Goal: Task Accomplishment & Management: Manage account settings

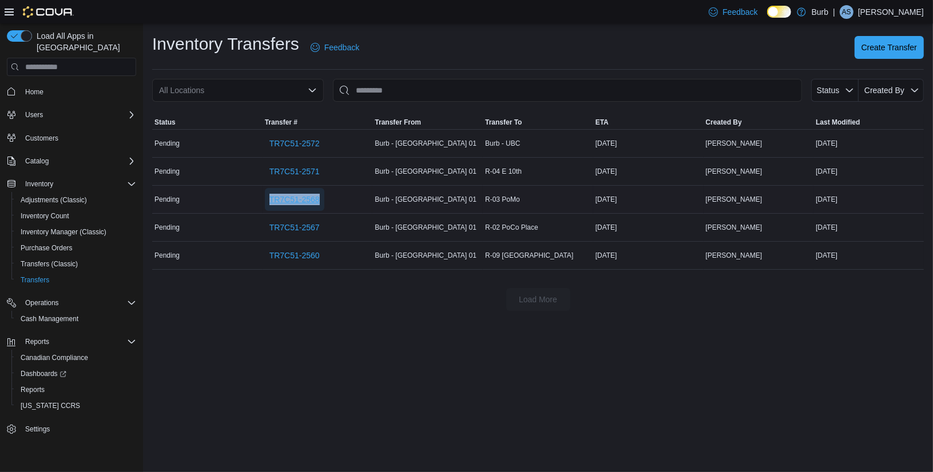
click at [288, 201] on span "TR7C51-2568" at bounding box center [294, 199] width 50 height 11
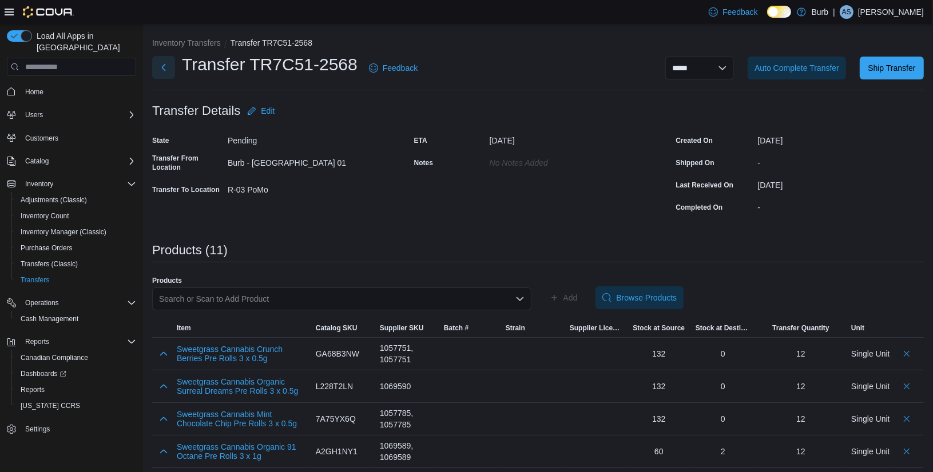
click at [164, 64] on button "Next" at bounding box center [163, 67] width 23 height 23
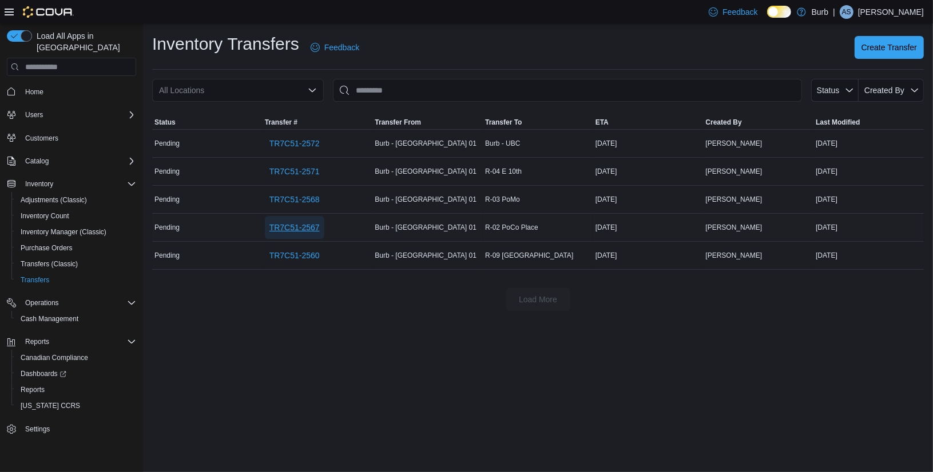
click at [309, 229] on span "TR7C51-2567" at bounding box center [294, 227] width 50 height 11
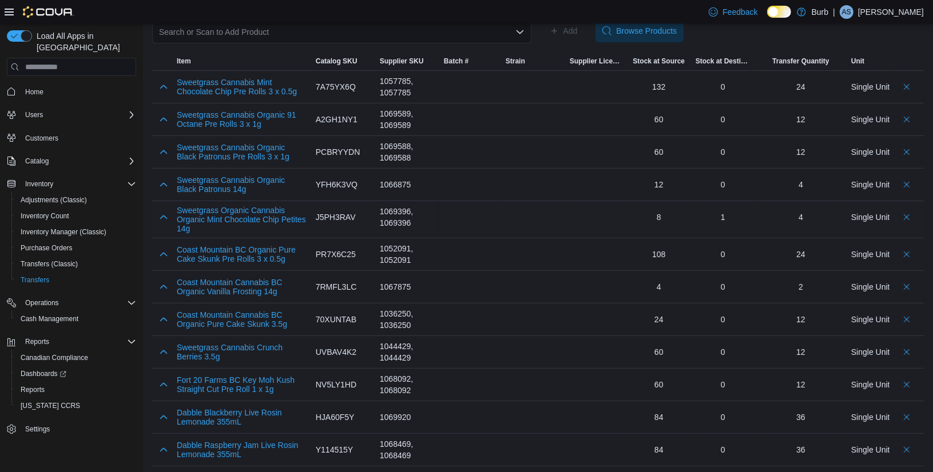
scroll to position [269, 0]
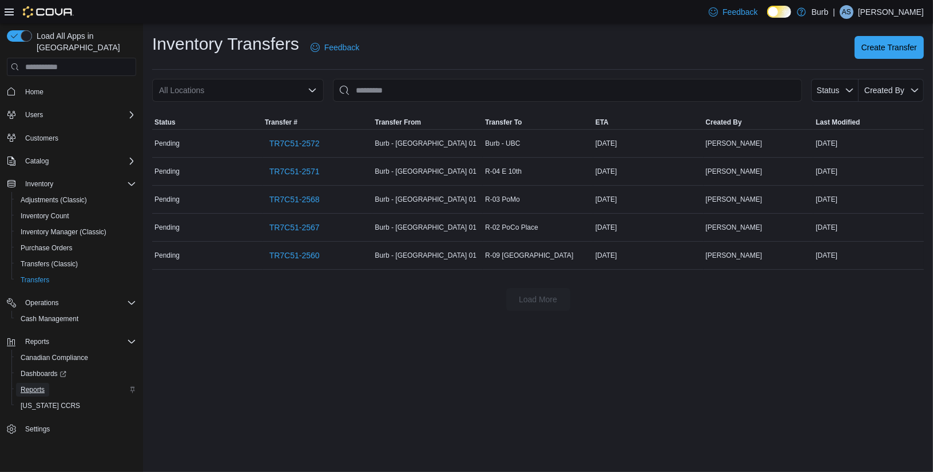
click at [31, 385] on span "Reports" at bounding box center [33, 389] width 24 height 9
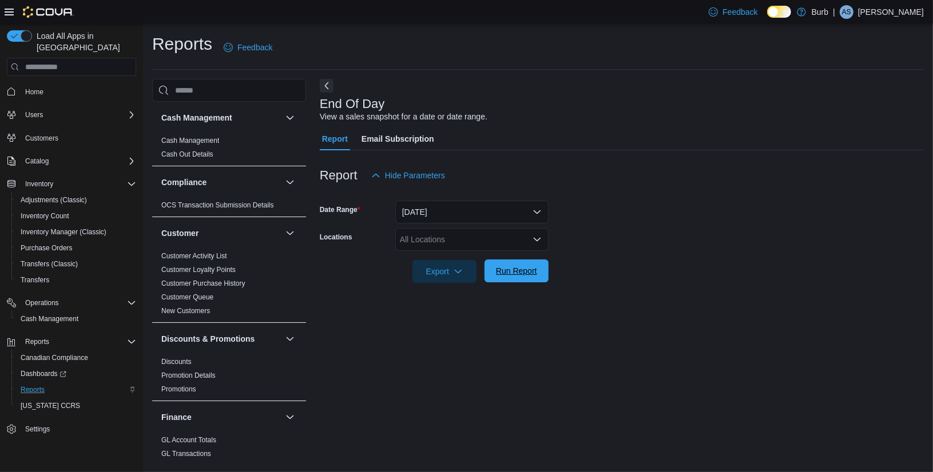
click at [526, 277] on span "Run Report" at bounding box center [516, 271] width 50 height 23
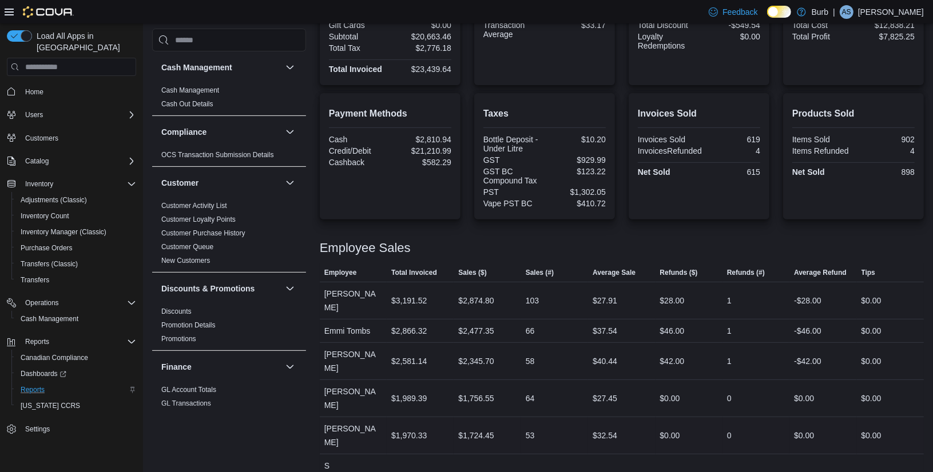
scroll to position [196, 0]
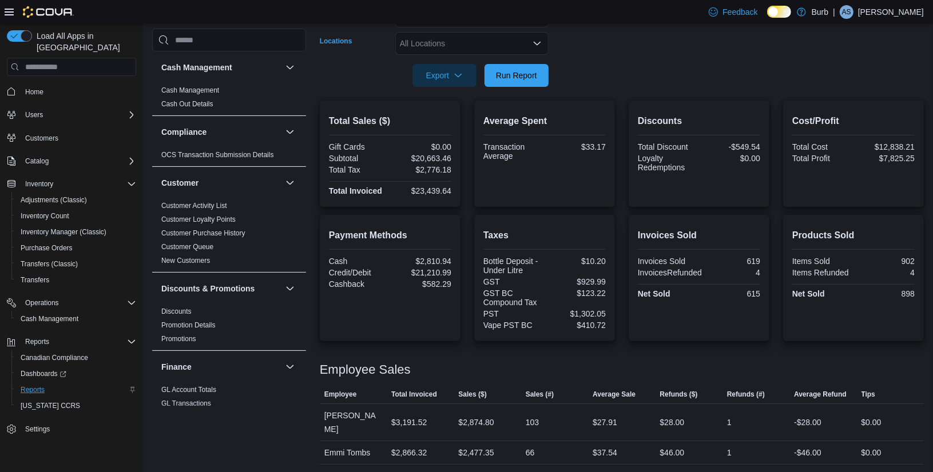
click at [536, 45] on icon "Open list of options" at bounding box center [536, 43] width 9 height 9
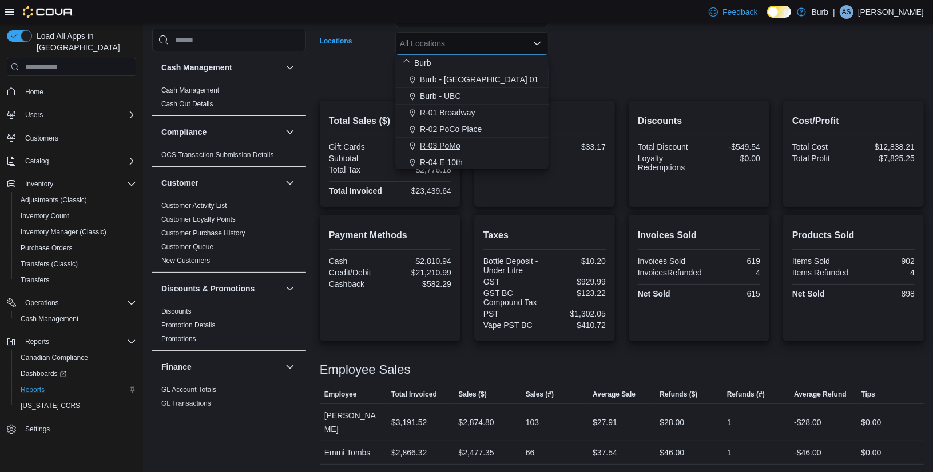
click at [447, 143] on span "R-03 PoMo" at bounding box center [440, 145] width 41 height 11
click at [641, 91] on div at bounding box center [622, 94] width 604 height 14
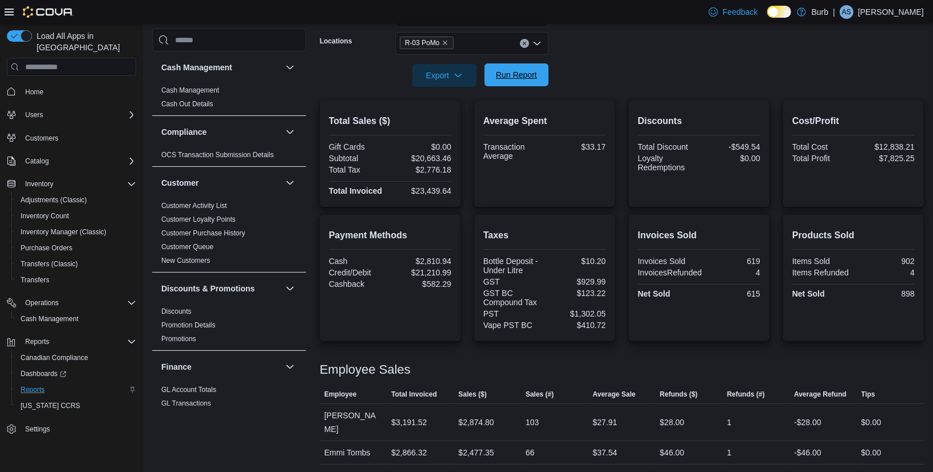
click at [524, 73] on span "Run Report" at bounding box center [516, 74] width 41 height 11
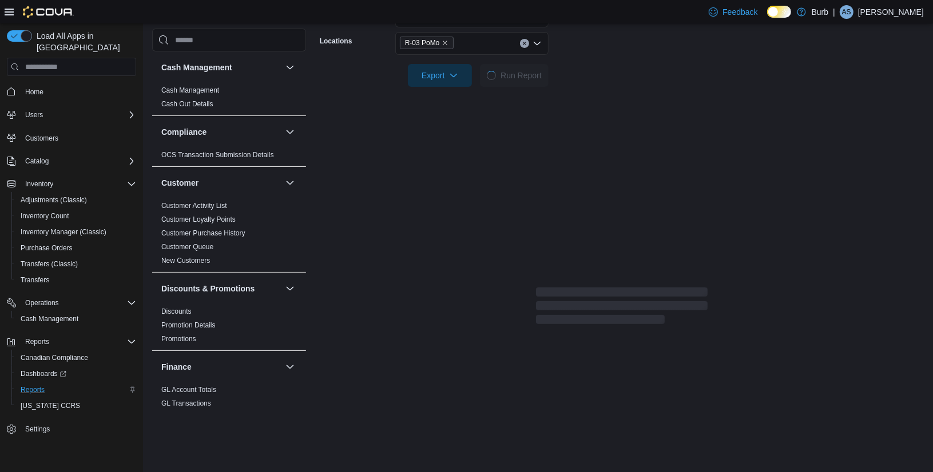
scroll to position [183, 0]
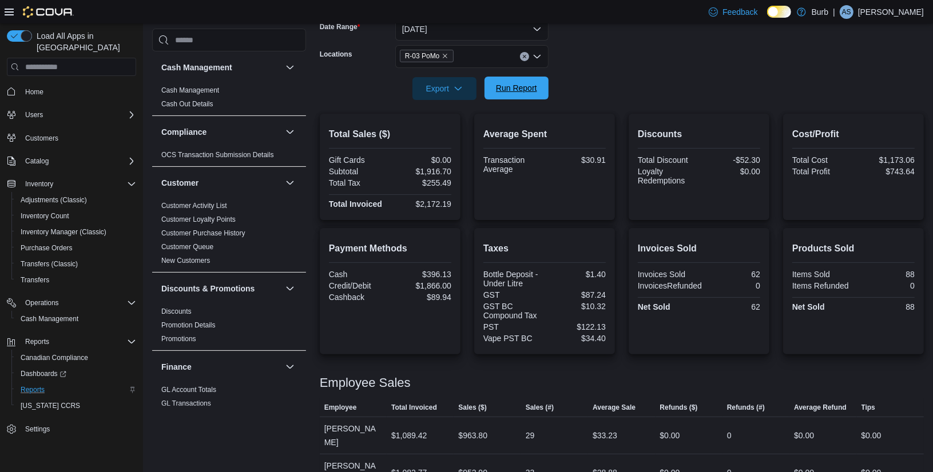
click at [516, 82] on span "Run Report" at bounding box center [516, 88] width 50 height 23
click at [507, 86] on span "Run Report" at bounding box center [516, 87] width 41 height 11
click at [510, 94] on span "Run Report" at bounding box center [516, 88] width 50 height 23
click at [520, 50] on div "R-03 PoMo" at bounding box center [471, 56] width 153 height 23
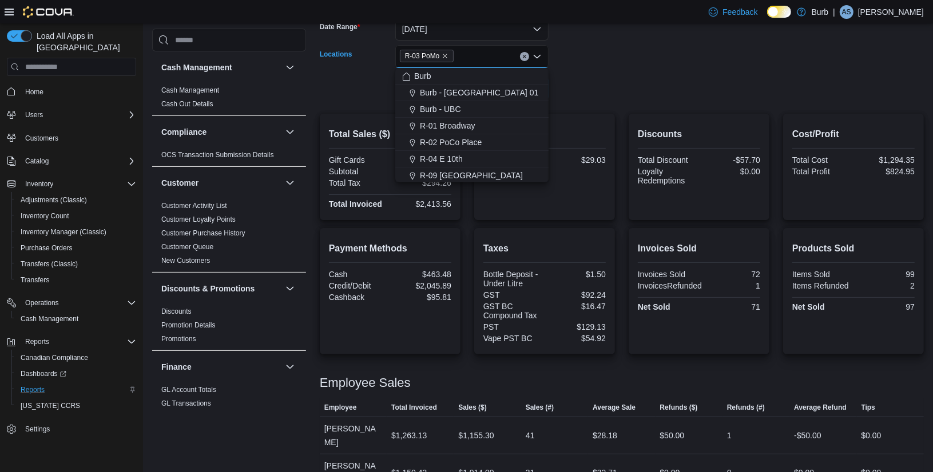
click at [523, 55] on icon "Clear input" at bounding box center [524, 56] width 5 height 5
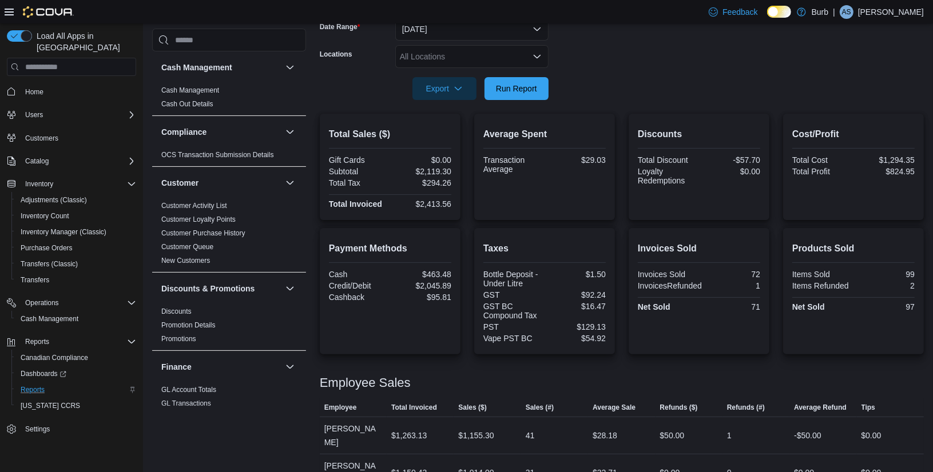
click at [574, 66] on form "Date Range Today Locations All Locations Export Run Report" at bounding box center [622, 52] width 604 height 96
click at [546, 83] on button "Run Report" at bounding box center [516, 88] width 64 height 23
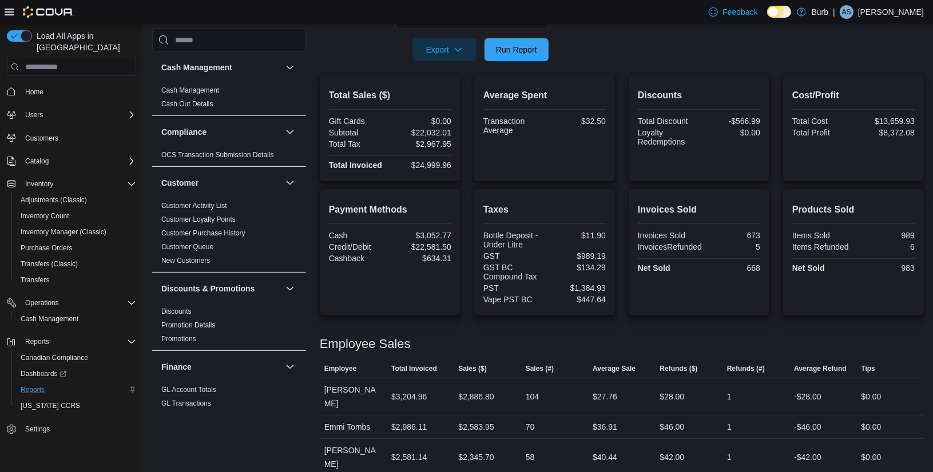
scroll to position [221, 0]
click at [530, 51] on span "Run Report" at bounding box center [516, 50] width 41 height 11
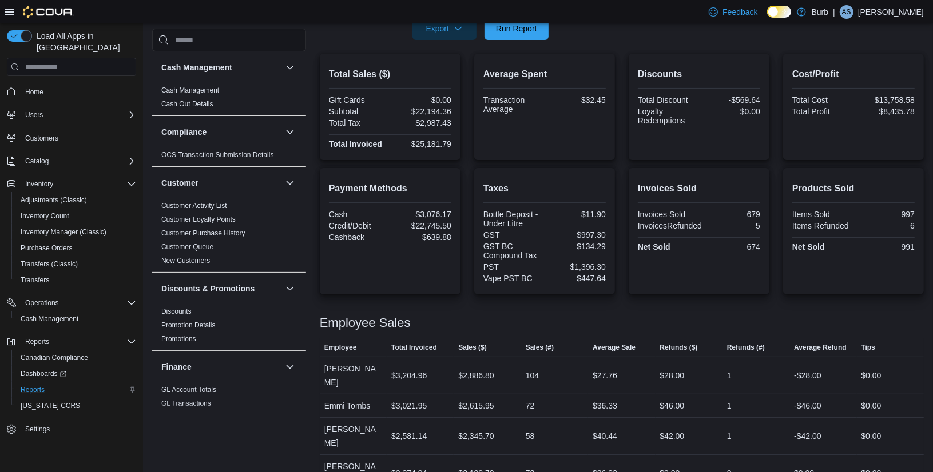
scroll to position [217, 0]
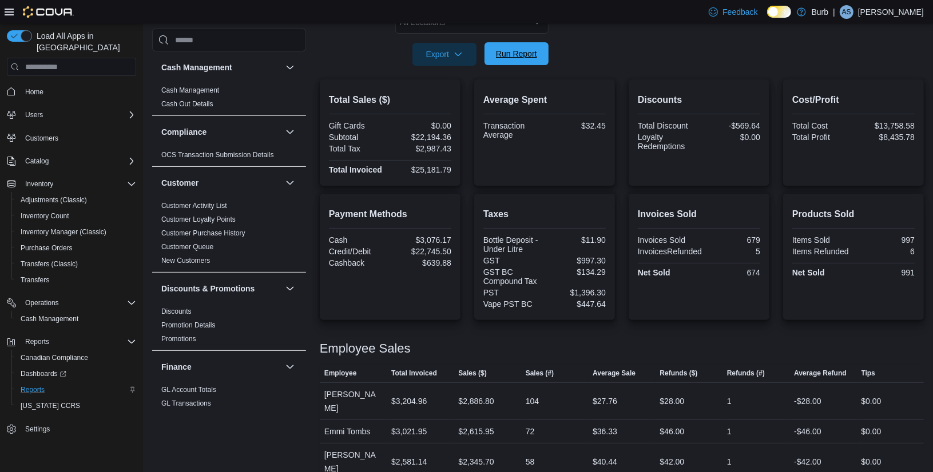
click at [519, 57] on span "Run Report" at bounding box center [516, 53] width 41 height 11
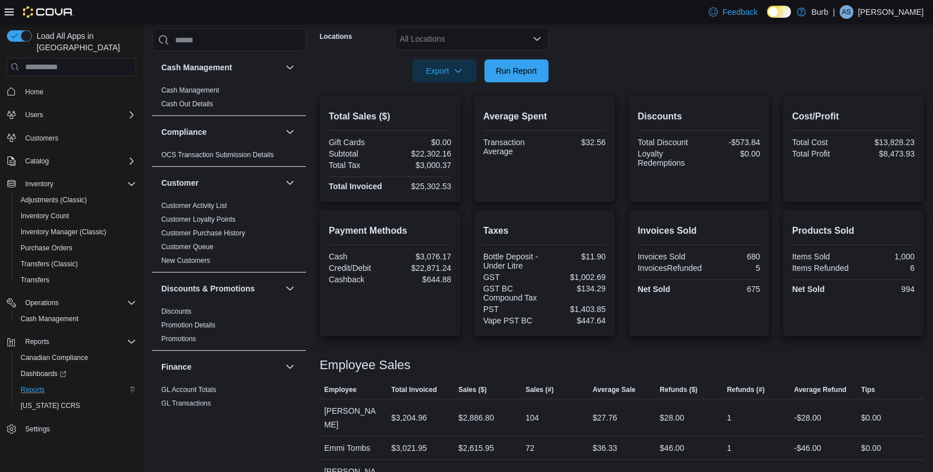
scroll to position [153, 0]
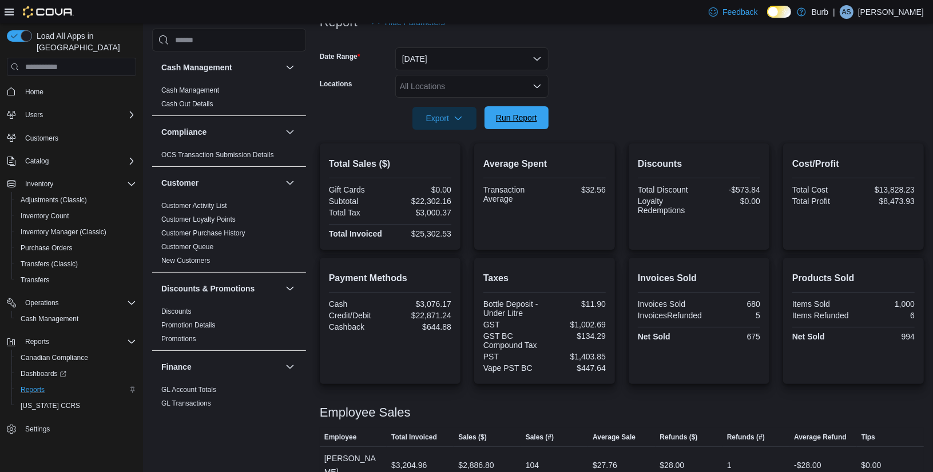
click at [527, 121] on span "Run Report" at bounding box center [516, 117] width 41 height 11
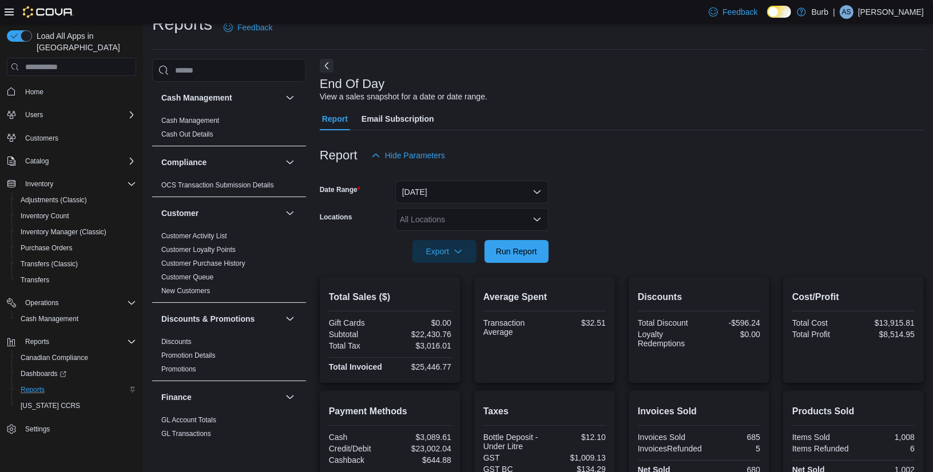
scroll to position [11, 0]
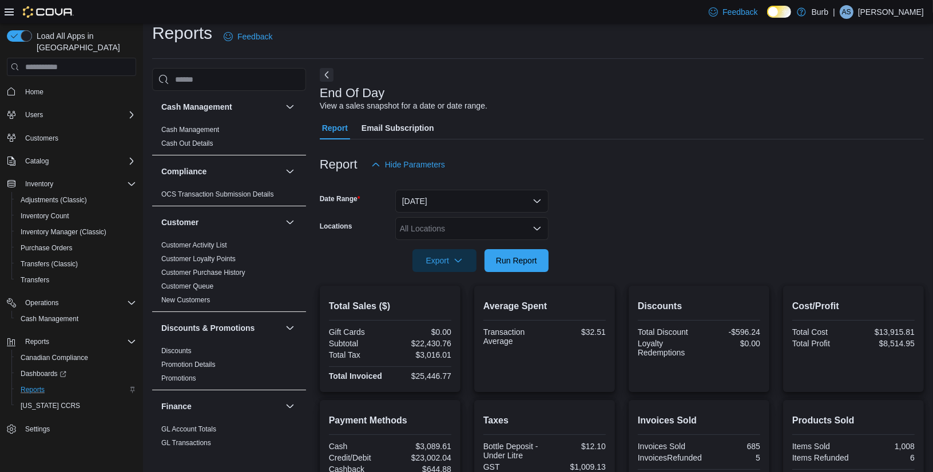
click at [523, 256] on span "Run Report" at bounding box center [516, 259] width 41 height 11
click at [535, 225] on icon "Open list of options" at bounding box center [536, 228] width 9 height 9
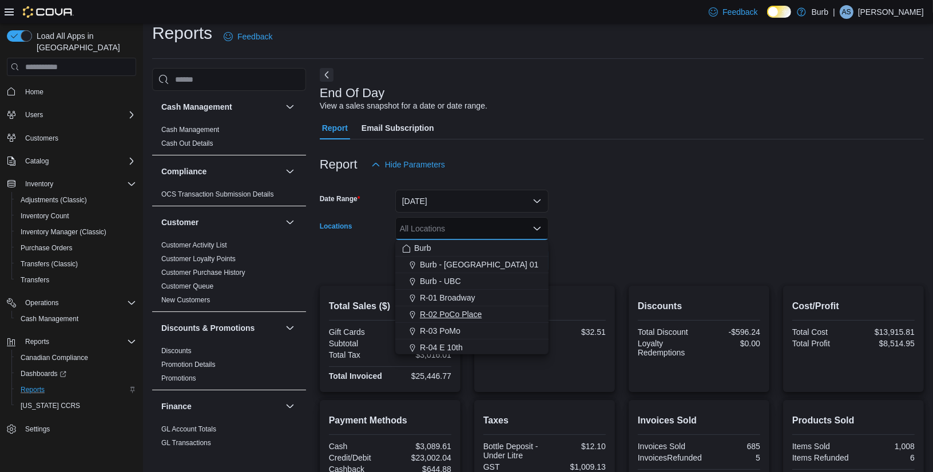
click at [456, 316] on span "R-02 PoCo Place" at bounding box center [451, 314] width 62 height 11
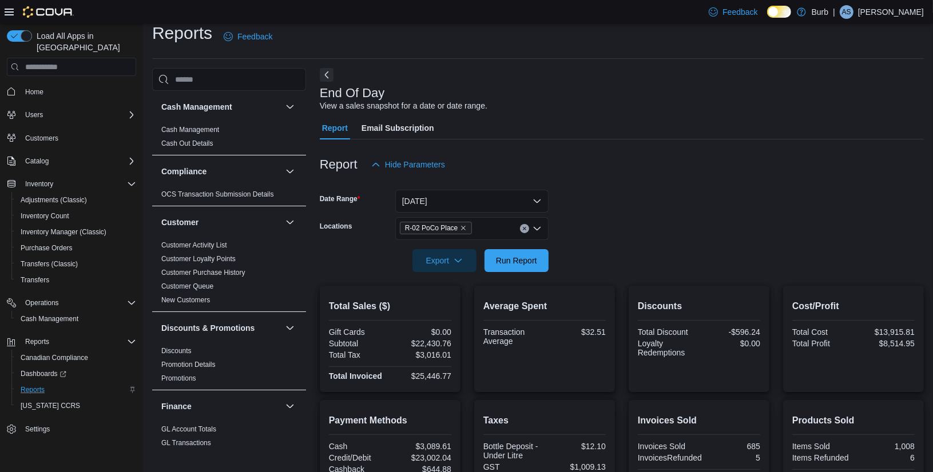
click at [590, 255] on form "Date Range Today Locations R-02 PoCo Place Export Run Report" at bounding box center [622, 224] width 604 height 96
click at [529, 254] on span "Run Report" at bounding box center [516, 260] width 50 height 23
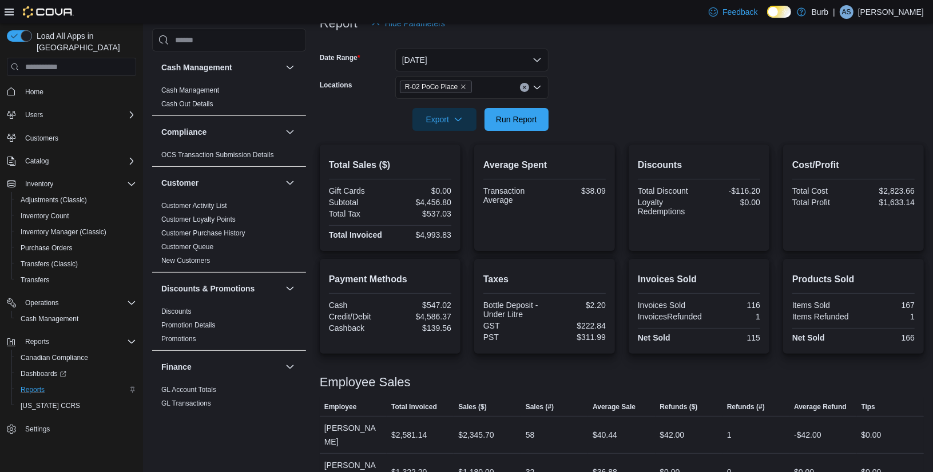
scroll to position [115, 0]
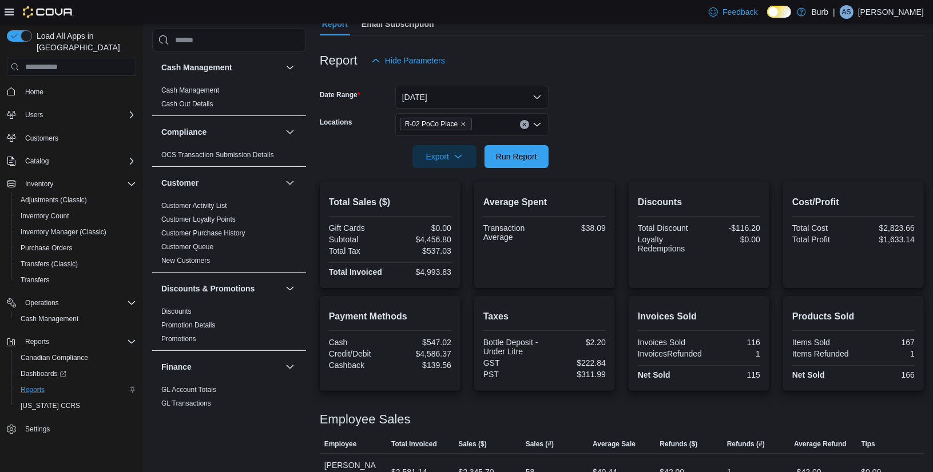
click at [524, 126] on icon "Clear input" at bounding box center [524, 124] width 5 height 5
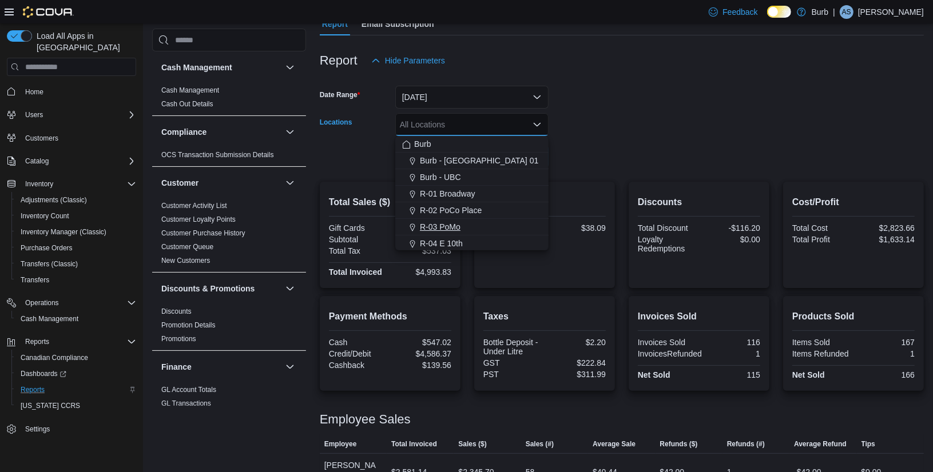
click at [445, 224] on span "R-03 PoMo" at bounding box center [440, 226] width 41 height 11
click at [592, 172] on div at bounding box center [622, 175] width 604 height 14
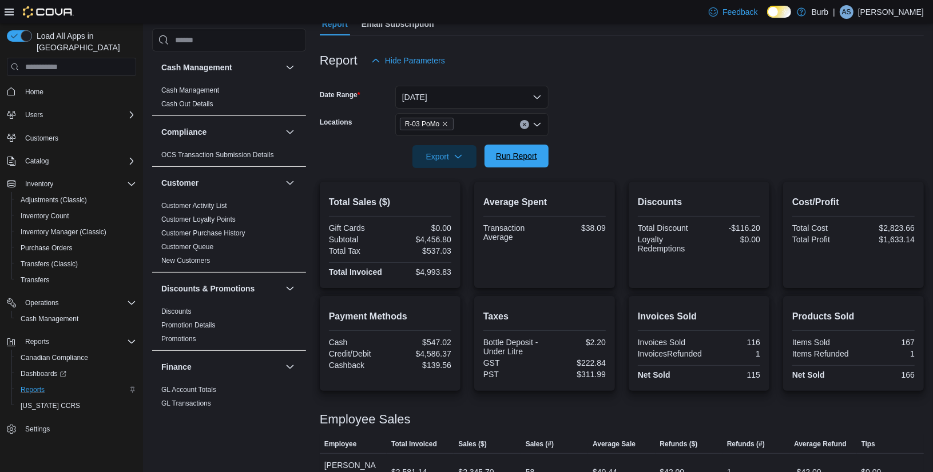
click at [543, 158] on button "Run Report" at bounding box center [516, 156] width 64 height 23
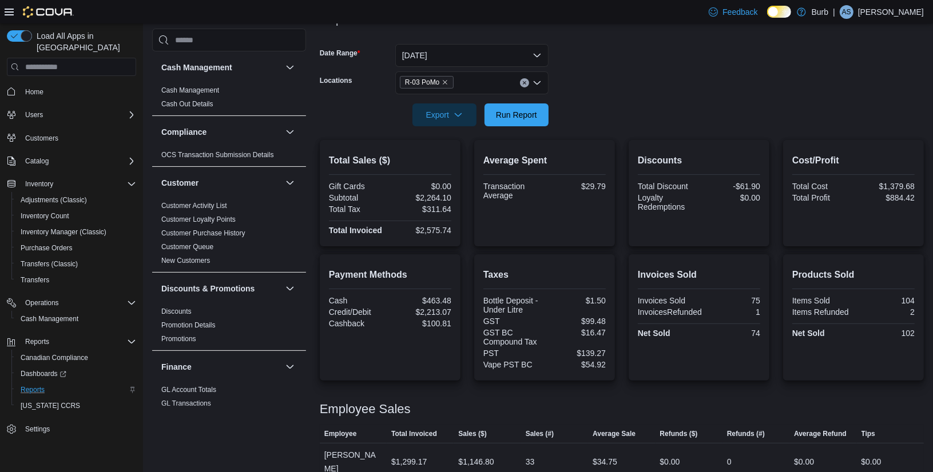
scroll to position [148, 0]
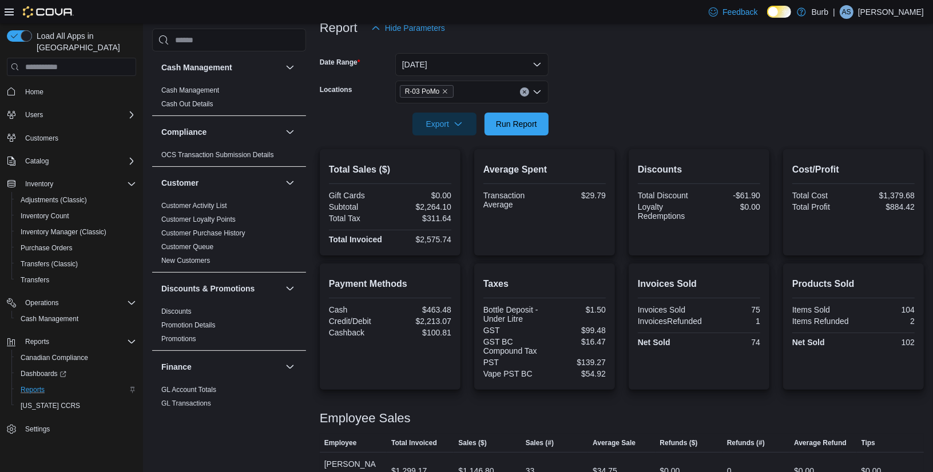
click at [524, 89] on button "Clear input" at bounding box center [524, 91] width 9 height 9
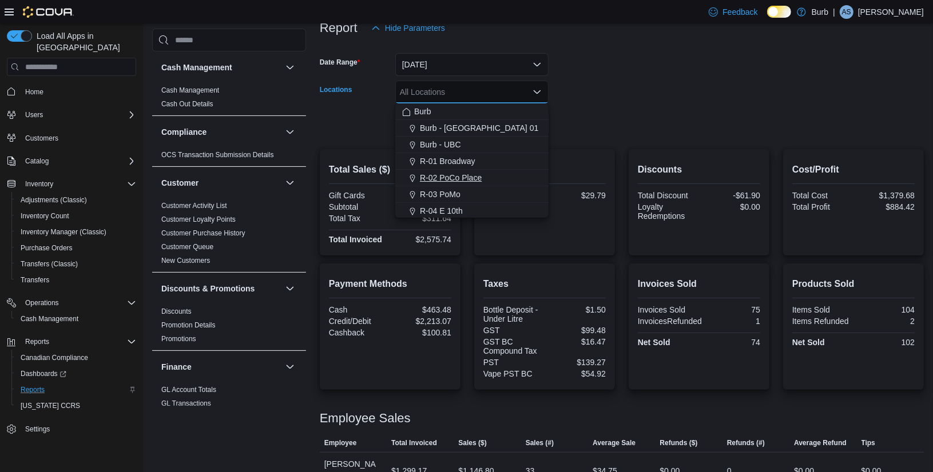
click at [439, 178] on span "R-02 PoCo Place" at bounding box center [451, 177] width 62 height 11
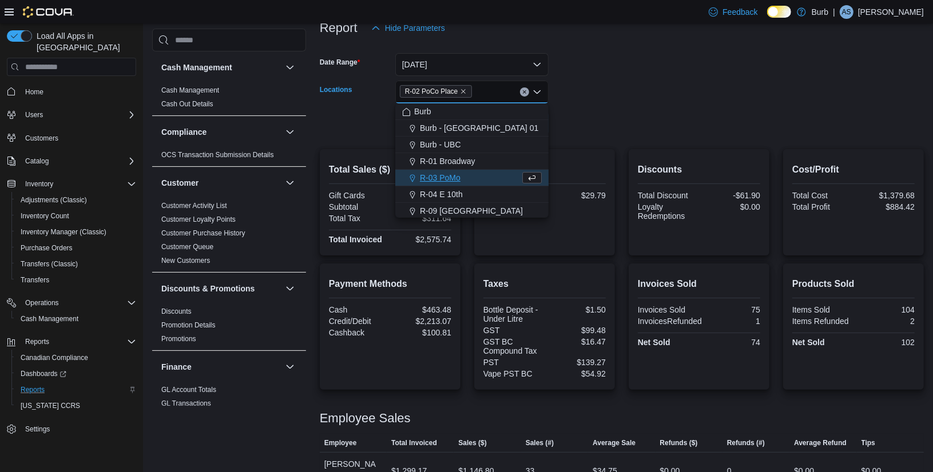
drag, startPoint x: 604, startPoint y: 127, endPoint x: 529, endPoint y: 128, distance: 74.9
click at [595, 128] on form "Date Range Today Locations R-02 PoCo Place Combo box. Selected. R-02 PoCo Place…" at bounding box center [622, 87] width 604 height 96
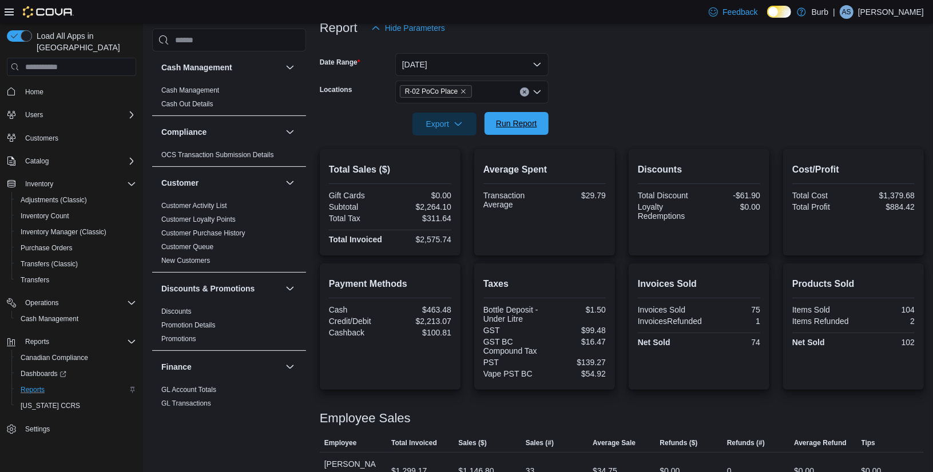
click at [515, 124] on span "Run Report" at bounding box center [516, 123] width 41 height 11
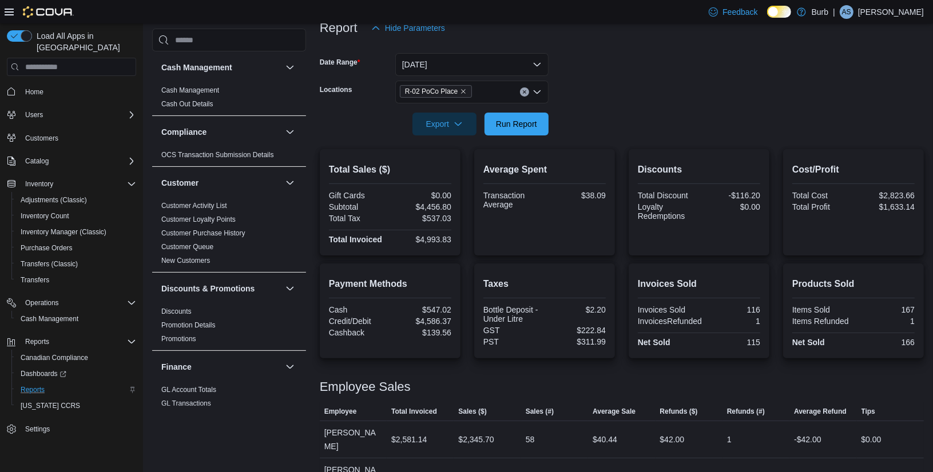
click at [523, 92] on icon "Clear input" at bounding box center [524, 92] width 3 height 3
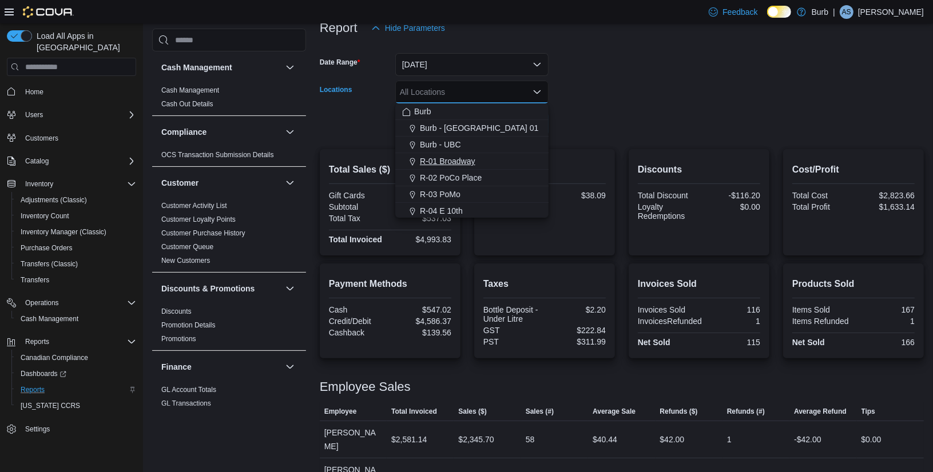
click at [475, 160] on div "R-01 Broadway" at bounding box center [472, 161] width 140 height 11
click at [600, 133] on form "Date Range Today Locations R-01 Broadway Combo box. Selected. R-01 Broadway. Pr…" at bounding box center [622, 87] width 604 height 96
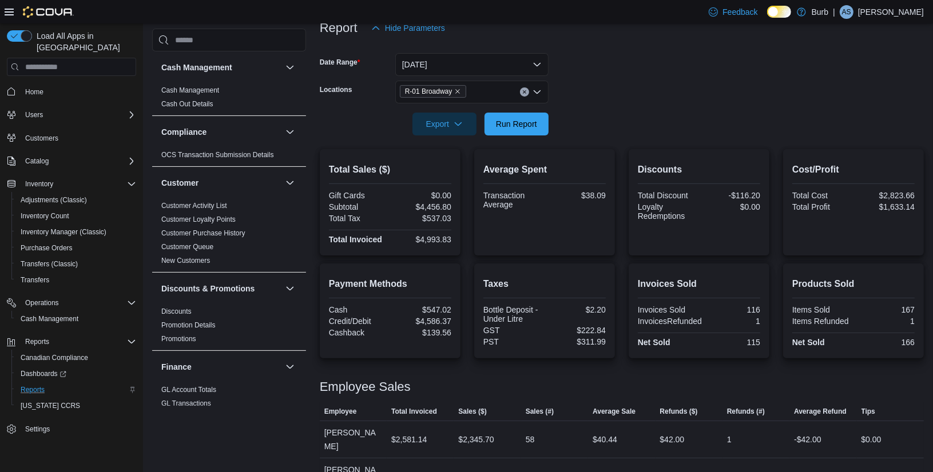
click at [560, 128] on form "Date Range Today Locations R-01 Broadway Export Run Report" at bounding box center [622, 87] width 604 height 96
click at [519, 125] on span "Run Report" at bounding box center [516, 123] width 41 height 11
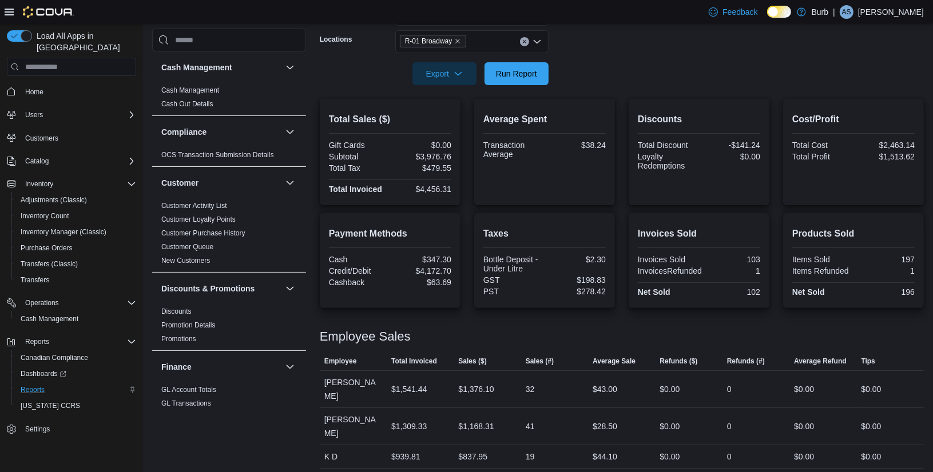
click at [524, 41] on icon "Clear input" at bounding box center [524, 42] width 3 height 3
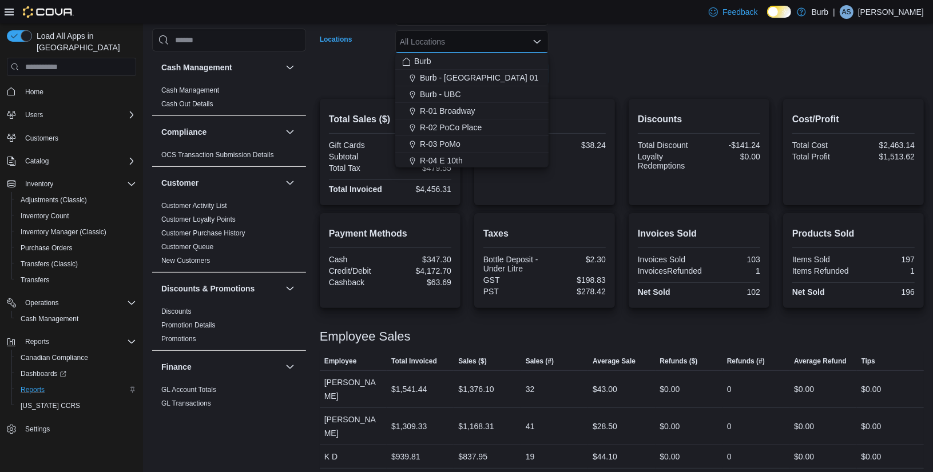
click at [591, 83] on form "Date Range Today Locations All Locations Combo box. Selected. Combo box input. …" at bounding box center [622, 37] width 604 height 96
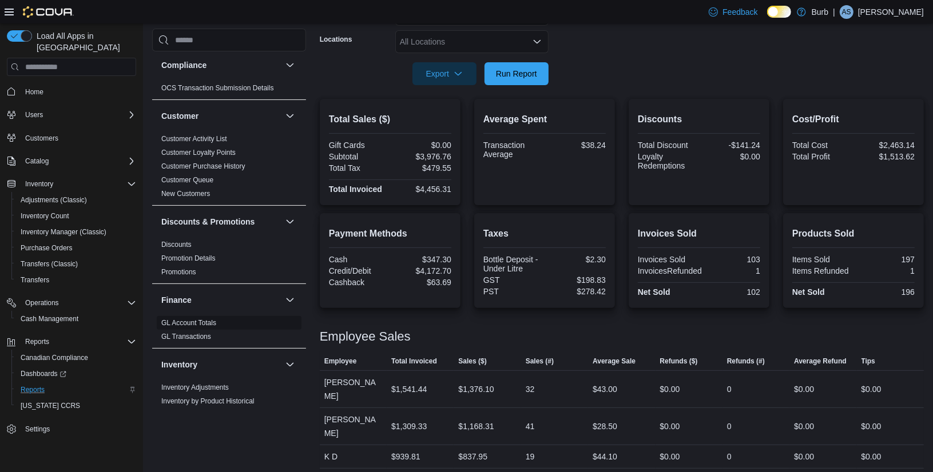
scroll to position [72, 0]
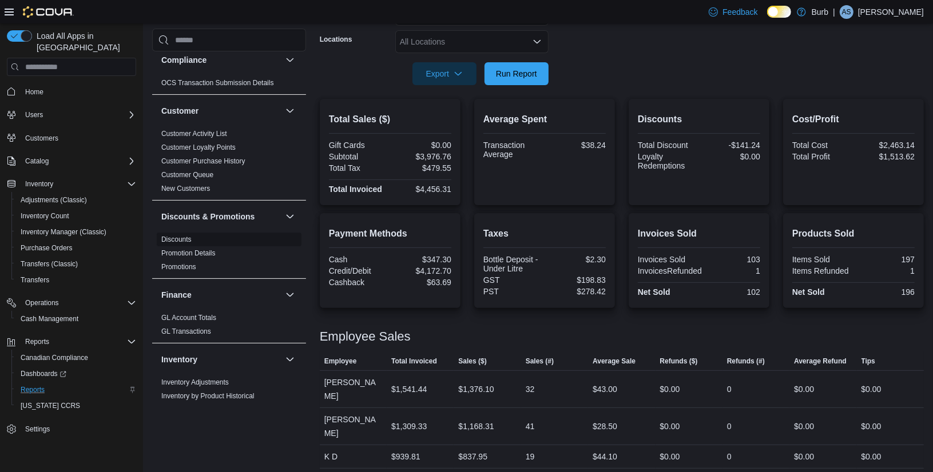
click at [177, 242] on link "Discounts" at bounding box center [176, 240] width 30 height 8
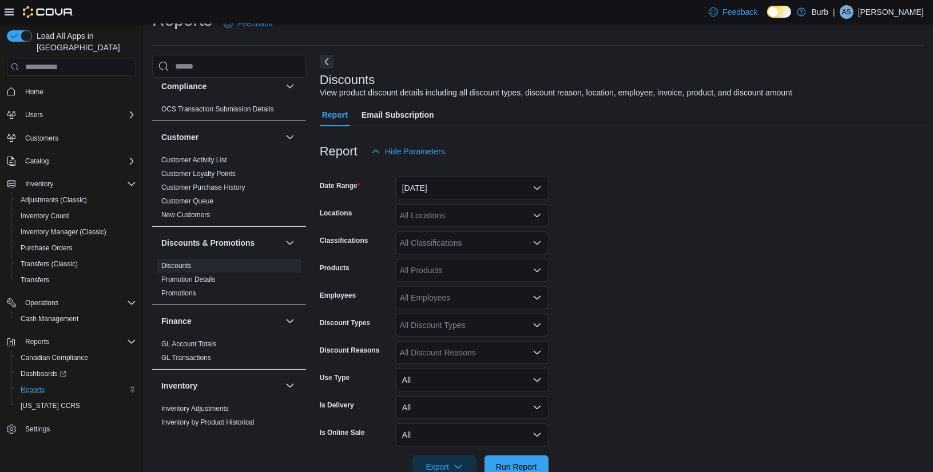
scroll to position [26, 0]
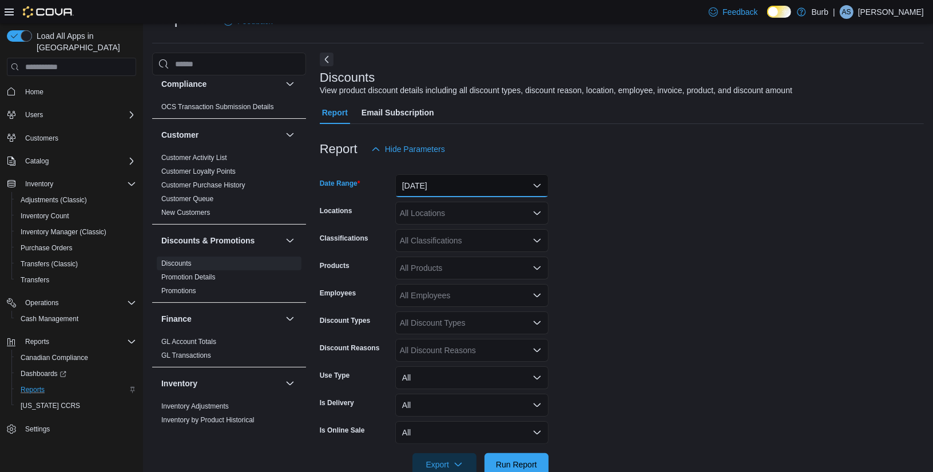
click at [516, 183] on button "Yesterday" at bounding box center [471, 185] width 153 height 23
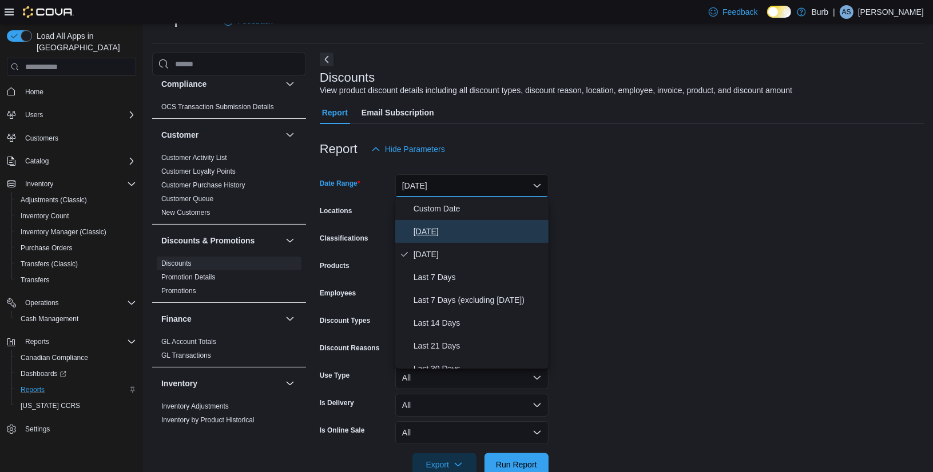
click at [446, 237] on span "[DATE]" at bounding box center [478, 232] width 130 height 14
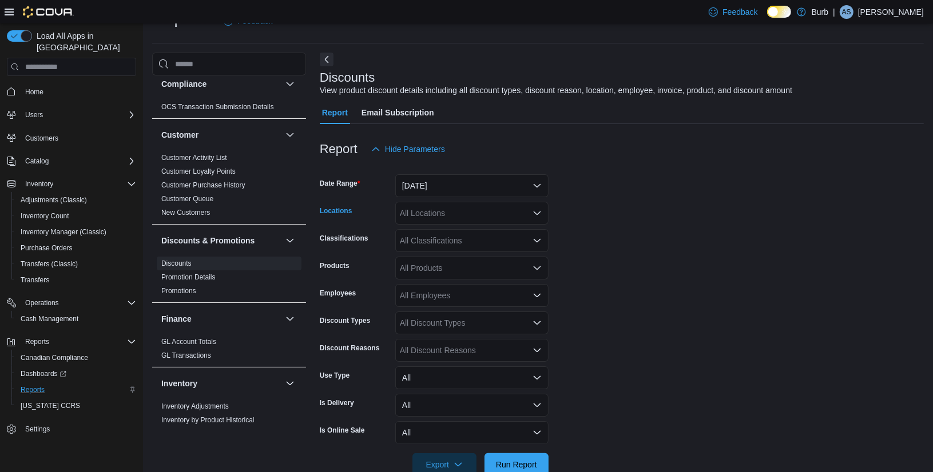
click at [494, 209] on div "All Locations" at bounding box center [471, 213] width 153 height 23
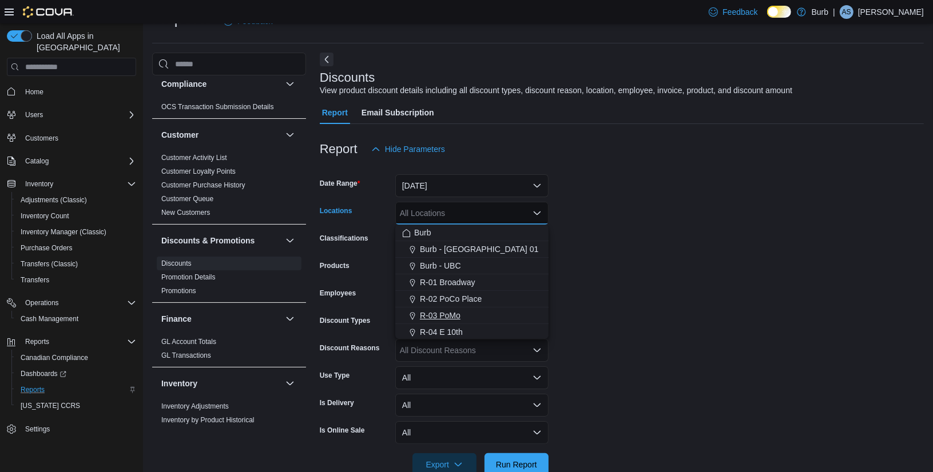
click at [444, 318] on span "R-03 PoMo" at bounding box center [440, 315] width 41 height 11
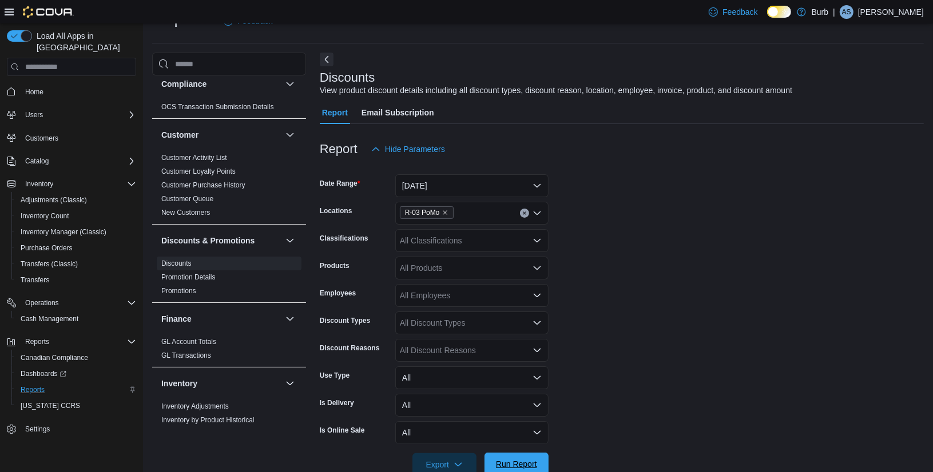
click at [516, 462] on span "Run Report" at bounding box center [516, 464] width 41 height 11
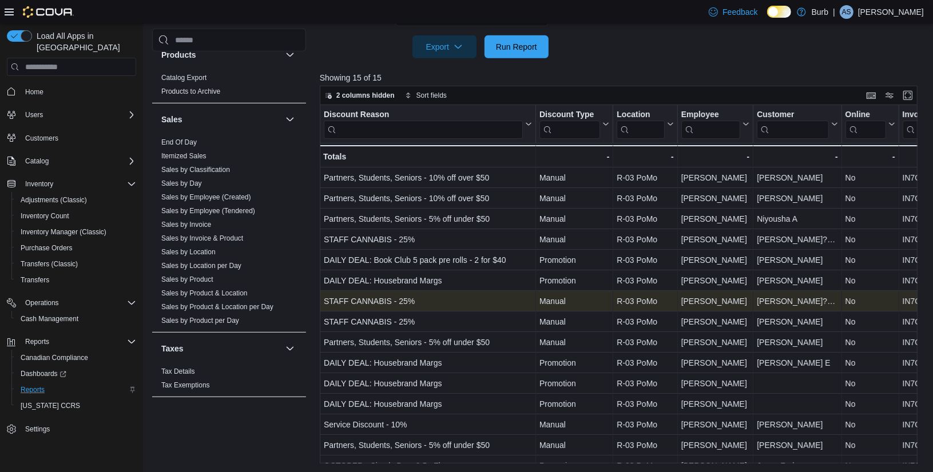
scroll to position [12, 0]
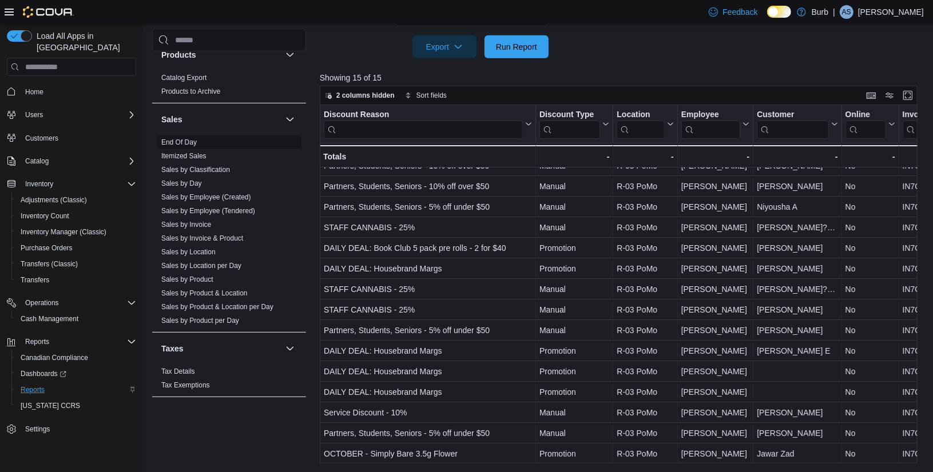
click at [186, 140] on link "End Of Day" at bounding box center [178, 142] width 35 height 8
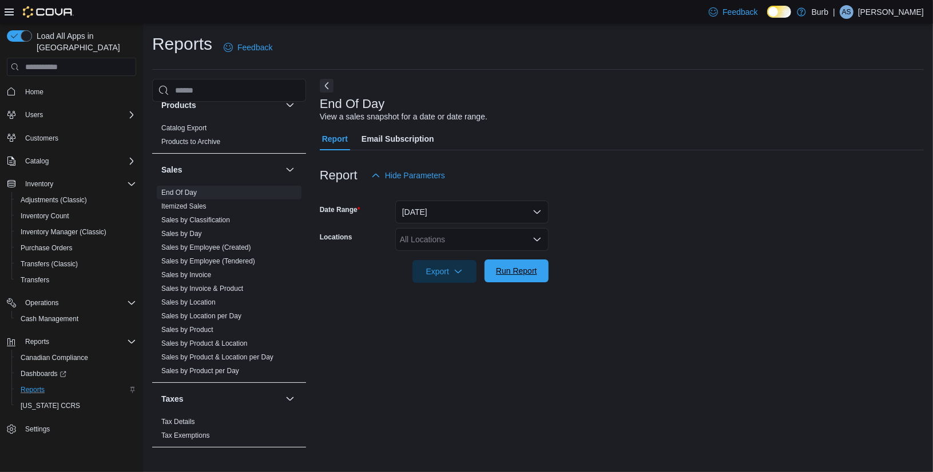
click at [512, 272] on span "Run Report" at bounding box center [516, 270] width 41 height 11
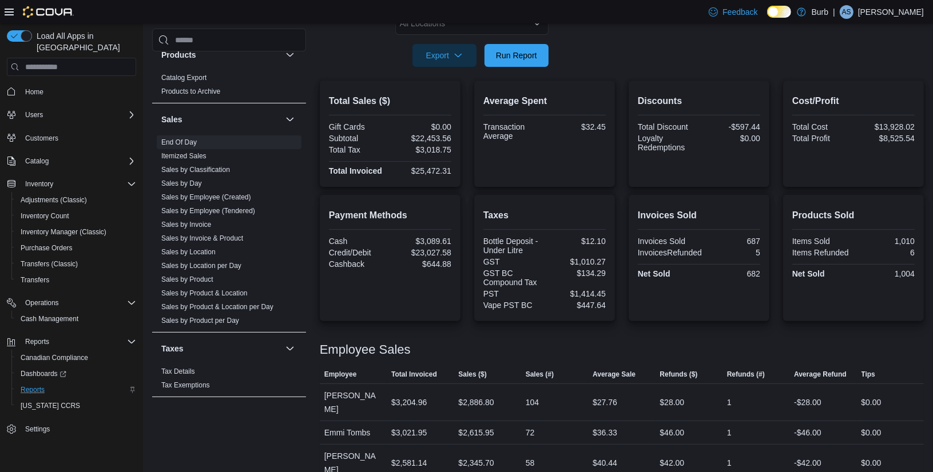
scroll to position [212, 0]
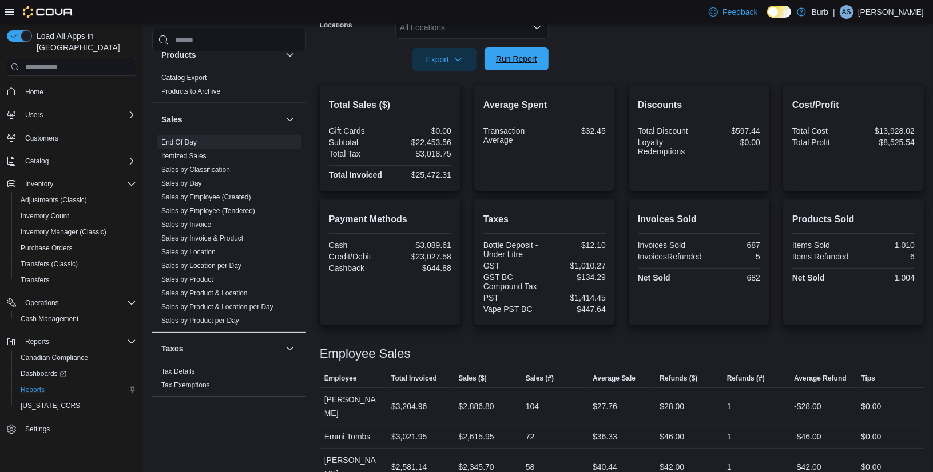
click at [511, 53] on span "Run Report" at bounding box center [516, 58] width 50 height 23
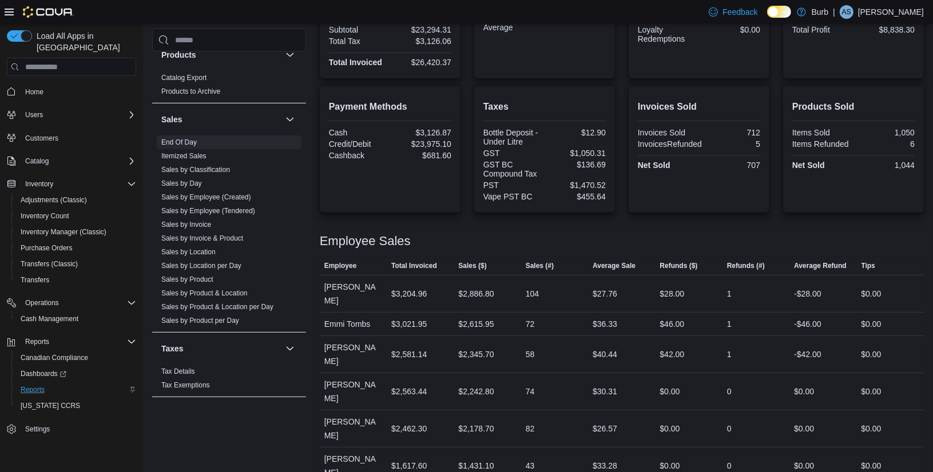
scroll to position [370, 0]
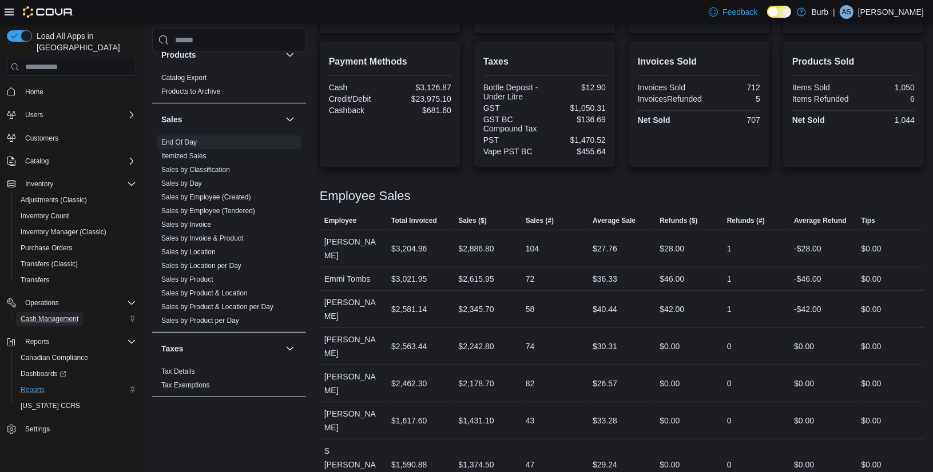
click at [43, 315] on span "Cash Management" at bounding box center [50, 319] width 58 height 9
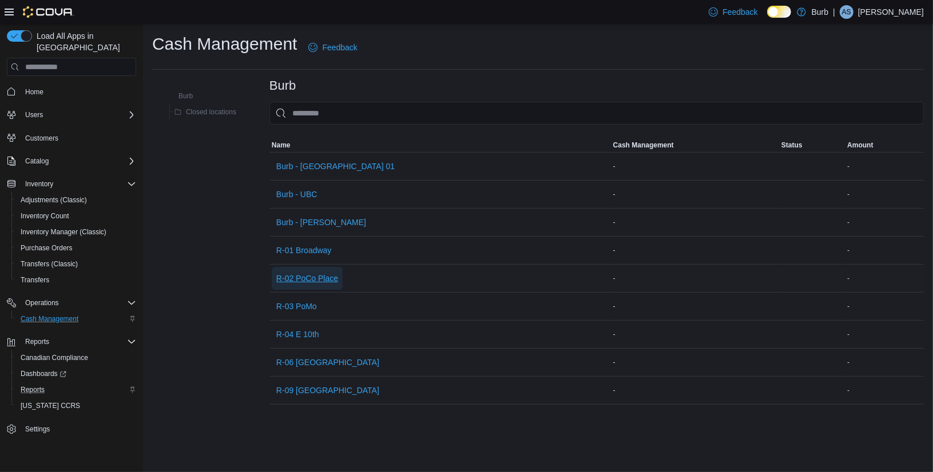
click at [312, 280] on span "R-02 PoCo Place" at bounding box center [307, 278] width 62 height 11
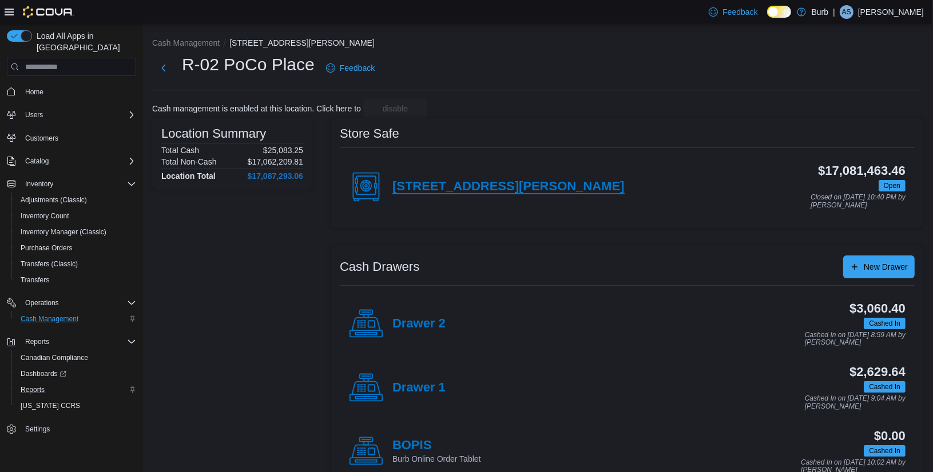
click at [474, 182] on h4 "2755 Lougheed Hwy" at bounding box center [508, 187] width 232 height 15
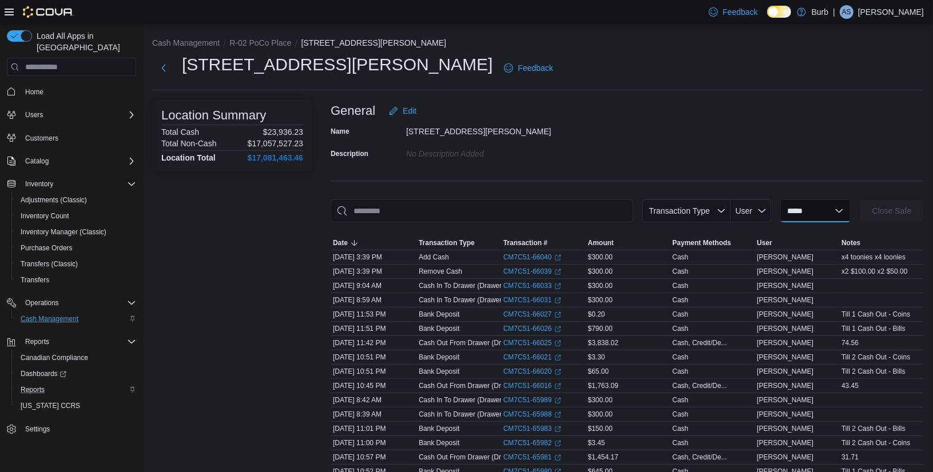
click at [837, 213] on select "**********" at bounding box center [815, 211] width 70 height 23
select select "**********"
click at [780, 200] on select "**********" at bounding box center [815, 211] width 70 height 23
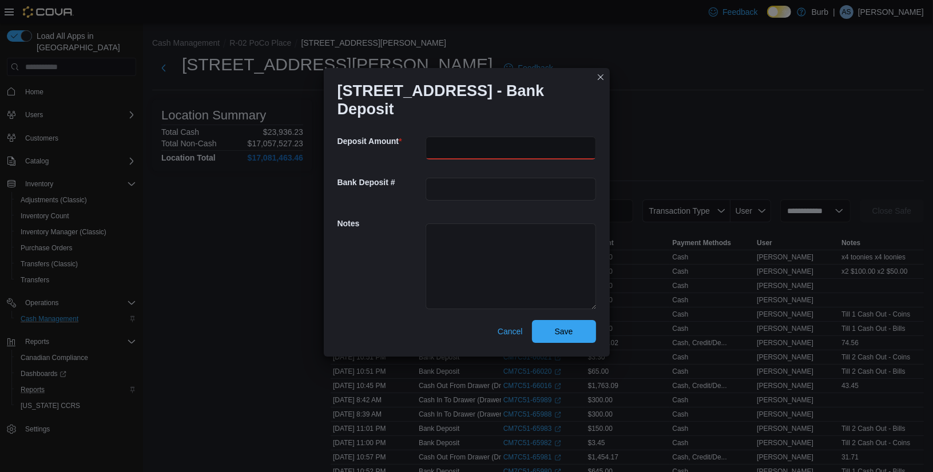
click at [520, 144] on input "number" at bounding box center [510, 148] width 170 height 23
click at [514, 337] on span "Cancel" at bounding box center [510, 331] width 25 height 23
select select
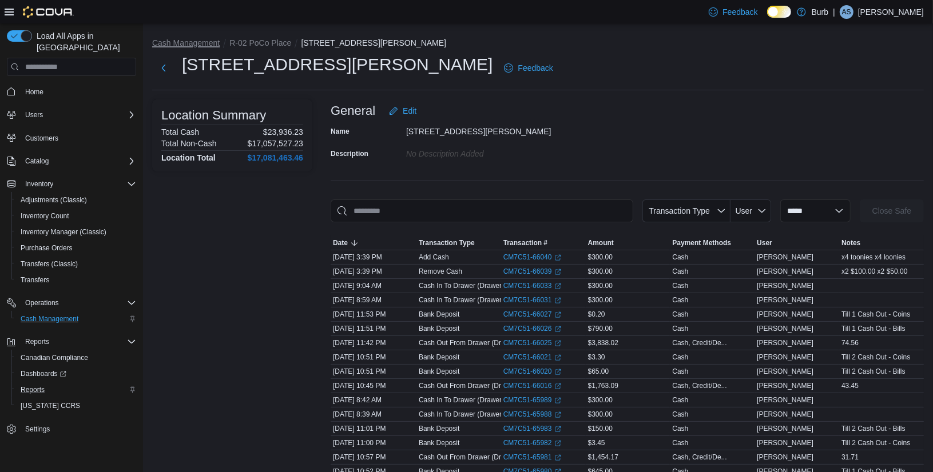
click at [187, 39] on button "Cash Management" at bounding box center [185, 42] width 67 height 9
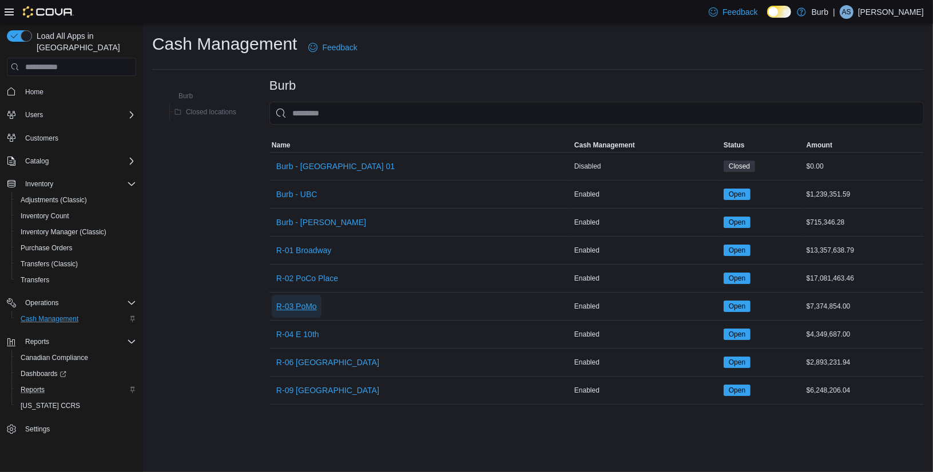
click at [315, 297] on span "R-03 PoMo" at bounding box center [296, 306] width 41 height 23
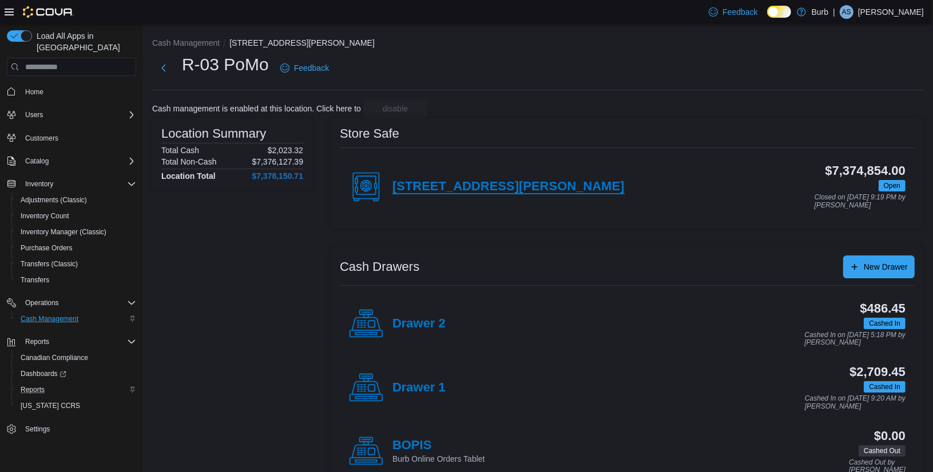
click at [476, 182] on h4 "1-101 Morrissey Rd" at bounding box center [508, 187] width 232 height 15
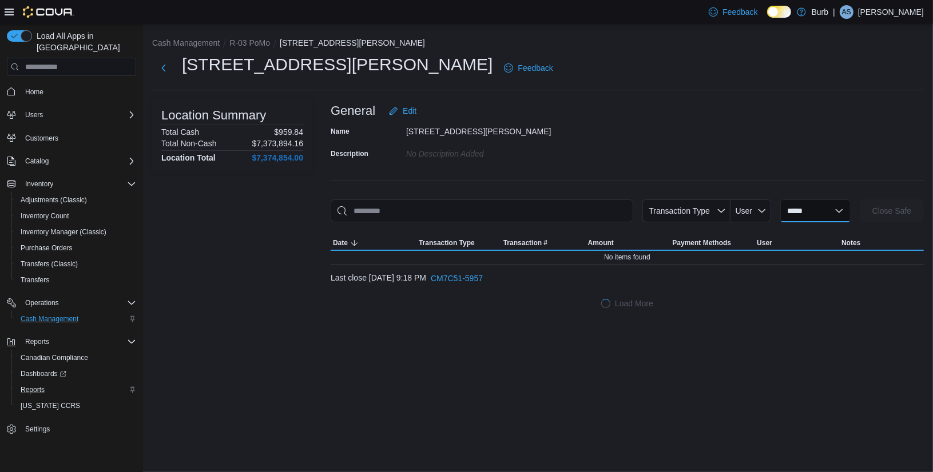
click at [828, 208] on select "**********" at bounding box center [815, 211] width 70 height 23
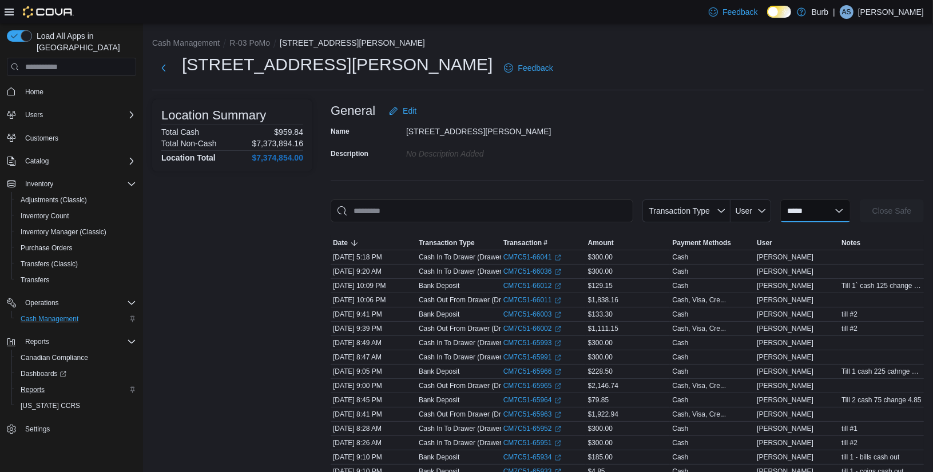
select select "**********"
click at [780, 200] on select "**********" at bounding box center [815, 211] width 70 height 23
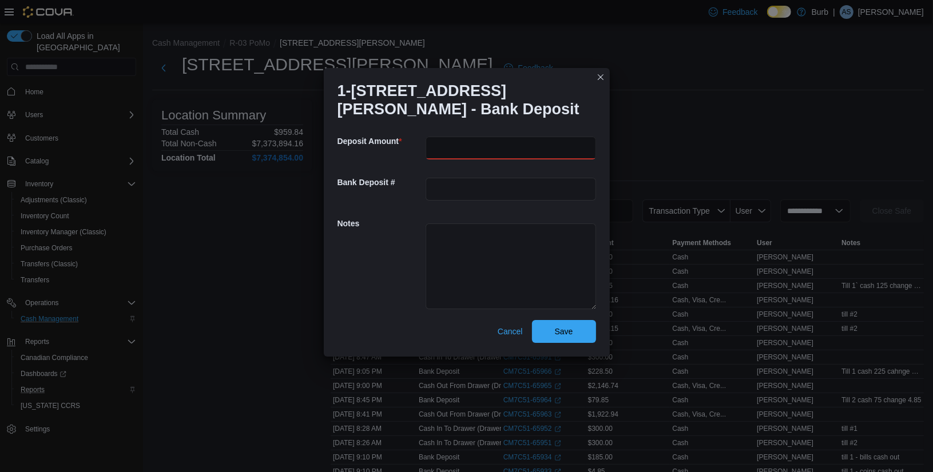
click at [460, 137] on input "number" at bounding box center [510, 148] width 170 height 23
type input "**"
type input "*****"
type textarea "**********"
click at [548, 327] on span "Save" at bounding box center [564, 331] width 50 height 23
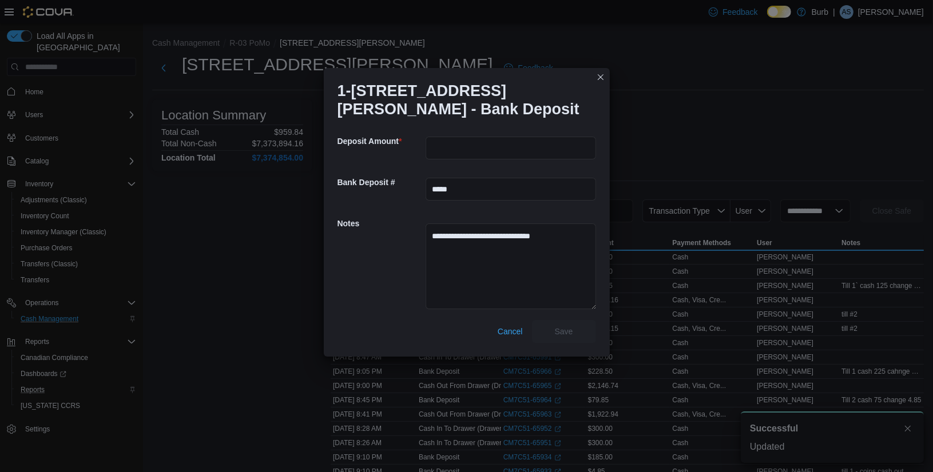
scroll to position [1, 0]
select select
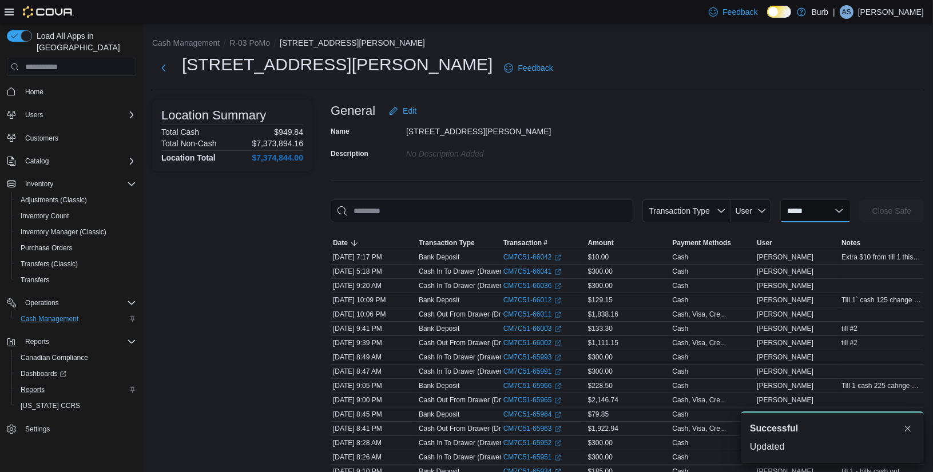
scroll to position [0, 0]
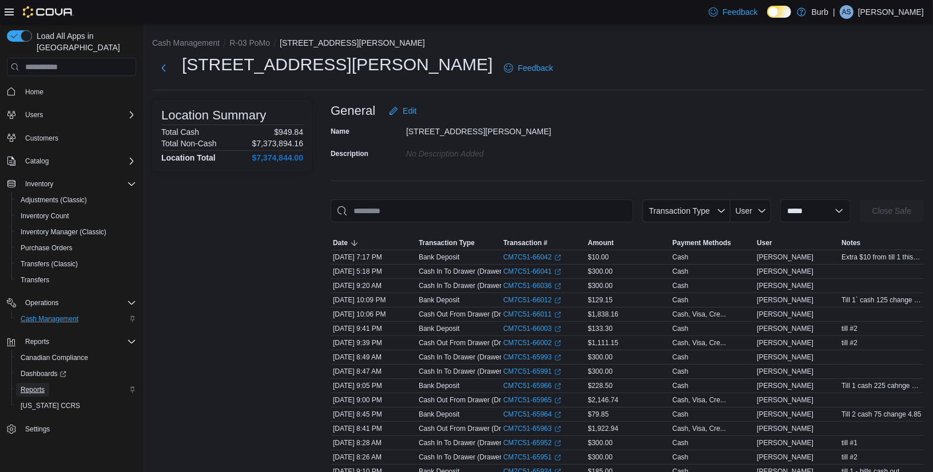
click at [23, 385] on span "Reports" at bounding box center [33, 389] width 24 height 9
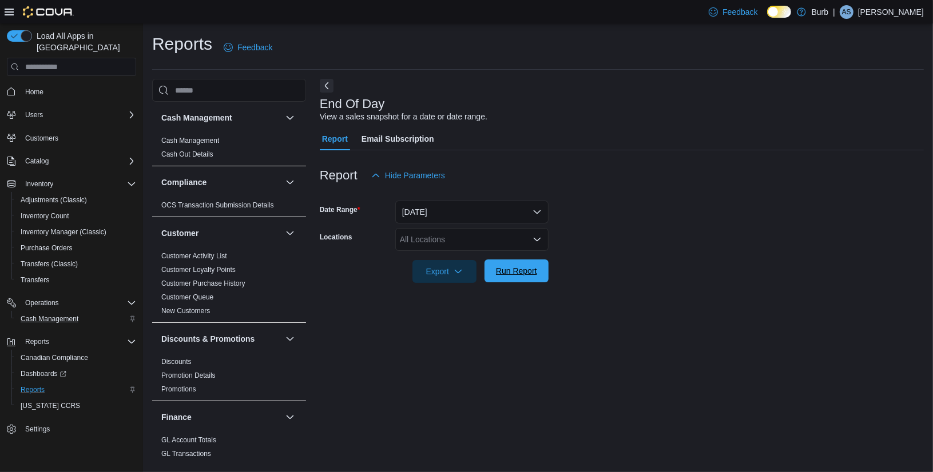
click at [513, 275] on span "Run Report" at bounding box center [516, 270] width 41 height 11
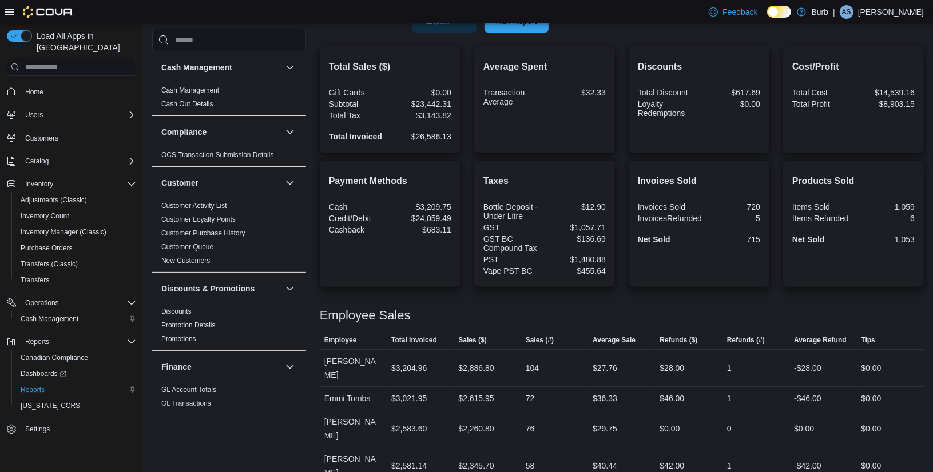
scroll to position [232, 0]
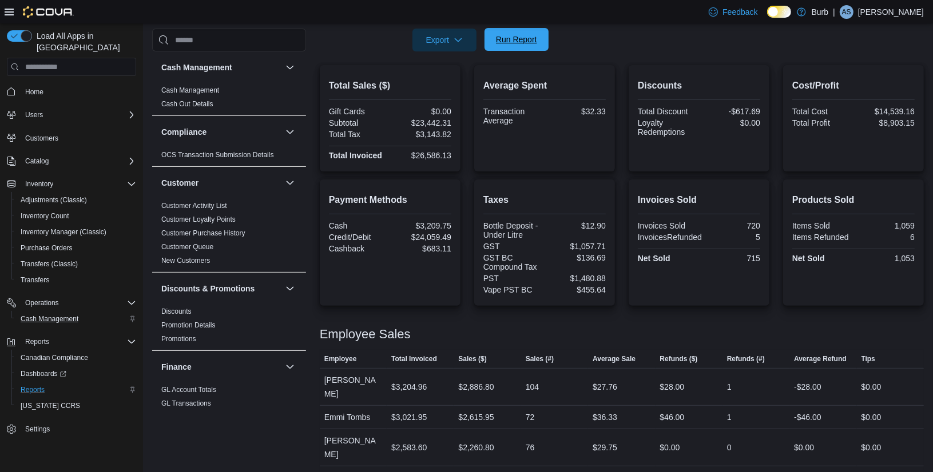
click at [520, 45] on span "Run Report" at bounding box center [516, 39] width 41 height 11
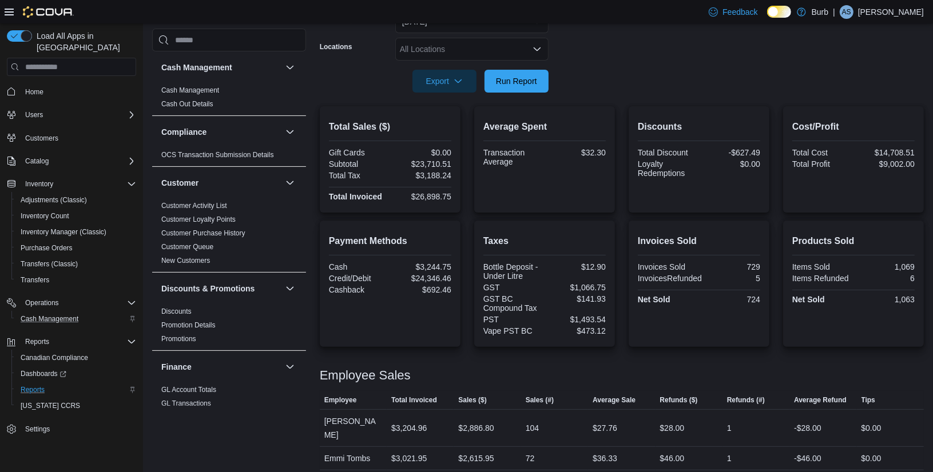
scroll to position [160, 0]
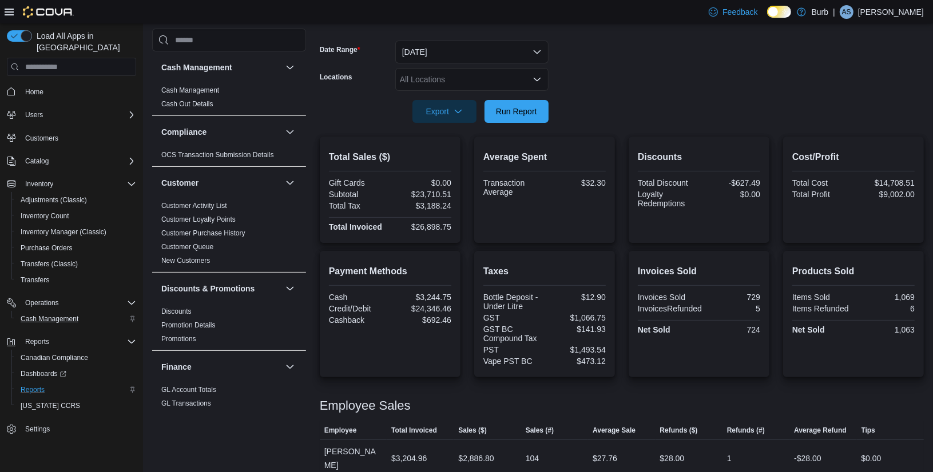
click at [535, 75] on icon "Open list of options" at bounding box center [536, 79] width 9 height 9
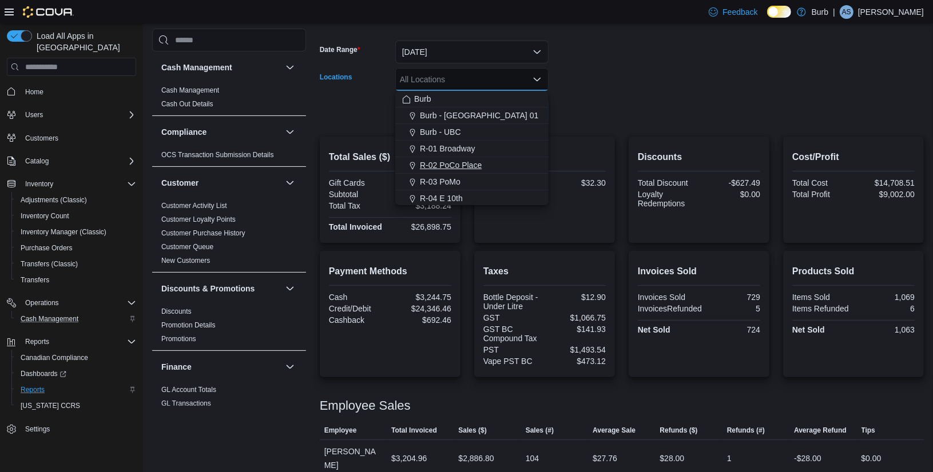
click at [465, 162] on span "R-02 PoCo Place" at bounding box center [451, 165] width 62 height 11
click at [471, 79] on span "R-02 PoCo Place" at bounding box center [436, 79] width 73 height 13
click at [464, 78] on icon "Remove R-02 PoCo Place from selection in this group" at bounding box center [463, 78] width 7 height 7
click at [452, 181] on span "R-03 PoMo" at bounding box center [440, 181] width 41 height 11
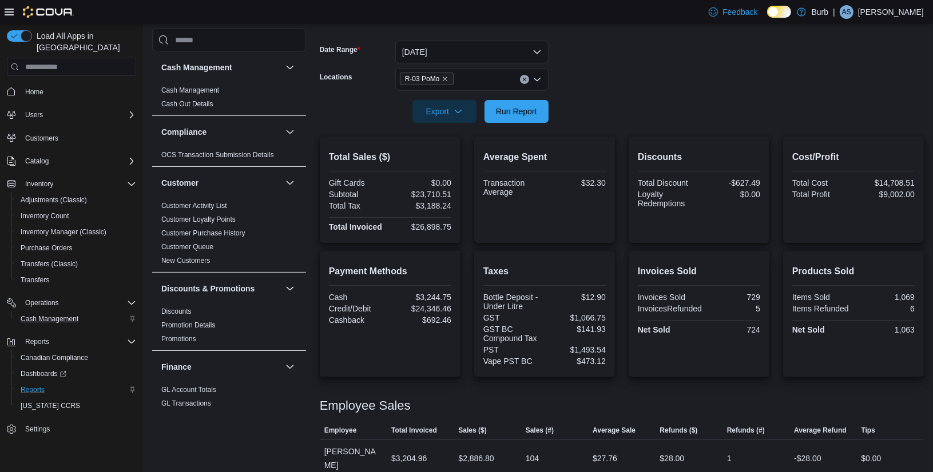
click at [615, 96] on div at bounding box center [622, 95] width 604 height 9
click at [515, 113] on span "Run Report" at bounding box center [516, 110] width 41 height 11
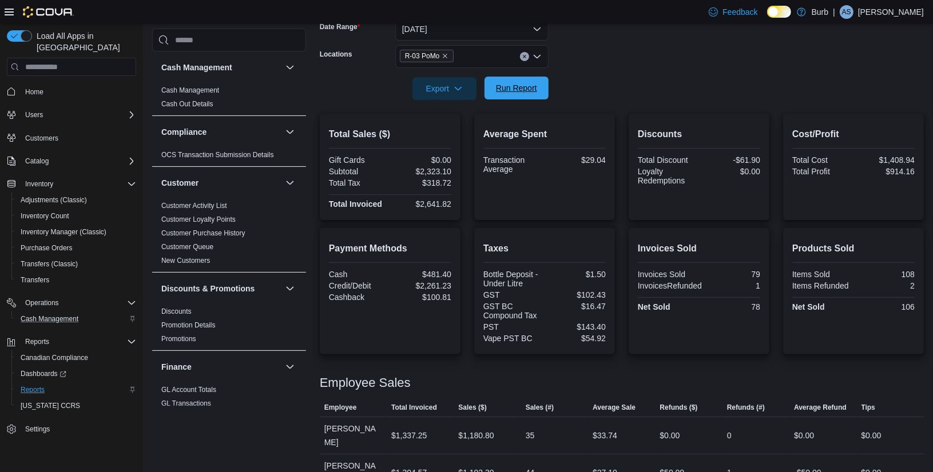
click at [511, 86] on span "Run Report" at bounding box center [516, 87] width 41 height 11
click at [526, 89] on span "Run Report" at bounding box center [516, 87] width 41 height 11
click at [524, 54] on icon "Clear input" at bounding box center [524, 56] width 5 height 5
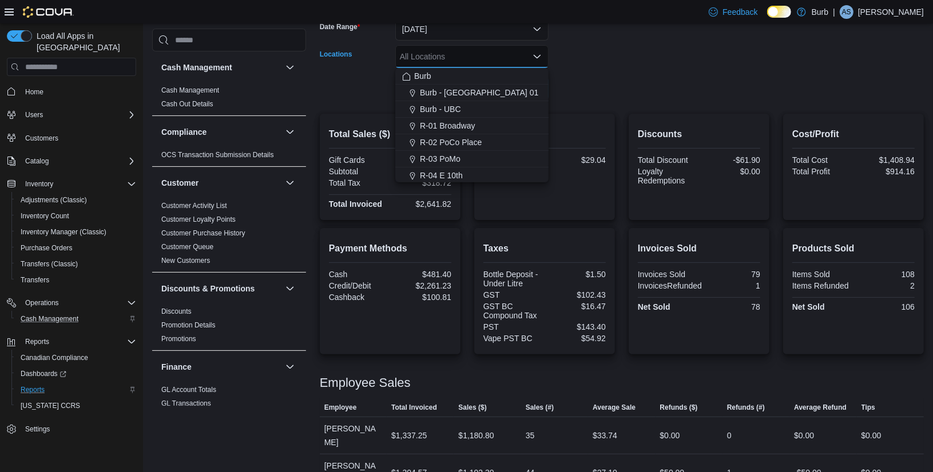
drag, startPoint x: 632, startPoint y: 95, endPoint x: 595, endPoint y: 95, distance: 36.6
click at [632, 95] on form "Date Range Today Locations All Locations Combo box. Selected. Combo box input. …" at bounding box center [622, 52] width 604 height 96
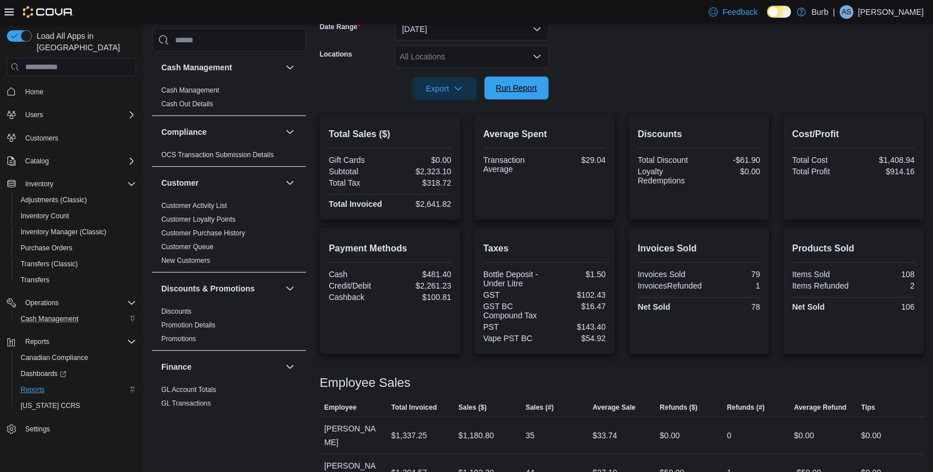
click at [528, 95] on span "Run Report" at bounding box center [516, 88] width 50 height 23
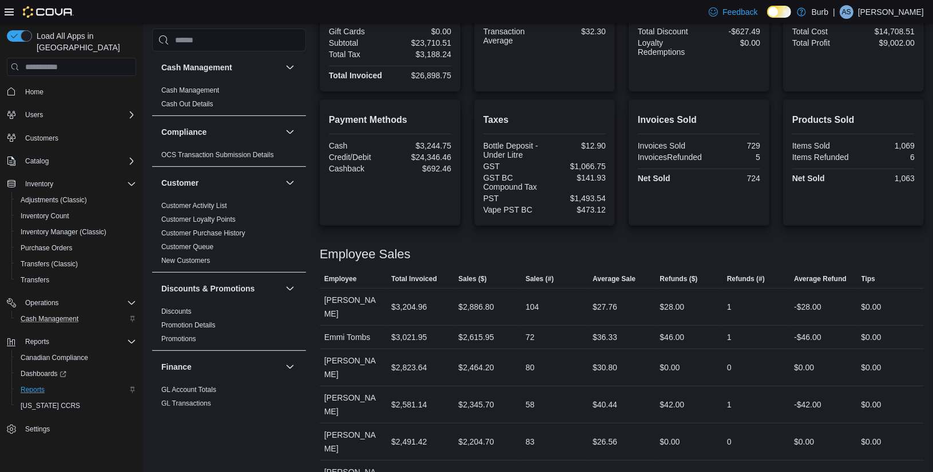
scroll to position [163, 0]
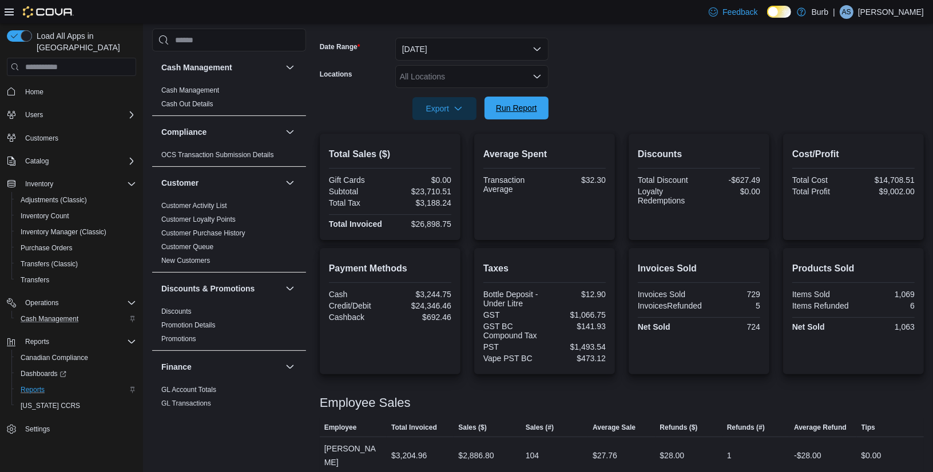
click at [518, 104] on span "Run Report" at bounding box center [516, 107] width 41 height 11
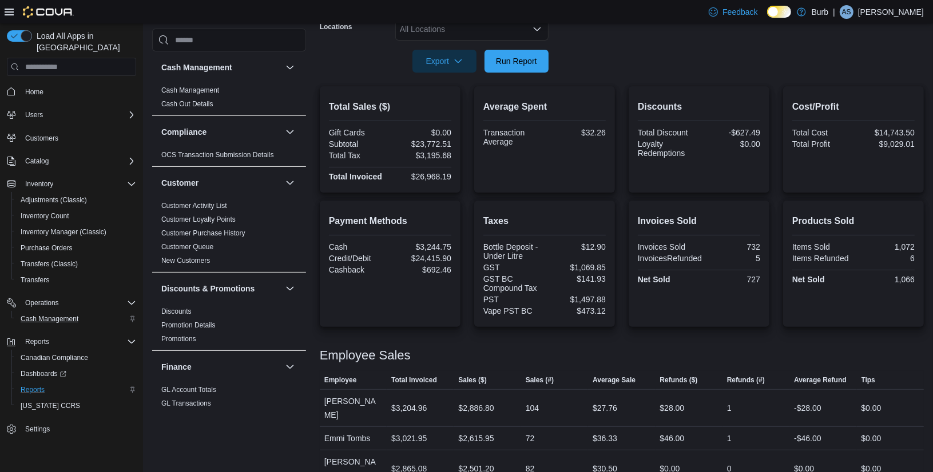
scroll to position [157, 0]
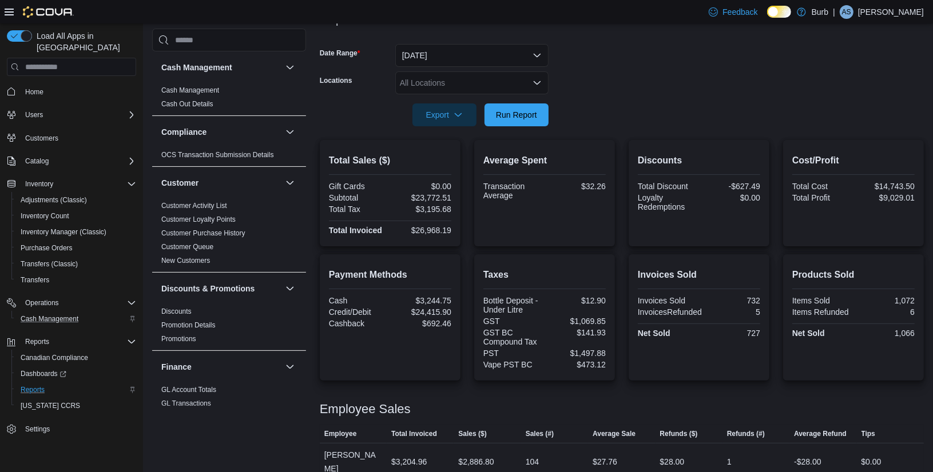
click at [528, 78] on div "All Locations" at bounding box center [471, 82] width 153 height 23
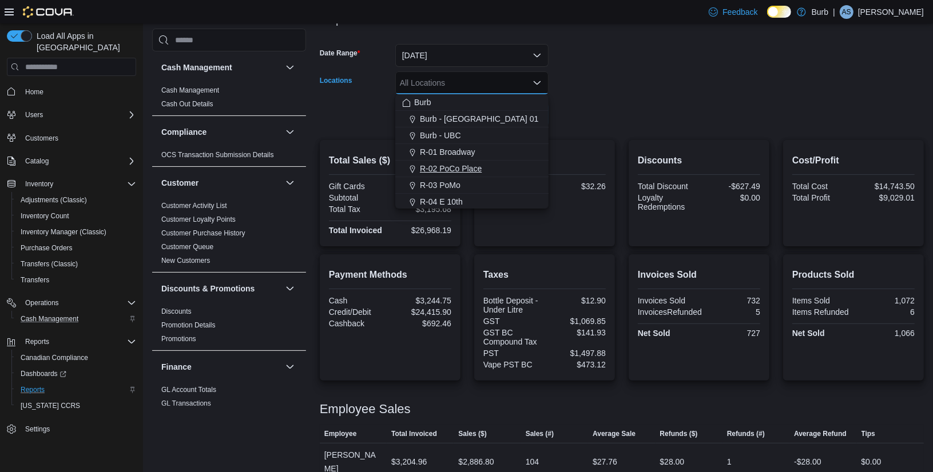
click at [450, 170] on span "R-02 PoCo Place" at bounding box center [451, 168] width 62 height 11
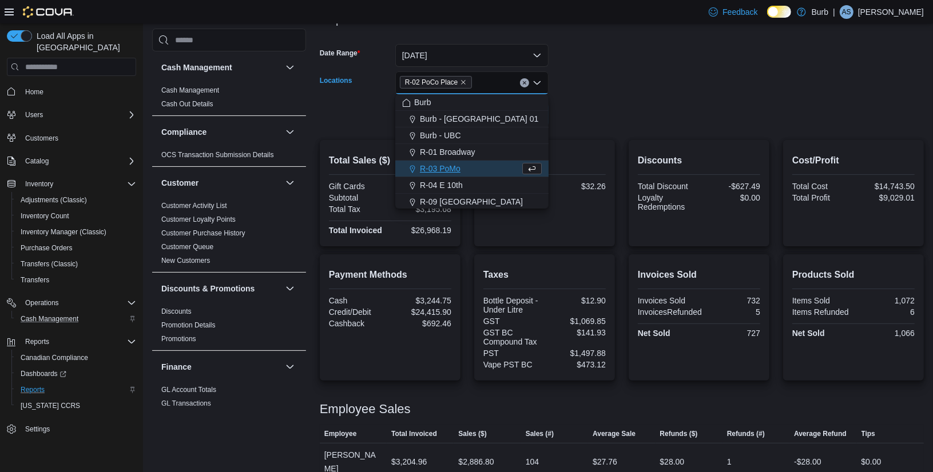
click at [523, 82] on icon "Clear input" at bounding box center [524, 83] width 3 height 3
click at [445, 183] on span "R-03 PoMo" at bounding box center [440, 185] width 41 height 11
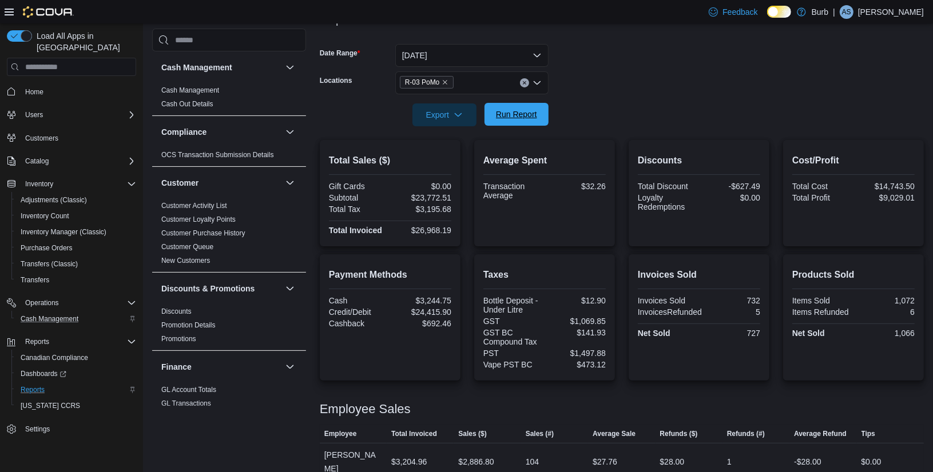
drag, startPoint x: 594, startPoint y: 118, endPoint x: 530, endPoint y: 118, distance: 63.5
click at [570, 118] on form "Date Range Today Locations R-03 PoMo Export Run Report" at bounding box center [622, 78] width 604 height 96
click at [530, 118] on span "Run Report" at bounding box center [516, 114] width 41 height 11
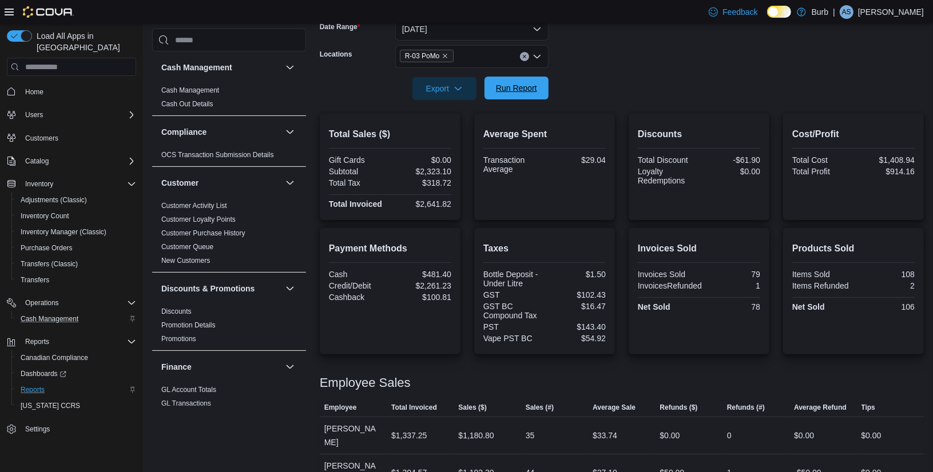
click at [507, 88] on span "Run Report" at bounding box center [516, 87] width 41 height 11
click at [504, 89] on span "Run Report" at bounding box center [516, 87] width 41 height 11
click at [610, 83] on form "Date Range Today Locations R-03 PoMo Export Run Report" at bounding box center [622, 52] width 604 height 96
click at [517, 87] on span "Run Report" at bounding box center [516, 87] width 41 height 11
click at [617, 117] on div "Total Sales ($) Gift Cards $0.00 Subtotal $2,339.10 Total Tax $320.64 Total Inv…" at bounding box center [622, 167] width 604 height 106
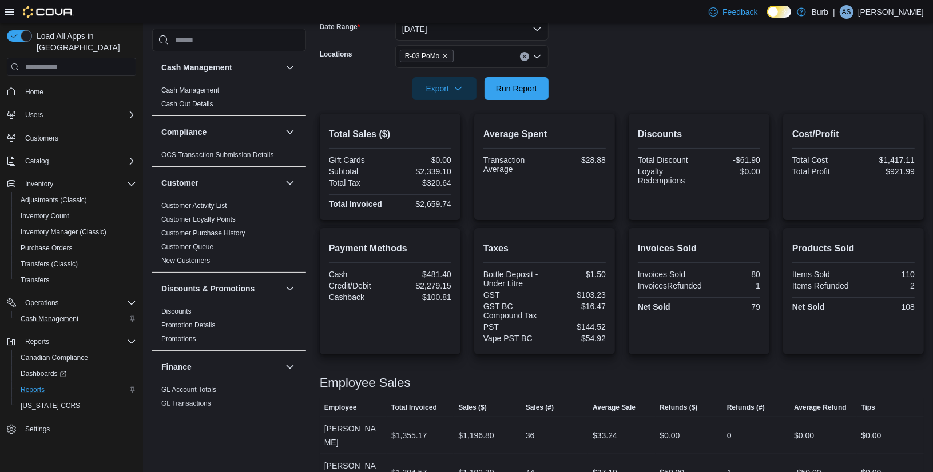
click at [511, 73] on div at bounding box center [622, 72] width 604 height 9
click at [514, 86] on span "Run Report" at bounding box center [516, 87] width 41 height 11
click at [53, 226] on span "Inventory Manager (Classic)" at bounding box center [64, 232] width 86 height 14
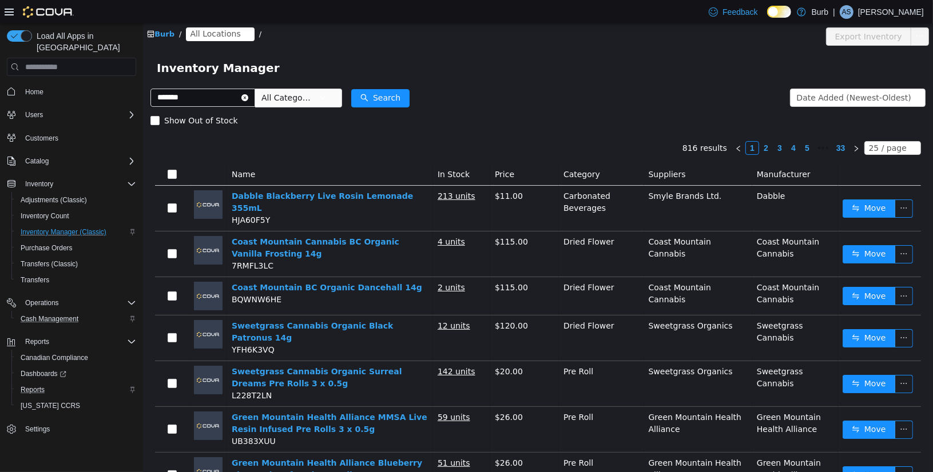
type input "*******"
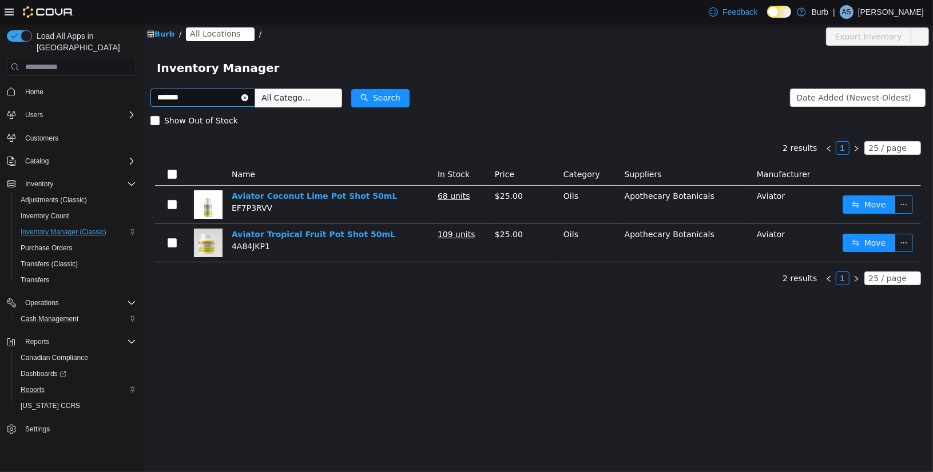
click at [248, 100] on icon "icon: close-circle" at bounding box center [244, 97] width 7 height 7
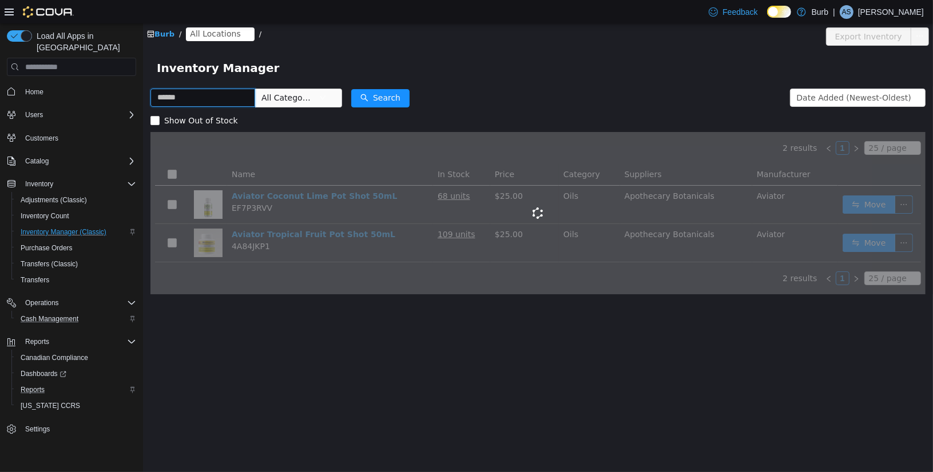
click at [211, 100] on input "text" at bounding box center [202, 98] width 105 height 18
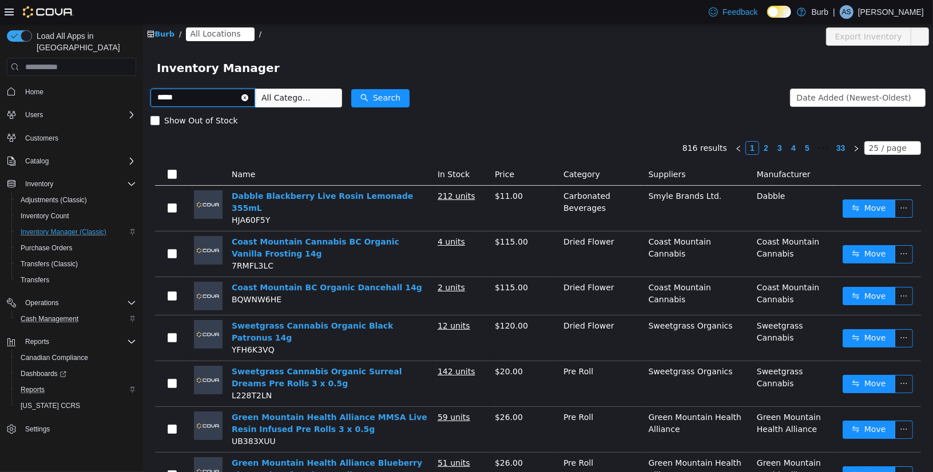
type input "*****"
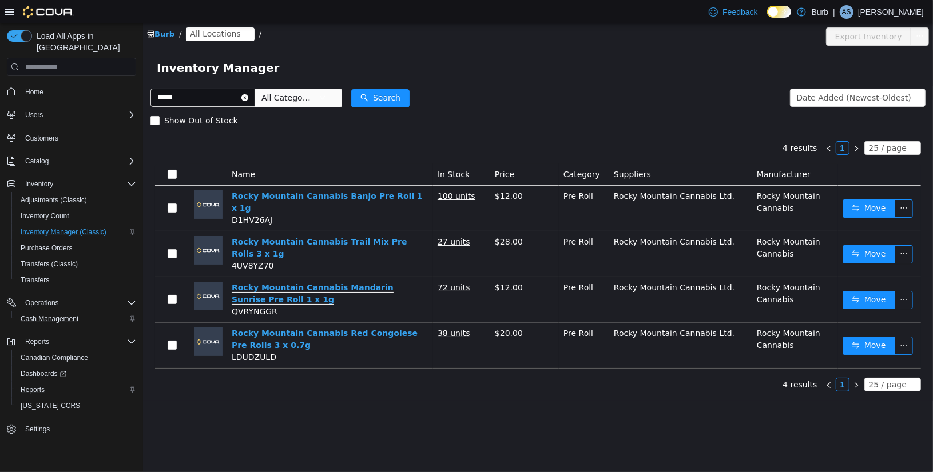
click at [391, 283] on link "Rocky Mountain Cannabis Mandarin Sunrise Pre Roll 1 x 1g" at bounding box center [312, 294] width 162 height 22
click at [362, 194] on link "Rocky Mountain Cannabis Banjo Pre Roll 1 x 1g" at bounding box center [326, 203] width 191 height 22
click at [35, 276] on span "Transfers" at bounding box center [35, 280] width 29 height 9
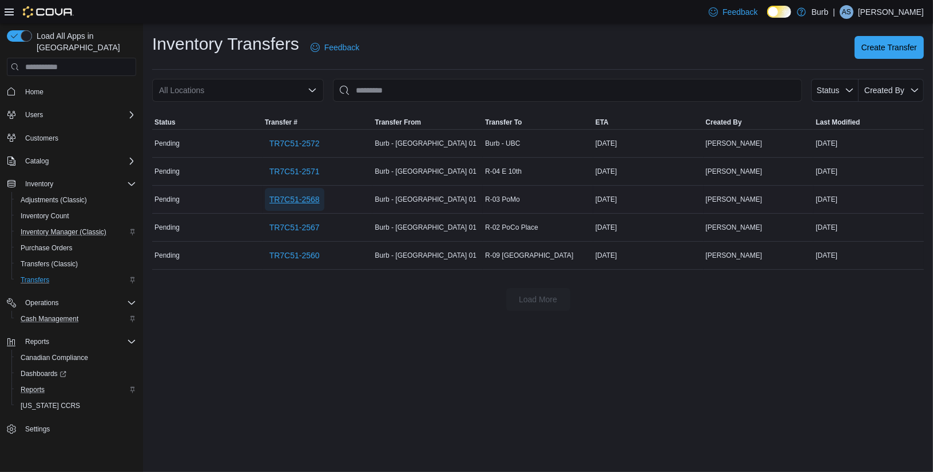
click at [316, 198] on span "TR7C51-2568" at bounding box center [294, 199] width 50 height 11
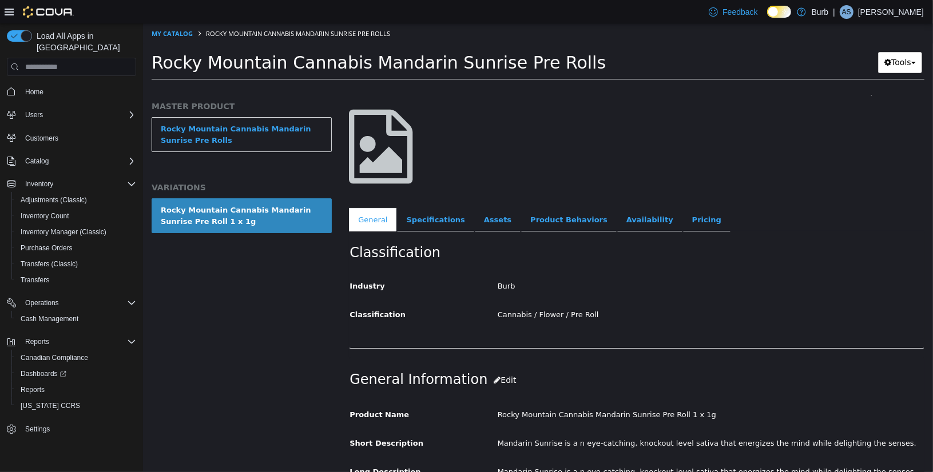
scroll to position [16, 0]
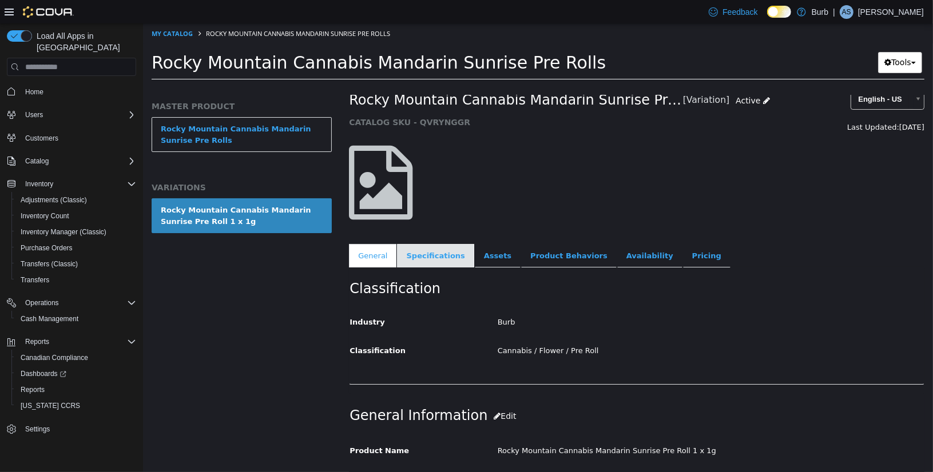
click at [445, 252] on link "Specifications" at bounding box center [434, 256] width 77 height 24
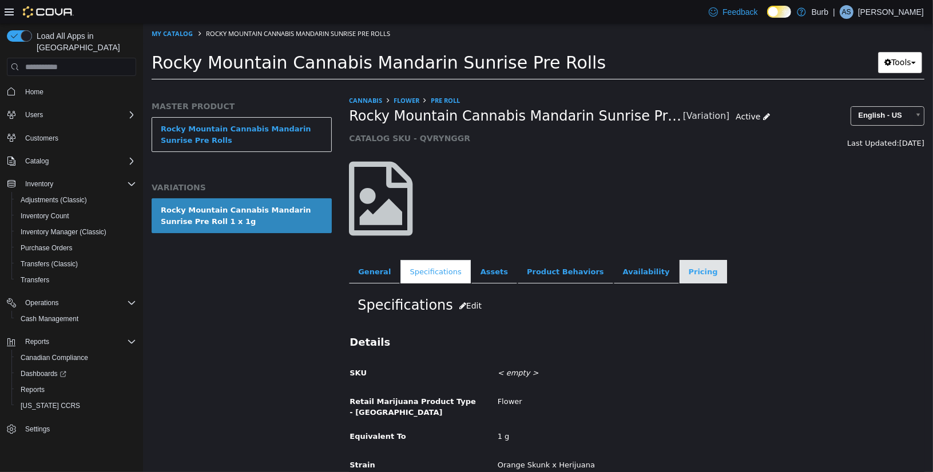
click at [694, 272] on link "Pricing" at bounding box center [702, 272] width 47 height 24
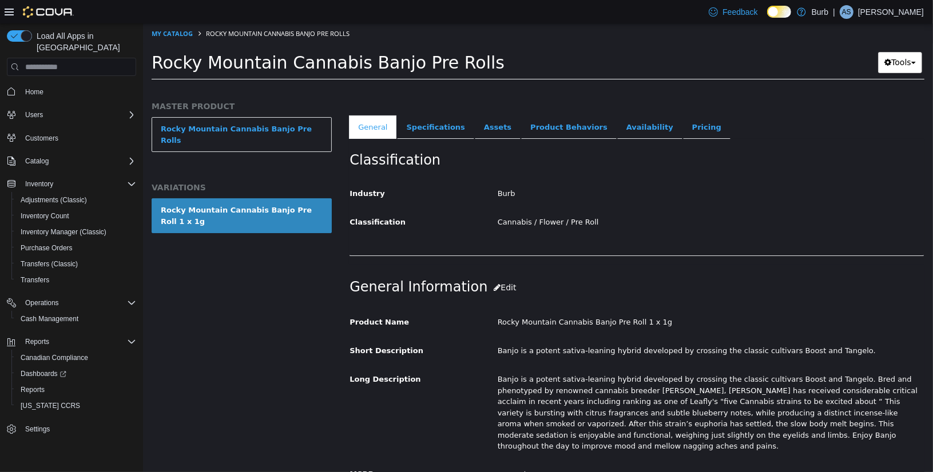
scroll to position [73, 0]
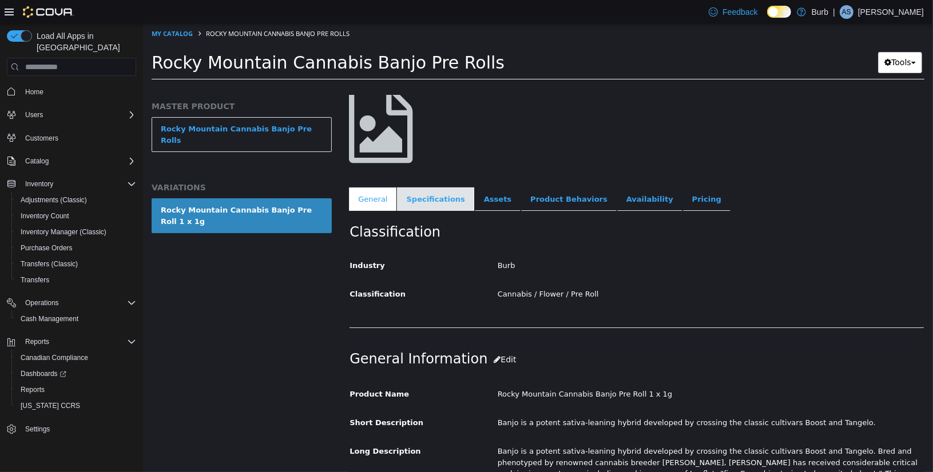
click at [432, 204] on link "Specifications" at bounding box center [434, 200] width 77 height 24
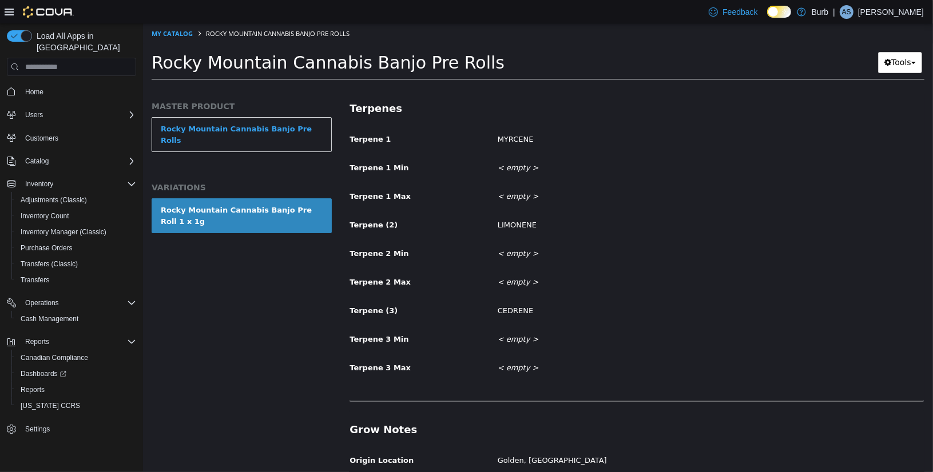
scroll to position [1004, 0]
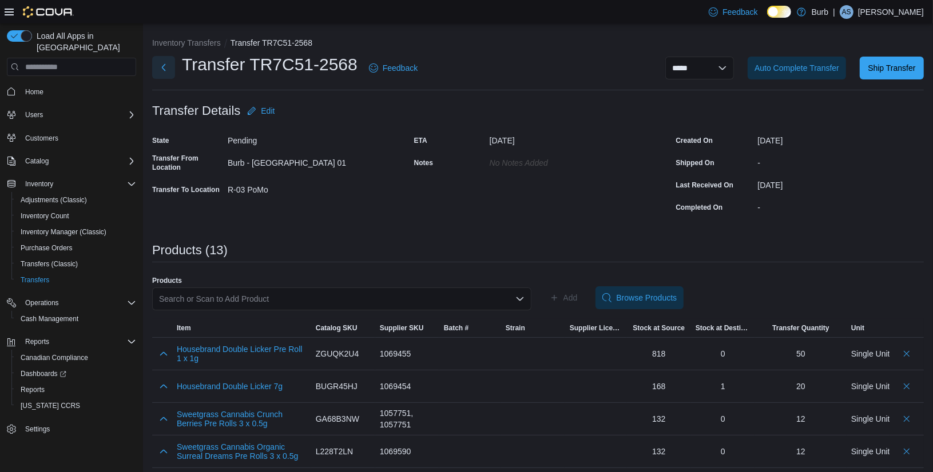
click at [165, 67] on button "Next" at bounding box center [163, 67] width 23 height 23
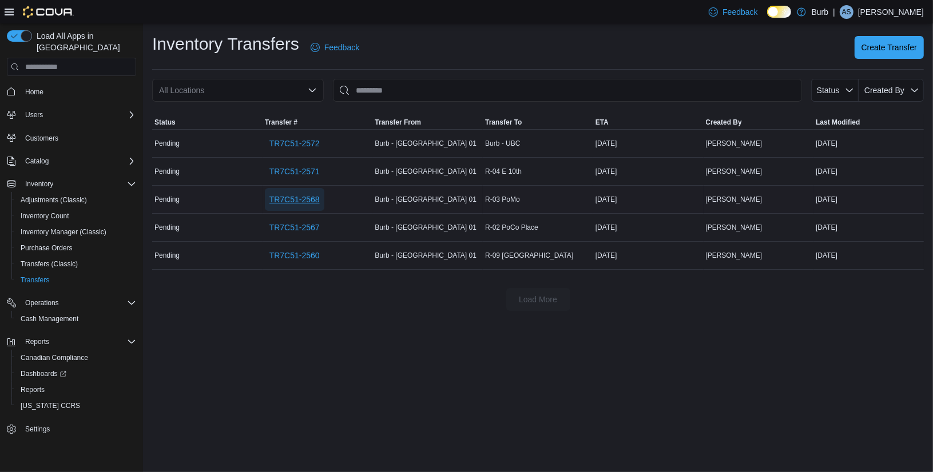
click at [300, 201] on span "TR7C51-2568" at bounding box center [294, 199] width 50 height 11
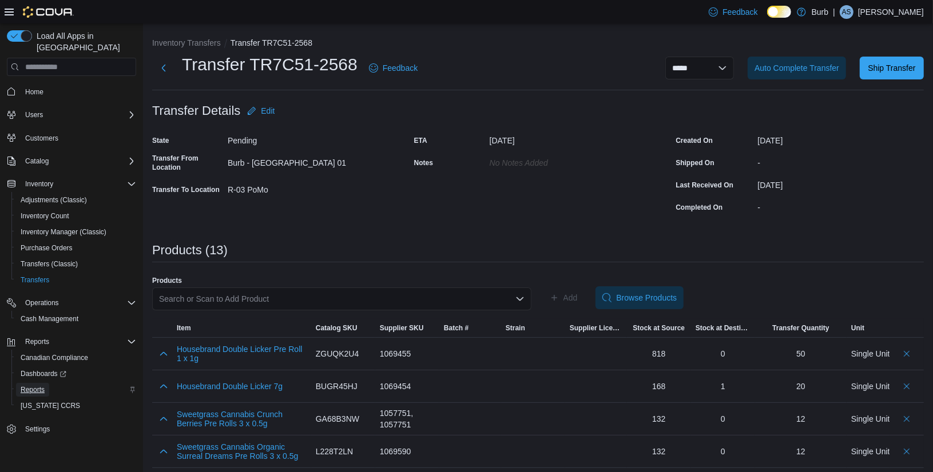
click at [39, 385] on span "Reports" at bounding box center [33, 389] width 24 height 9
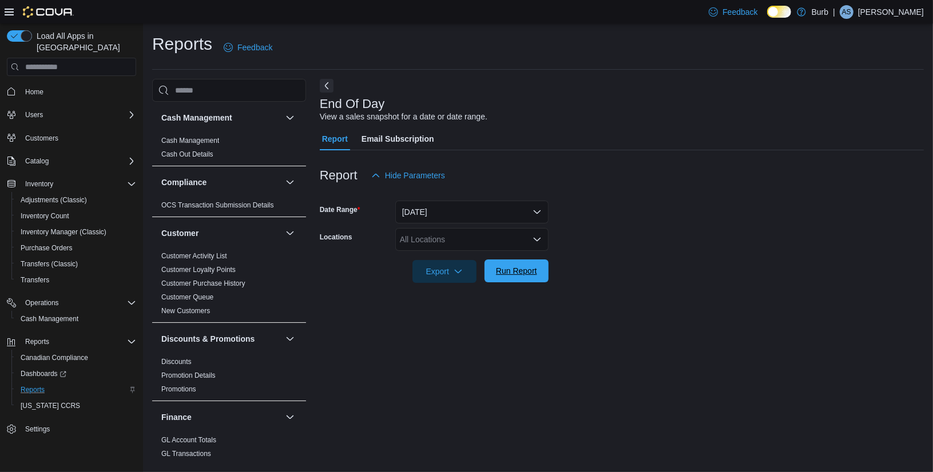
click at [523, 263] on span "Run Report" at bounding box center [516, 271] width 50 height 23
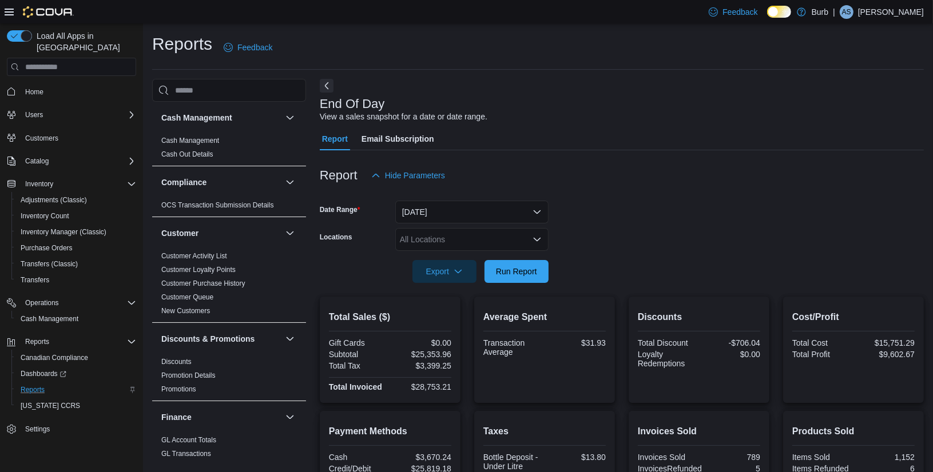
click at [540, 242] on icon "Open list of options" at bounding box center [536, 239] width 9 height 9
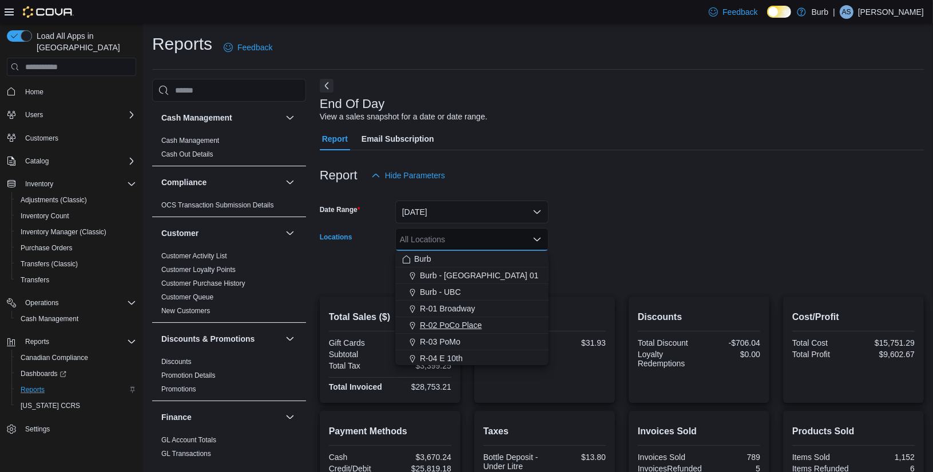
click at [471, 325] on span "R-02 PoCo Place" at bounding box center [451, 325] width 62 height 11
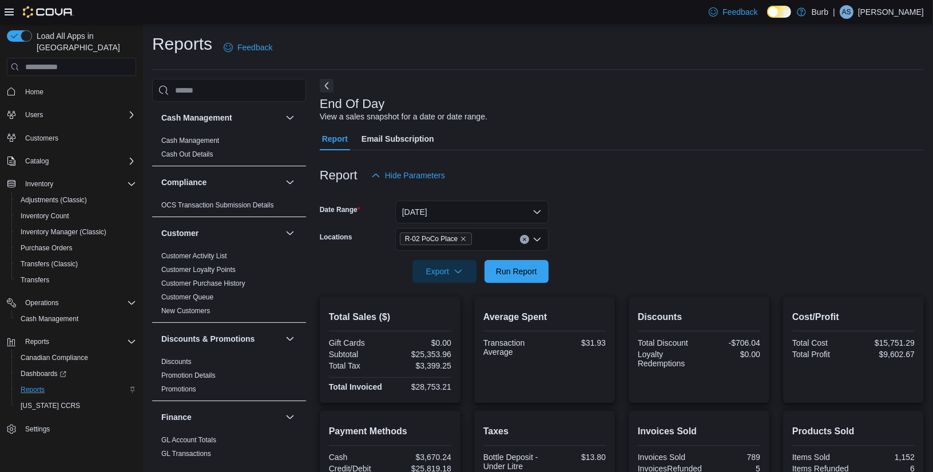
click at [571, 267] on form "Date Range Today Locations R-02 PoCo Place Export Run Report" at bounding box center [622, 235] width 604 height 96
click at [527, 267] on span "Run Report" at bounding box center [516, 270] width 41 height 11
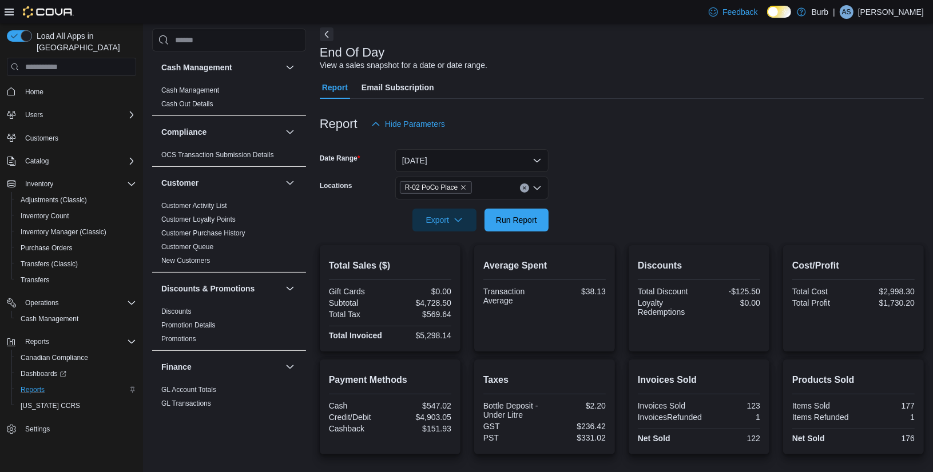
scroll to position [32, 0]
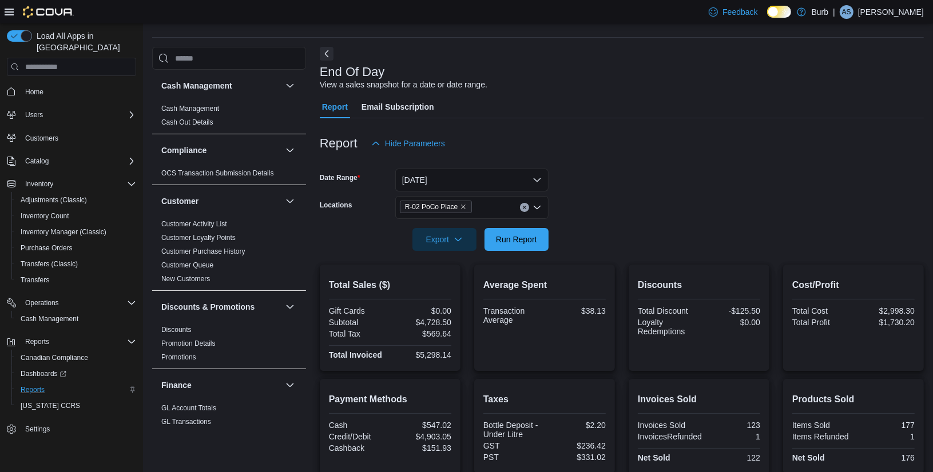
click at [521, 208] on button "Clear input" at bounding box center [524, 207] width 9 height 9
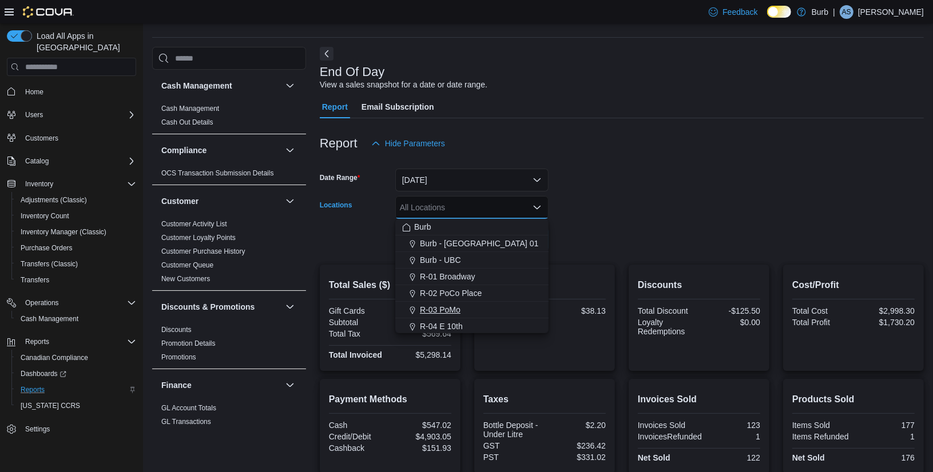
click at [439, 313] on span "R-03 PoMo" at bounding box center [440, 309] width 41 height 11
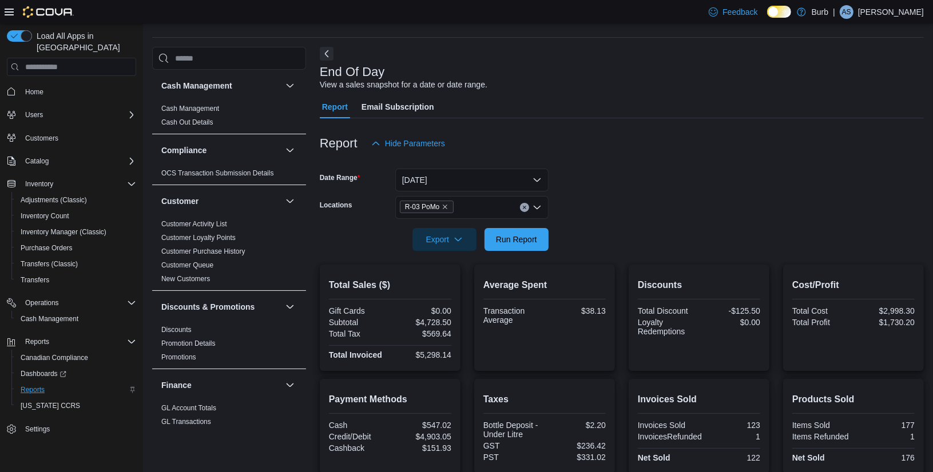
drag, startPoint x: 594, startPoint y: 268, endPoint x: 542, endPoint y: 252, distance: 54.3
click at [590, 268] on div "Average Spent Transaction Average $38.13" at bounding box center [544, 318] width 141 height 106
click at [540, 244] on span "Run Report" at bounding box center [516, 239] width 50 height 23
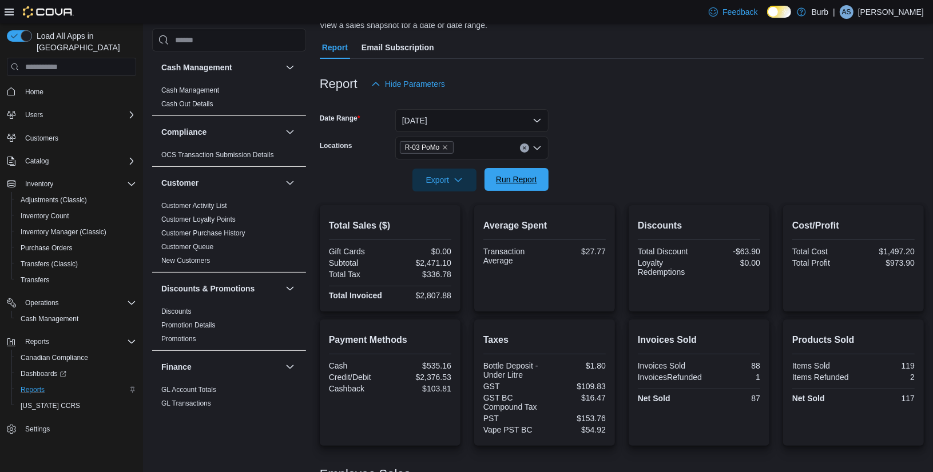
scroll to position [98, 0]
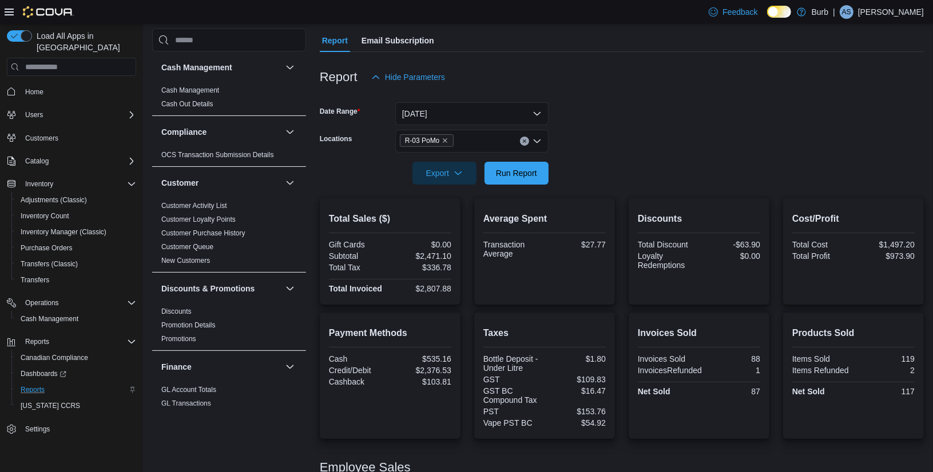
click at [666, 72] on div "Report Hide Parameters" at bounding box center [622, 77] width 604 height 23
click at [526, 170] on span "Run Report" at bounding box center [516, 172] width 41 height 11
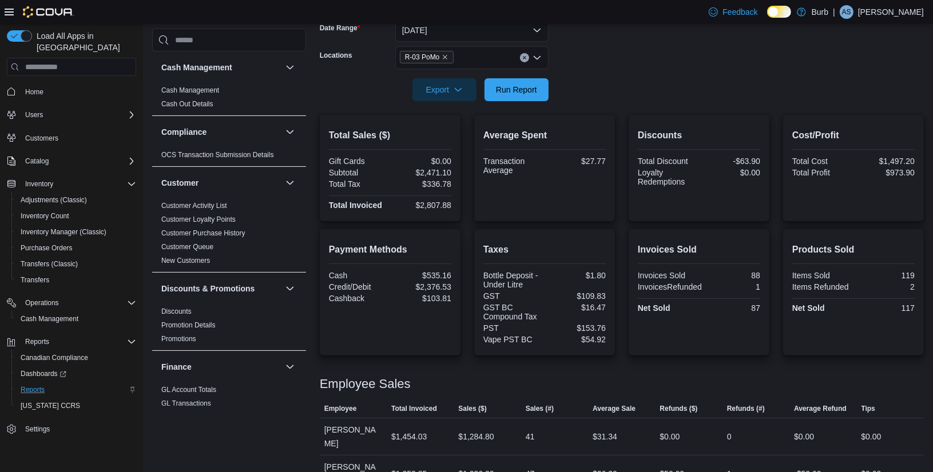
scroll to position [183, 0]
click at [531, 91] on span "Run Report" at bounding box center [516, 87] width 41 height 11
click at [34, 110] on span "Users" at bounding box center [34, 114] width 18 height 9
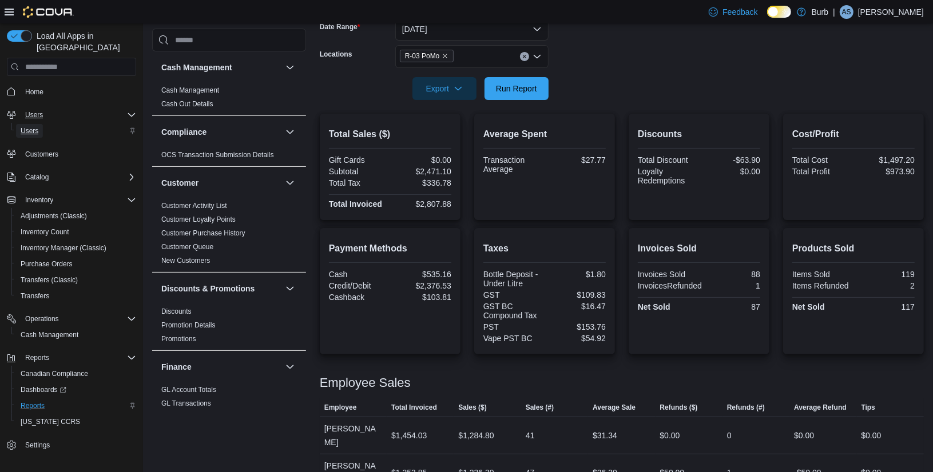
click at [31, 126] on span "Users" at bounding box center [30, 130] width 18 height 9
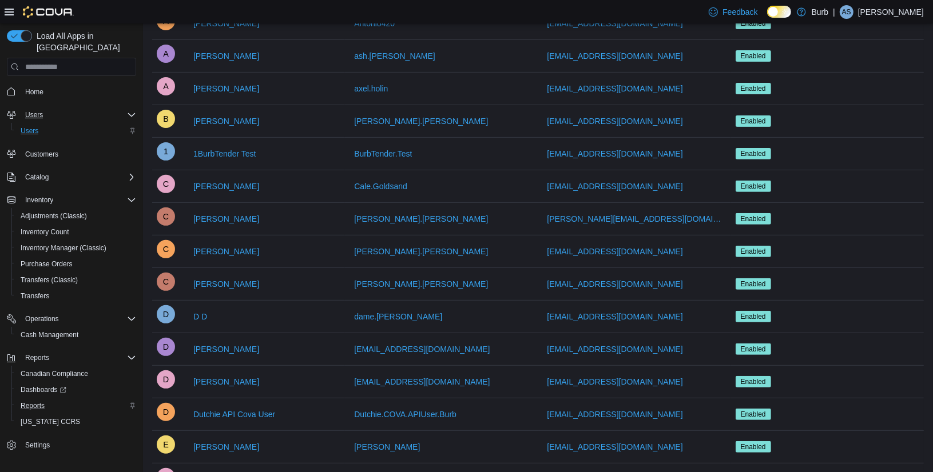
scroll to position [320, 0]
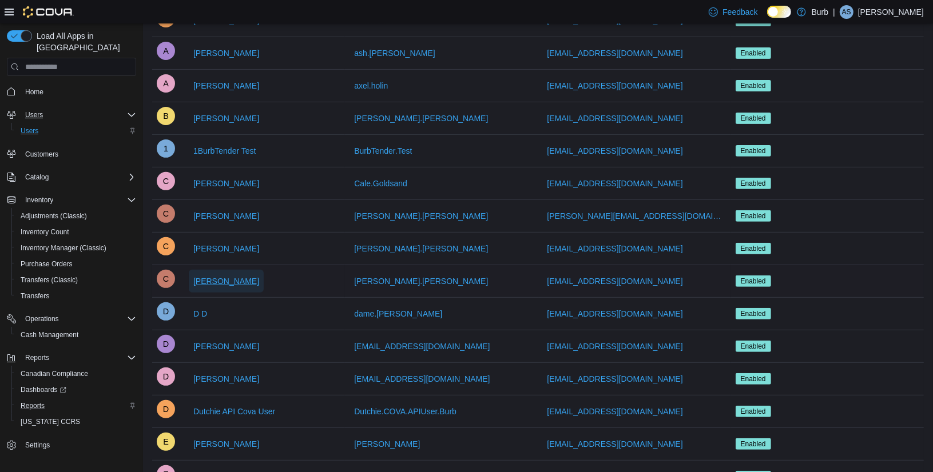
click at [236, 277] on span "[PERSON_NAME]" at bounding box center [226, 281] width 66 height 11
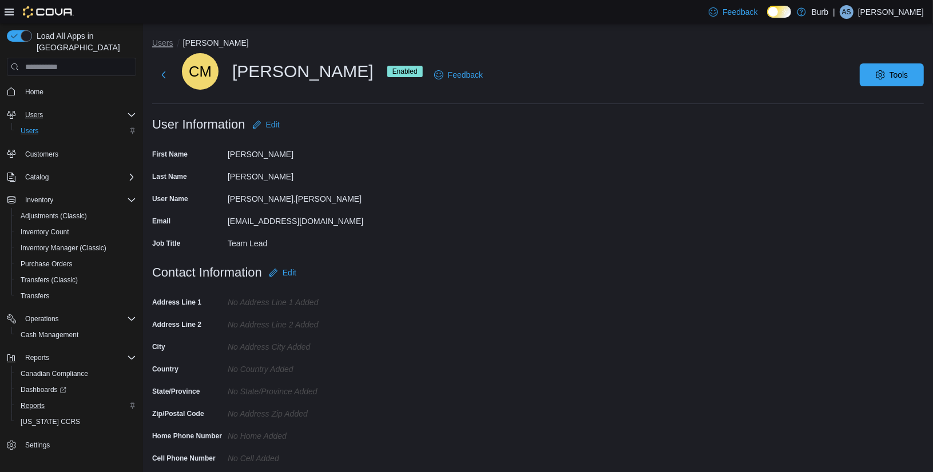
click at [155, 40] on button "Users" at bounding box center [162, 42] width 21 height 9
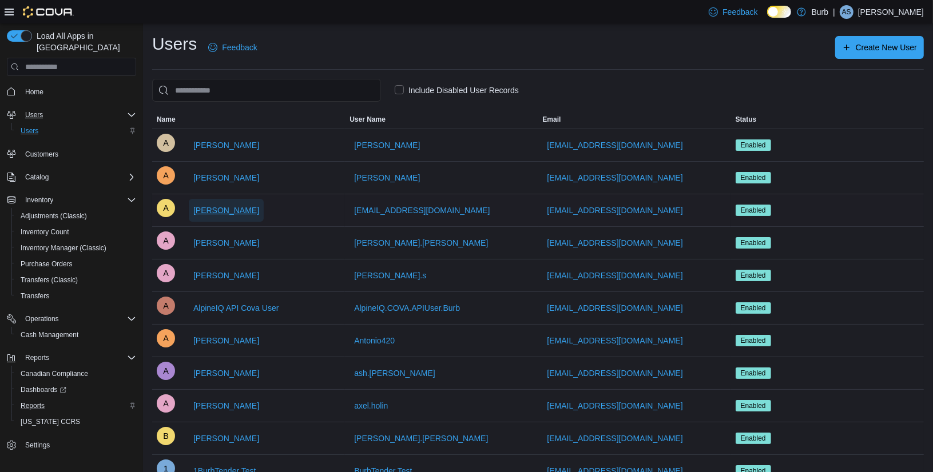
click at [210, 212] on span "[PERSON_NAME]" at bounding box center [226, 210] width 66 height 11
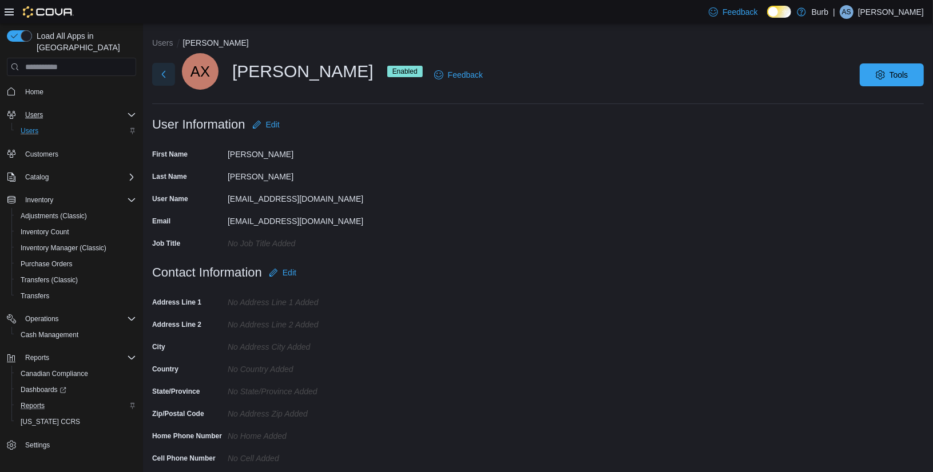
click at [155, 71] on button "Next" at bounding box center [163, 74] width 23 height 23
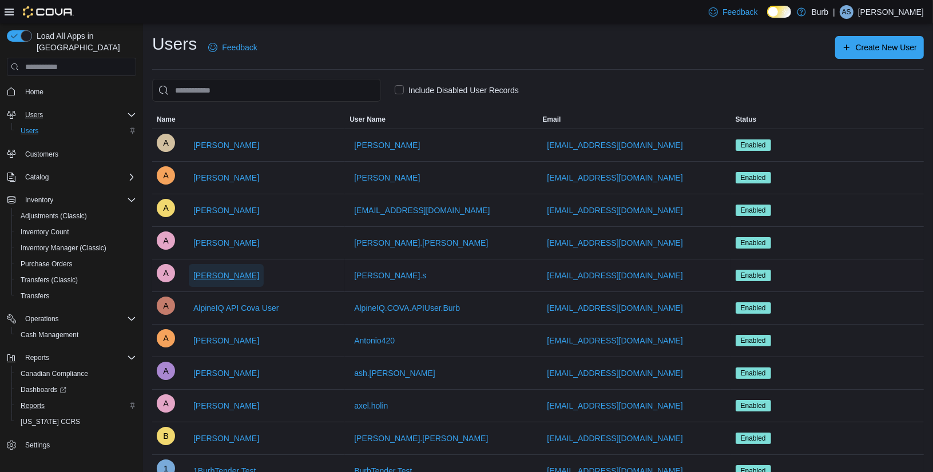
click at [218, 275] on span "[PERSON_NAME]" at bounding box center [226, 275] width 66 height 11
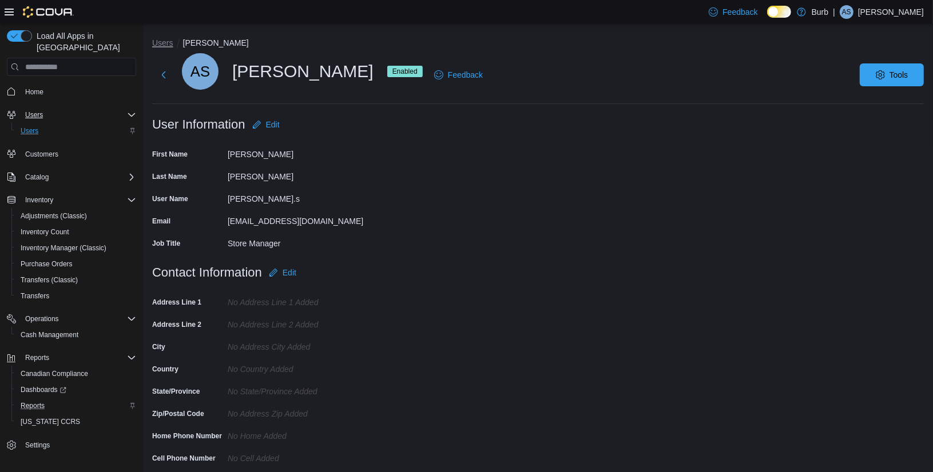
click at [158, 41] on button "Users" at bounding box center [162, 42] width 21 height 9
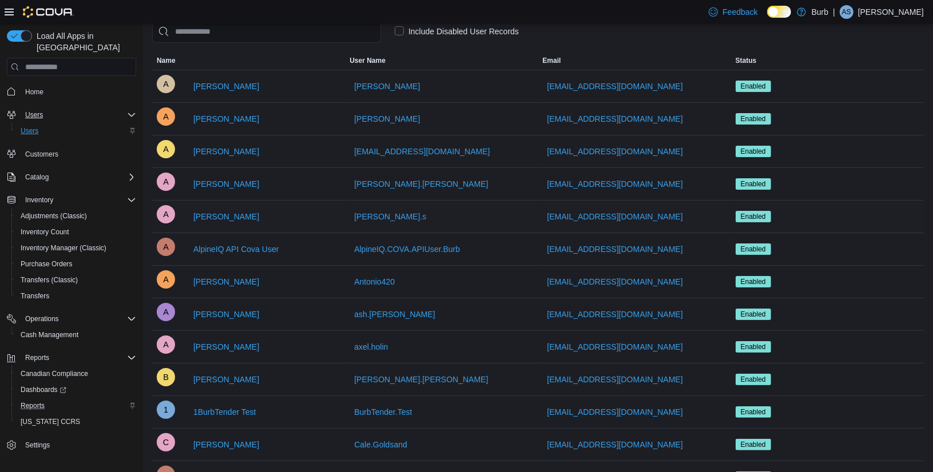
scroll to position [67, 0]
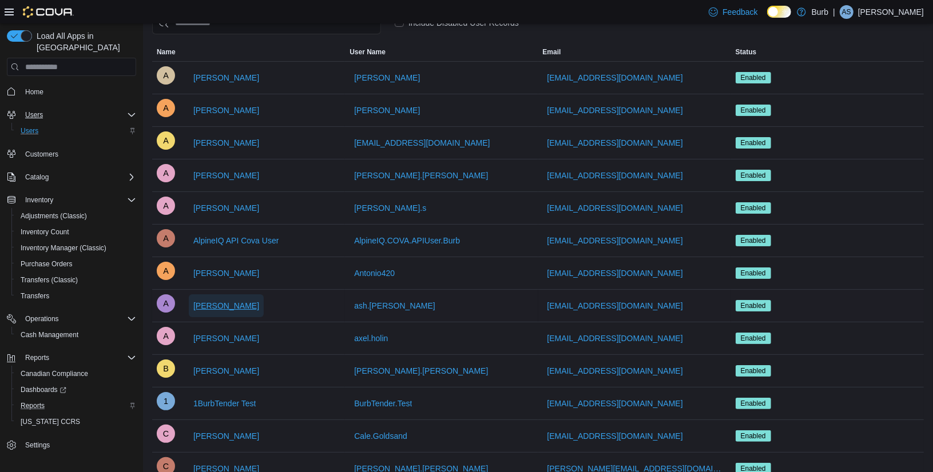
click at [220, 303] on span "Ash Abdi" at bounding box center [226, 305] width 66 height 11
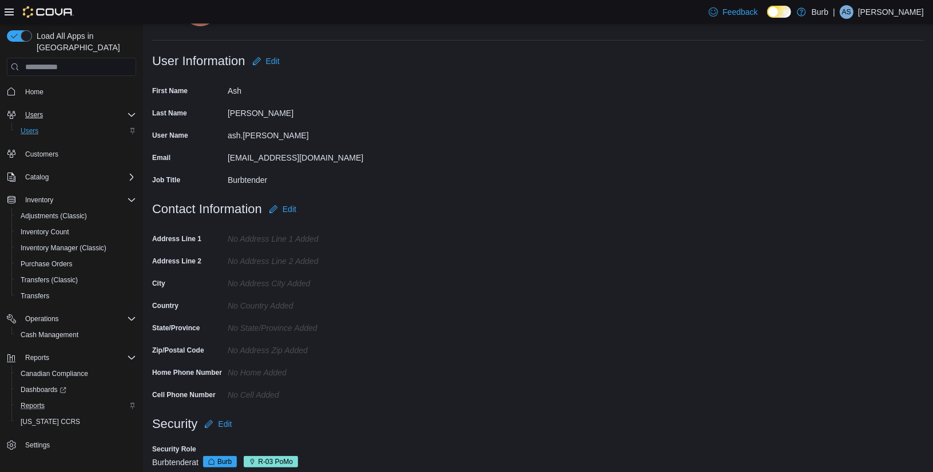
scroll to position [86, 0]
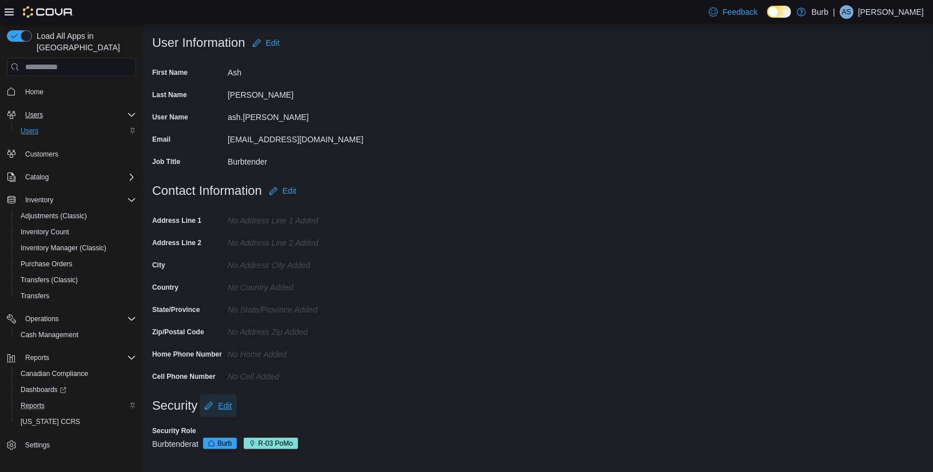
click at [221, 404] on span "Edit" at bounding box center [225, 405] width 14 height 11
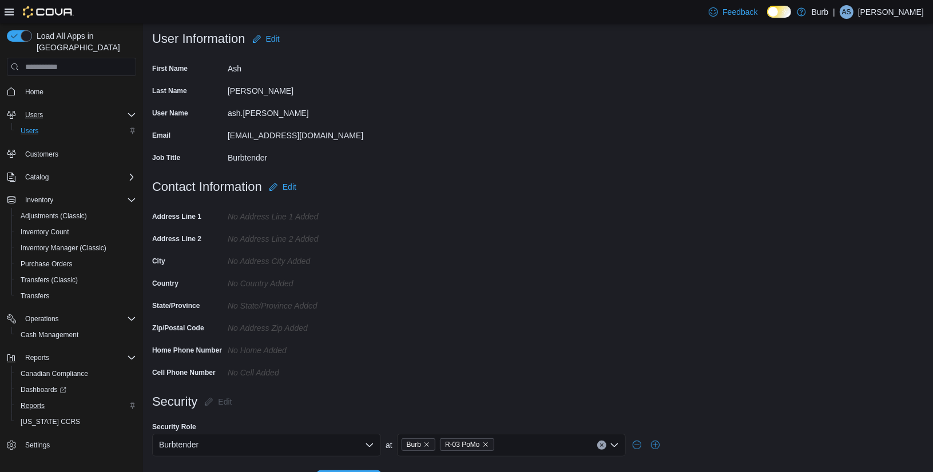
scroll to position [120, 0]
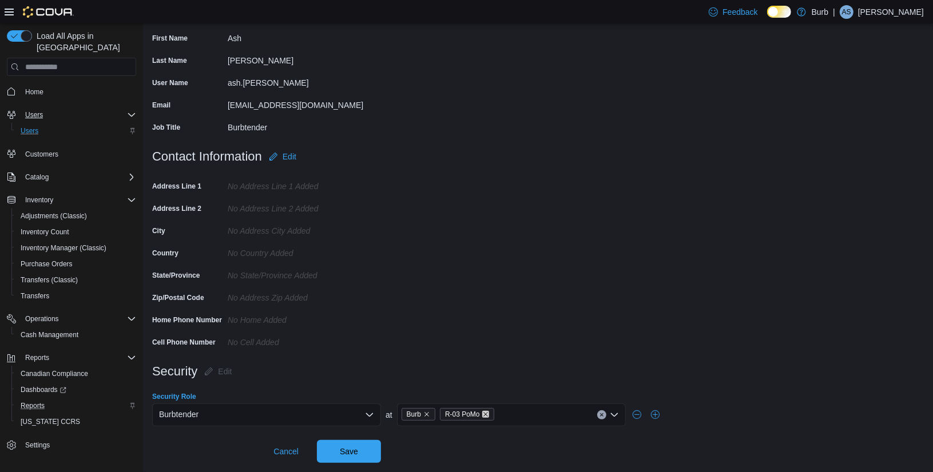
click at [488, 416] on icon "Remove R-03 PoMo from selection in this group" at bounding box center [485, 414] width 7 height 7
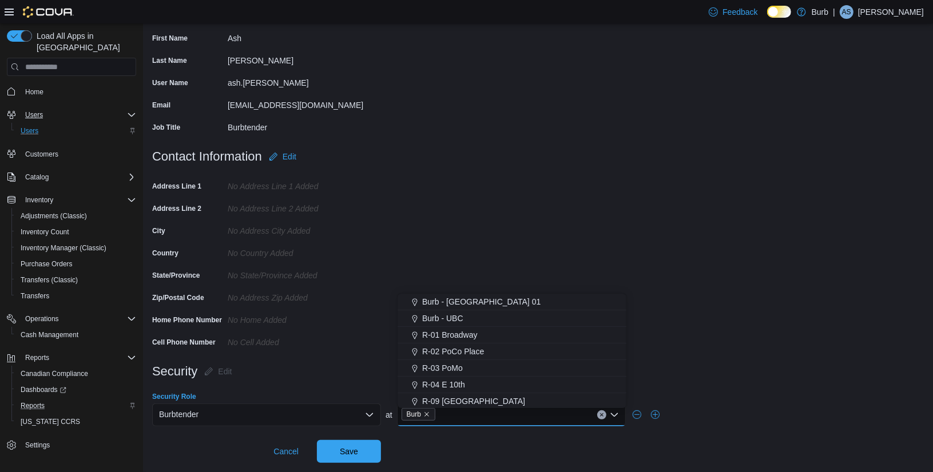
click at [471, 443] on form "Security Edit Security Role Burbtender at Burb Combo box. Selected. Burb. Press…" at bounding box center [537, 411] width 771 height 103
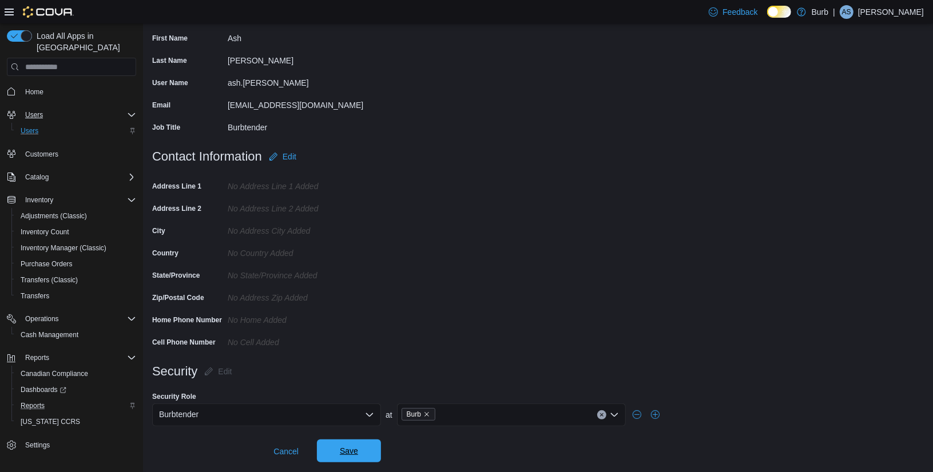
click at [341, 452] on span "Save" at bounding box center [349, 450] width 18 height 11
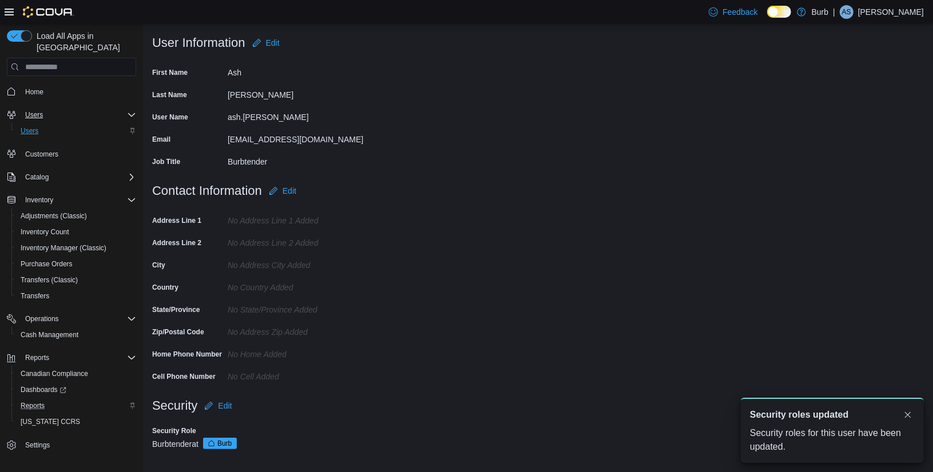
scroll to position [0, 0]
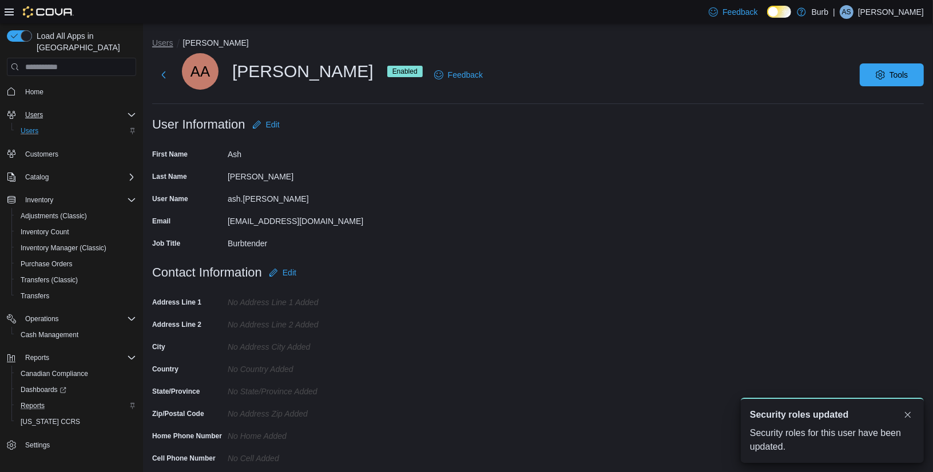
click at [165, 39] on button "Users" at bounding box center [162, 42] width 21 height 9
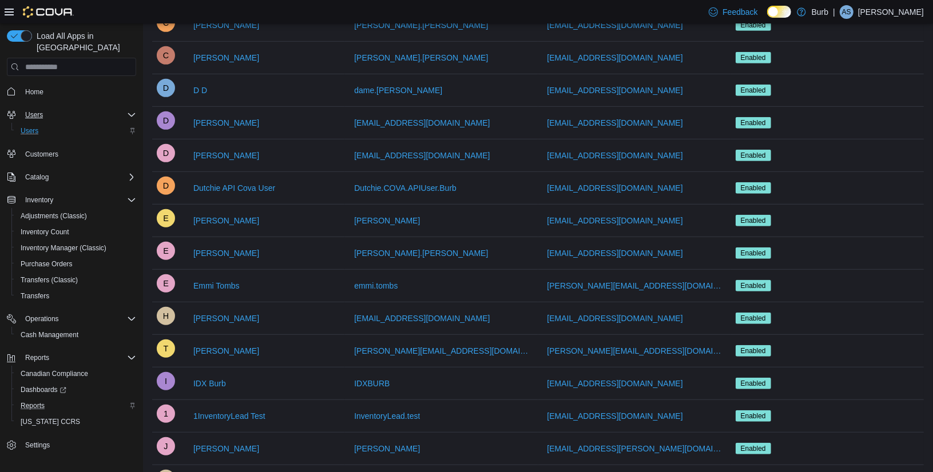
scroll to position [559, 0]
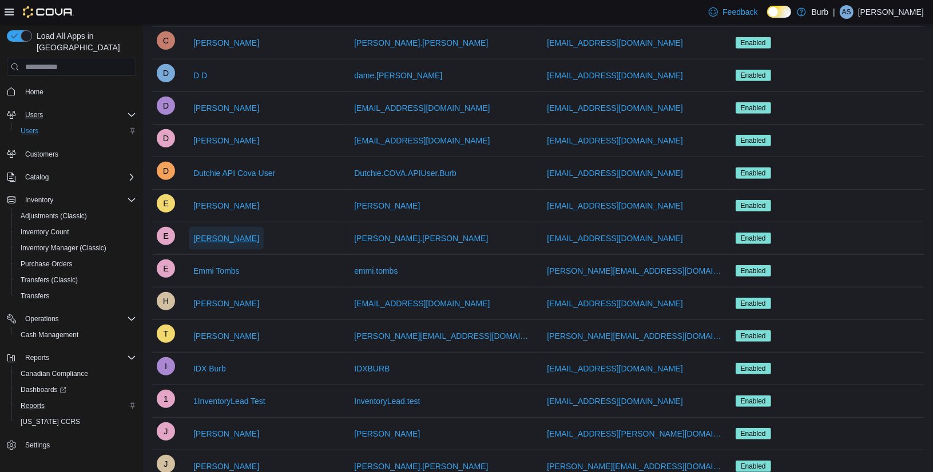
click at [232, 233] on span "[PERSON_NAME]" at bounding box center [226, 238] width 66 height 11
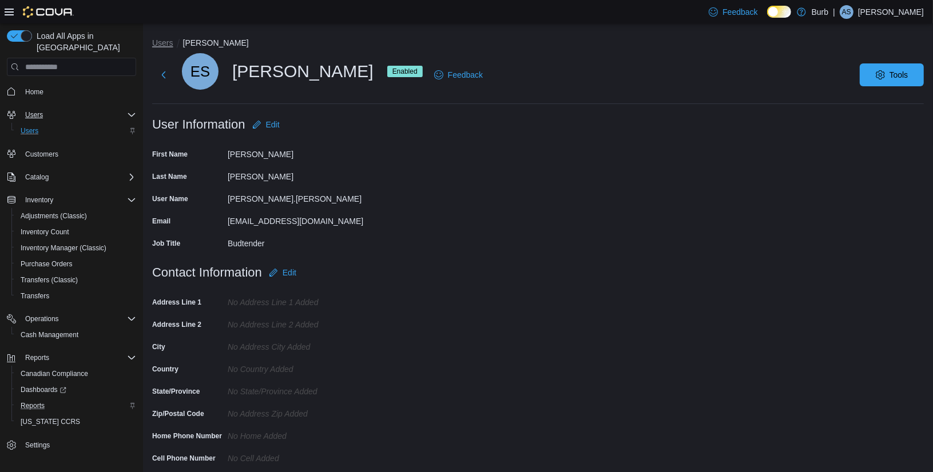
click at [162, 45] on button "Users" at bounding box center [162, 42] width 21 height 9
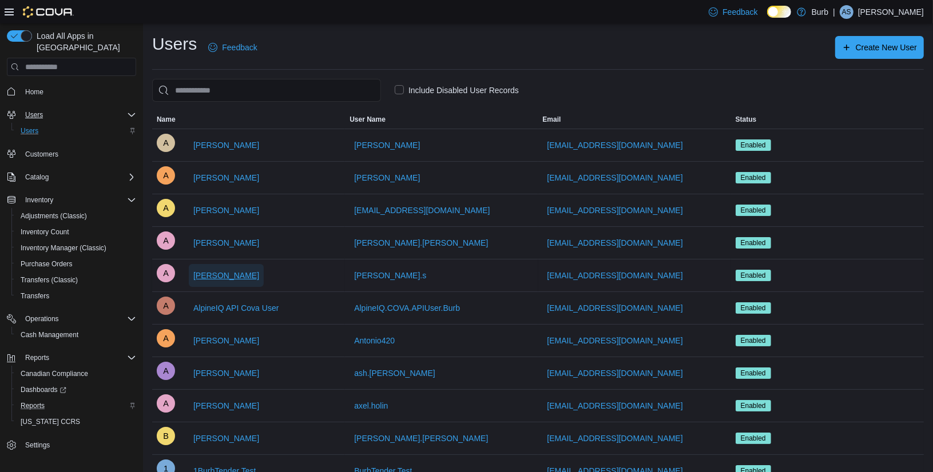
click at [224, 277] on span "[PERSON_NAME]" at bounding box center [226, 275] width 66 height 11
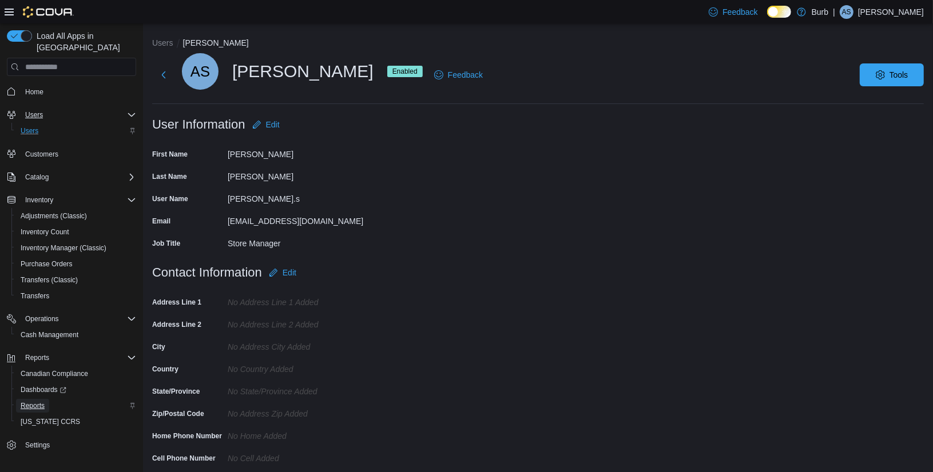
click at [36, 401] on span "Reports" at bounding box center [33, 405] width 24 height 9
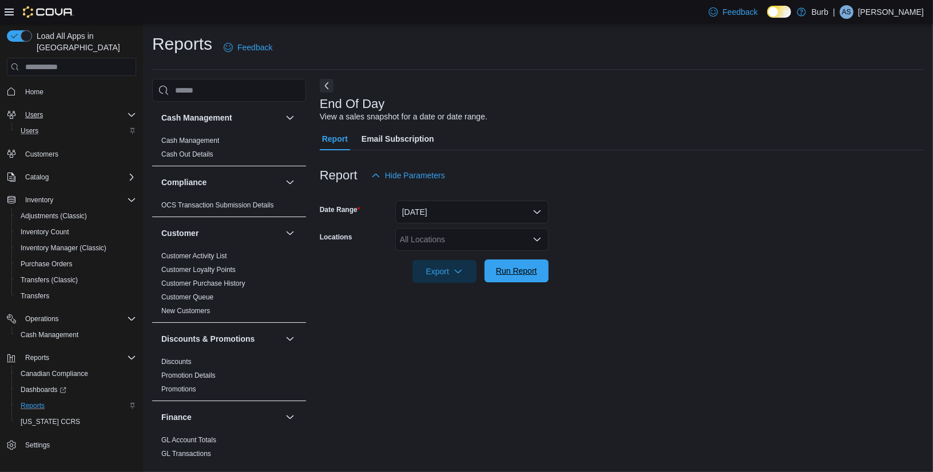
click at [514, 268] on span "Run Report" at bounding box center [516, 270] width 41 height 11
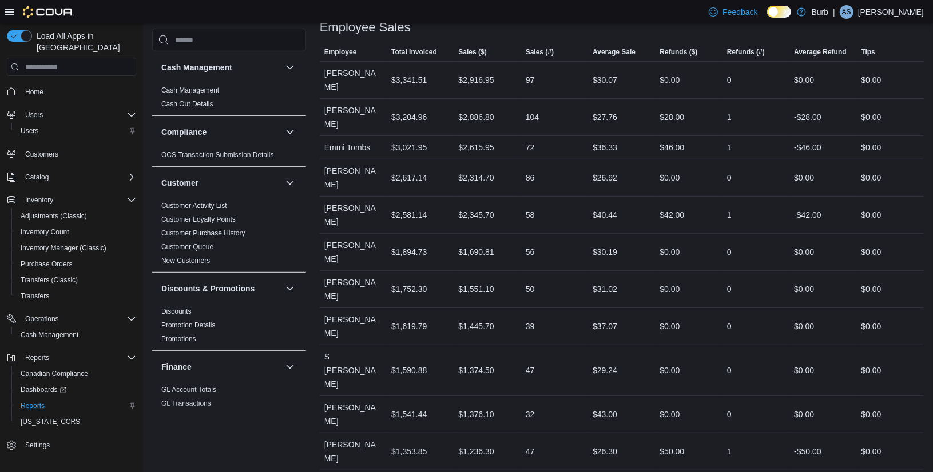
scroll to position [541, 0]
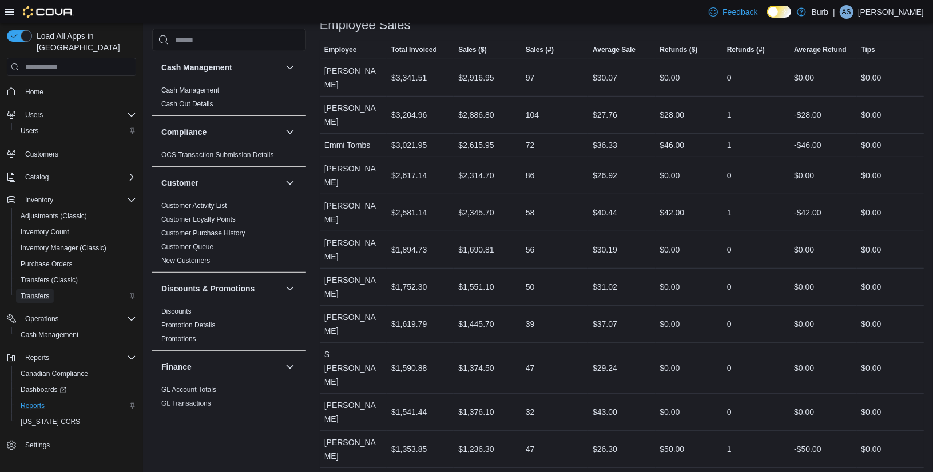
click at [33, 292] on span "Transfers" at bounding box center [35, 296] width 29 height 9
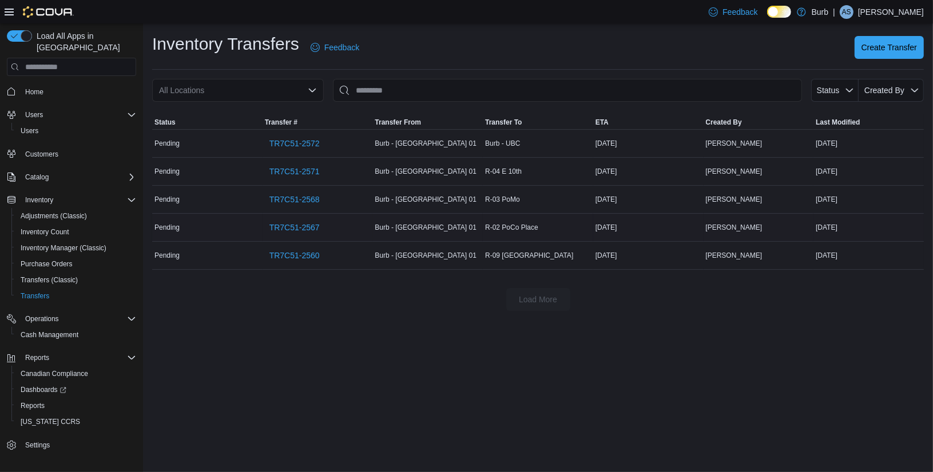
click at [174, 228] on span "Pending" at bounding box center [166, 227] width 25 height 9
click at [316, 225] on span "TR7C51-2567" at bounding box center [294, 227] width 50 height 11
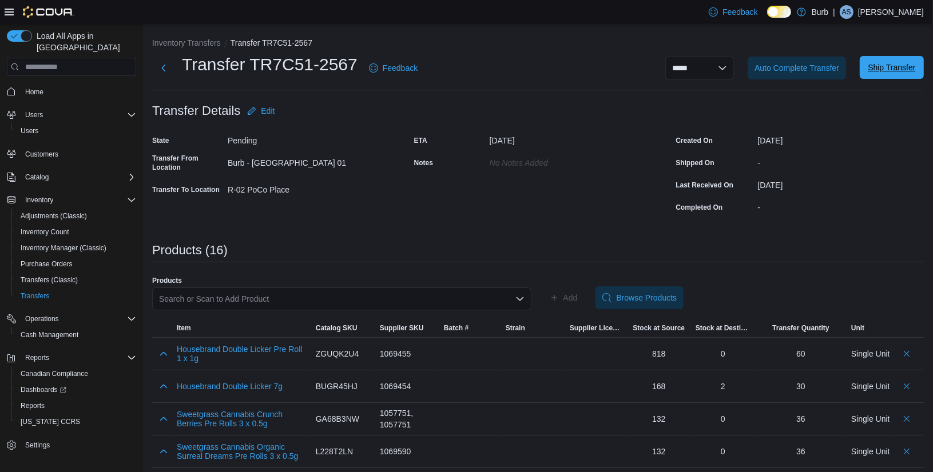
click at [889, 70] on span "Ship Transfer" at bounding box center [891, 67] width 47 height 11
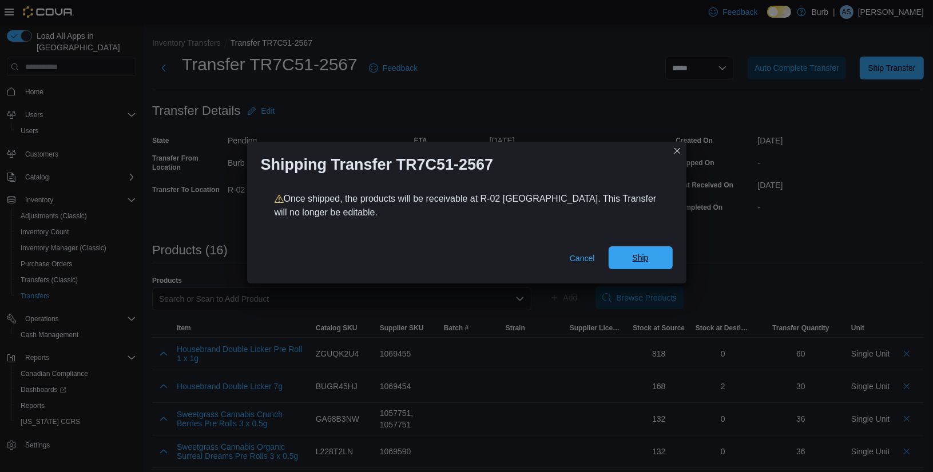
click at [644, 253] on span "Ship" at bounding box center [640, 257] width 16 height 11
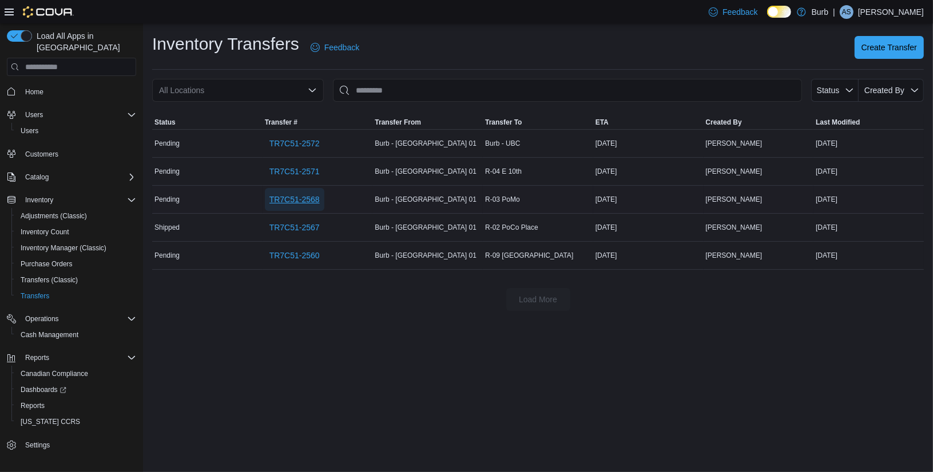
click at [296, 202] on span "TR7C51-2568" at bounding box center [294, 199] width 50 height 11
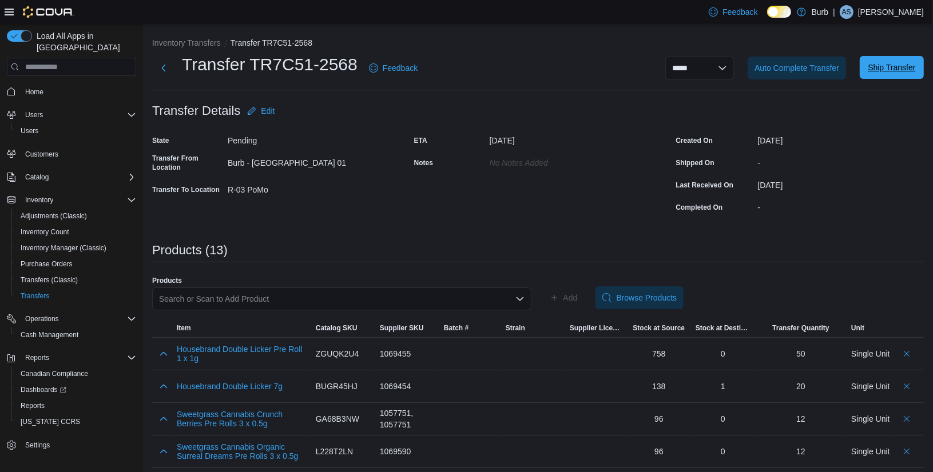
click at [890, 69] on span "Ship Transfer" at bounding box center [891, 67] width 47 height 11
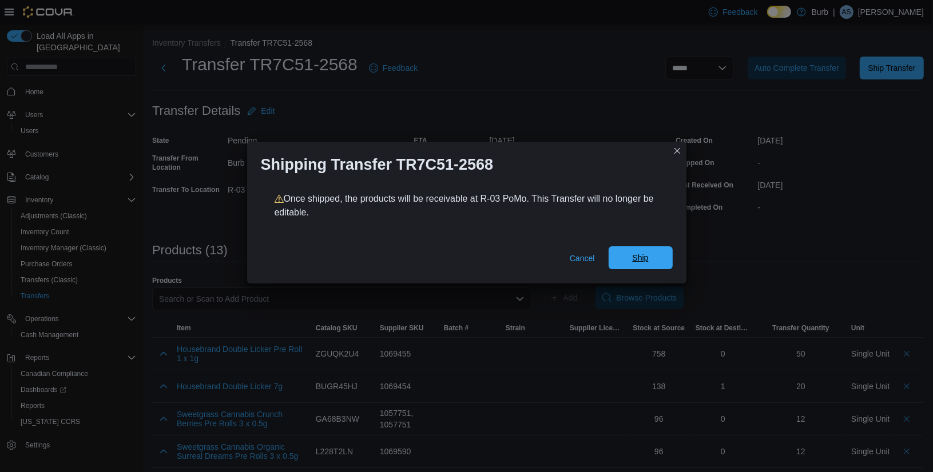
click at [643, 262] on span "Ship" at bounding box center [640, 257] width 16 height 11
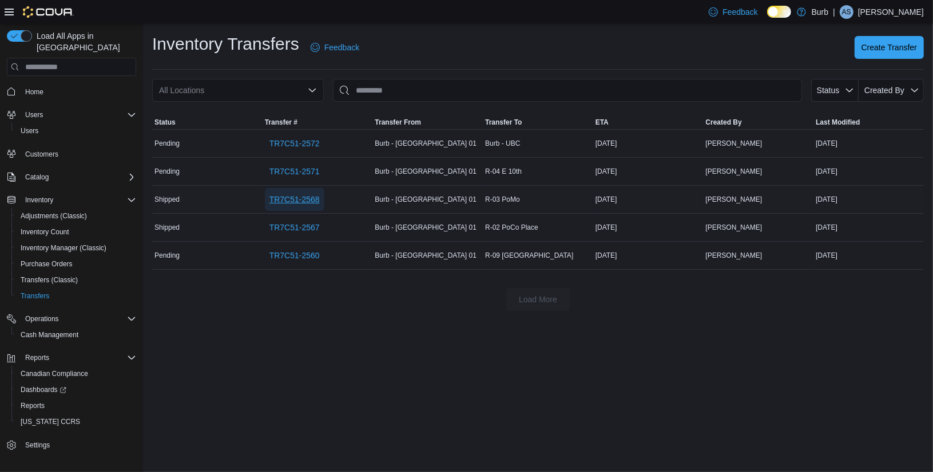
click at [308, 194] on span "TR7C51-2568" at bounding box center [294, 199] width 50 height 11
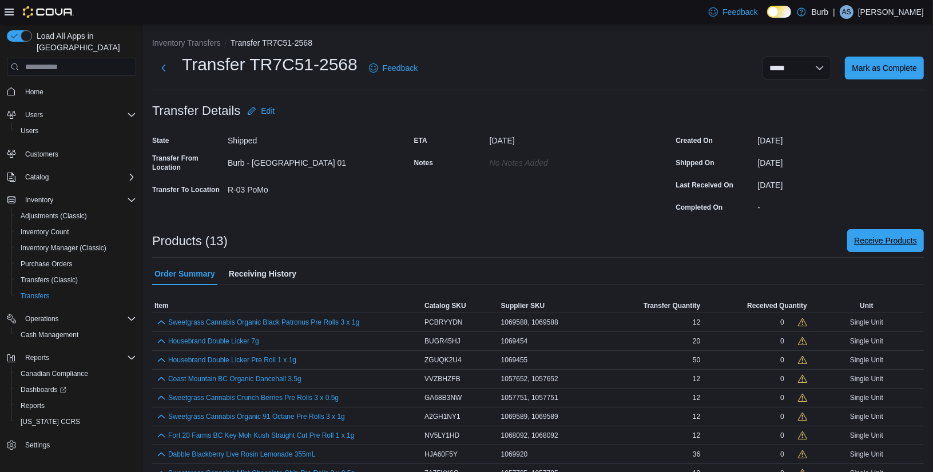
click at [896, 243] on span "Receive Products" at bounding box center [885, 240] width 63 height 11
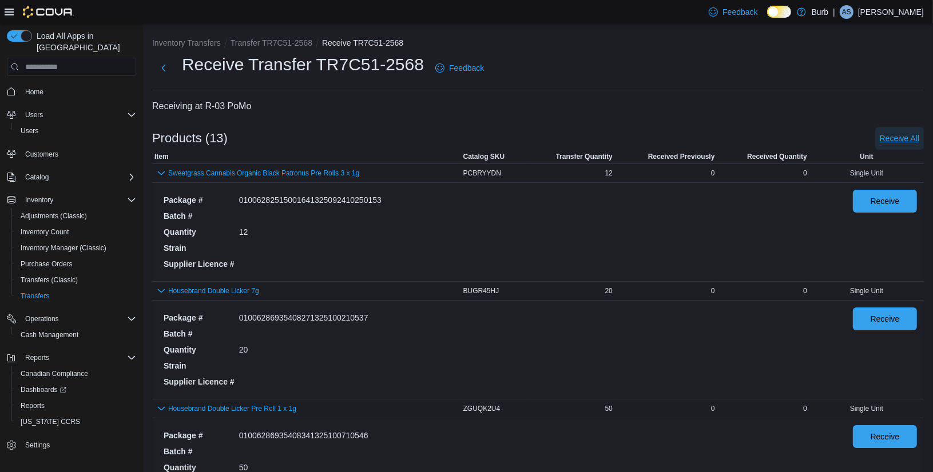
click at [893, 140] on span "Receive All" at bounding box center [899, 138] width 39 height 11
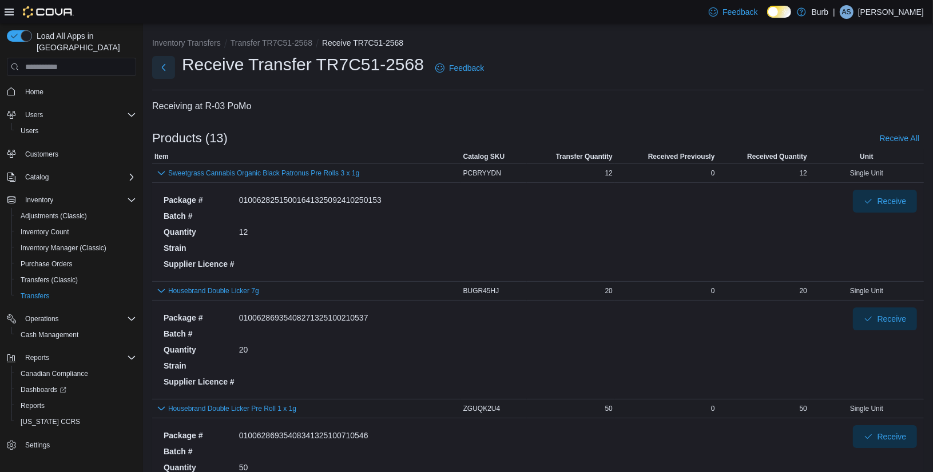
click at [165, 67] on button "Next" at bounding box center [163, 67] width 23 height 23
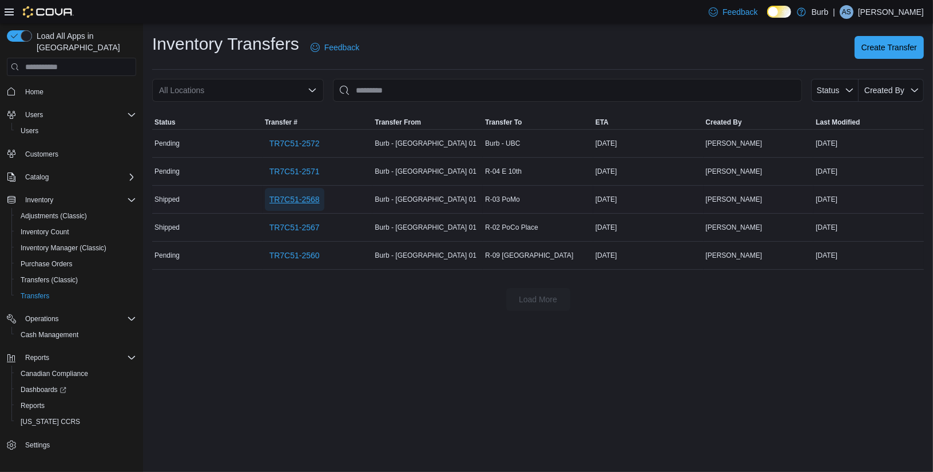
click at [288, 197] on span "TR7C51-2568" at bounding box center [294, 199] width 50 height 11
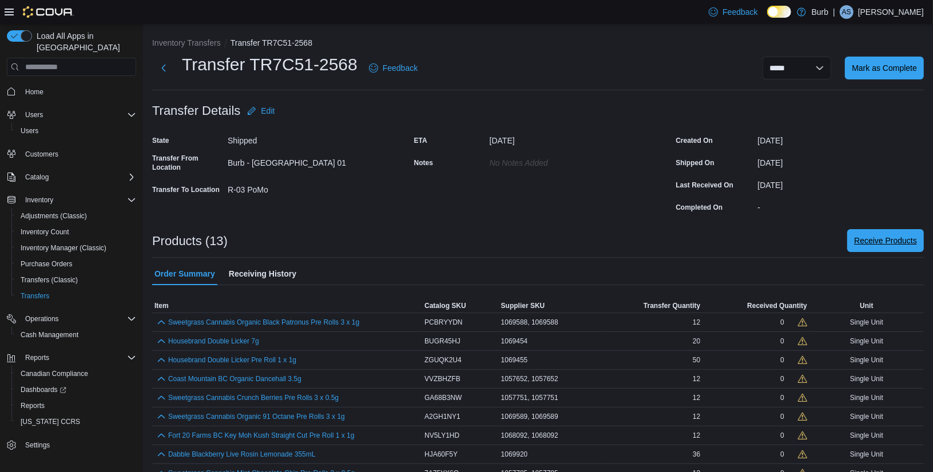
click at [872, 232] on span "Receive Products" at bounding box center [885, 240] width 63 height 23
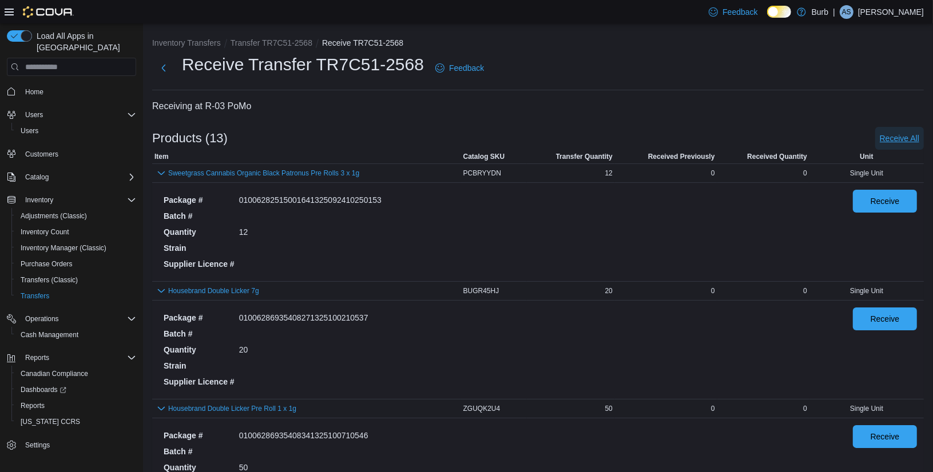
click at [911, 136] on span "Receive All" at bounding box center [899, 138] width 39 height 11
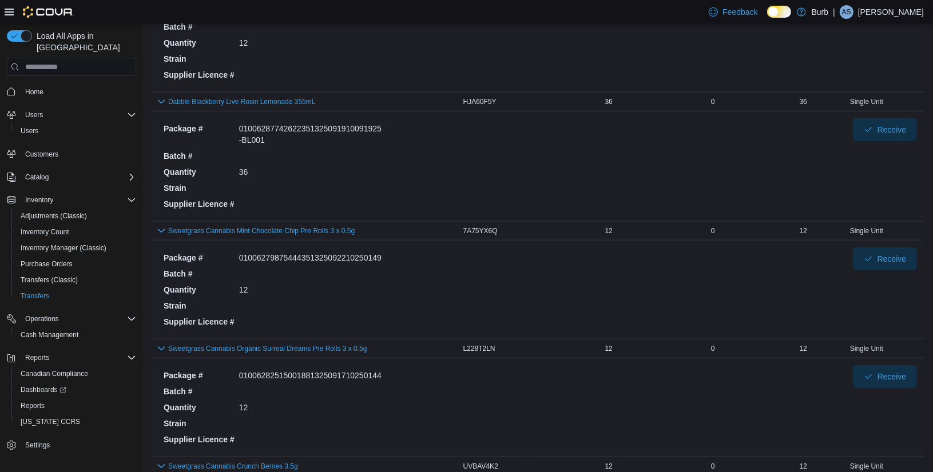
scroll to position [1409, 0]
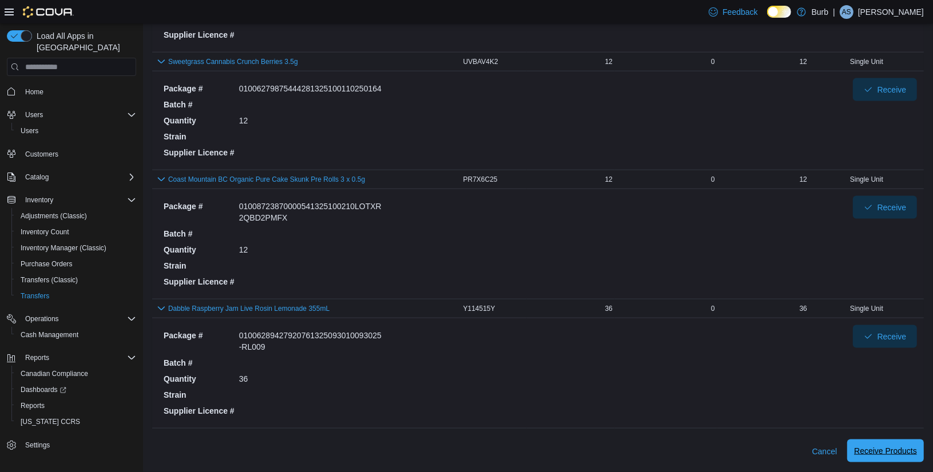
click at [870, 452] on span "Receive Products" at bounding box center [885, 450] width 63 height 11
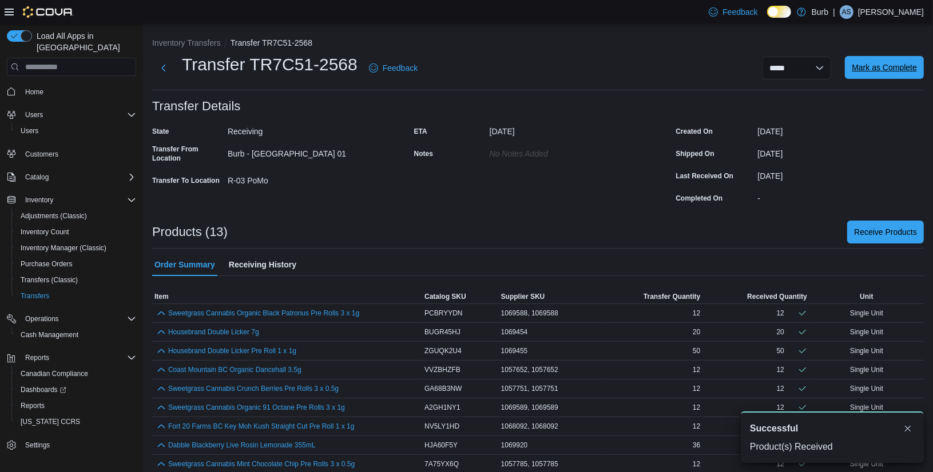
click at [886, 66] on span "Mark as Complete" at bounding box center [884, 67] width 65 height 11
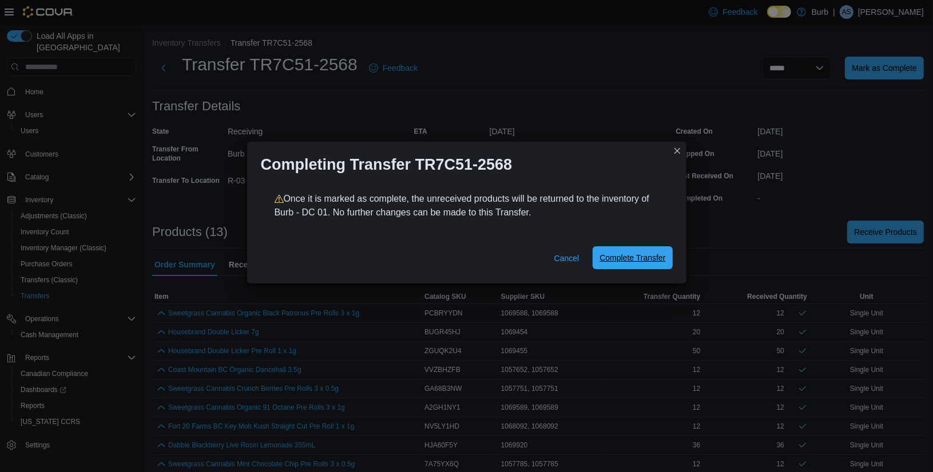
click at [611, 256] on span "Complete Transfer" at bounding box center [632, 257] width 66 height 11
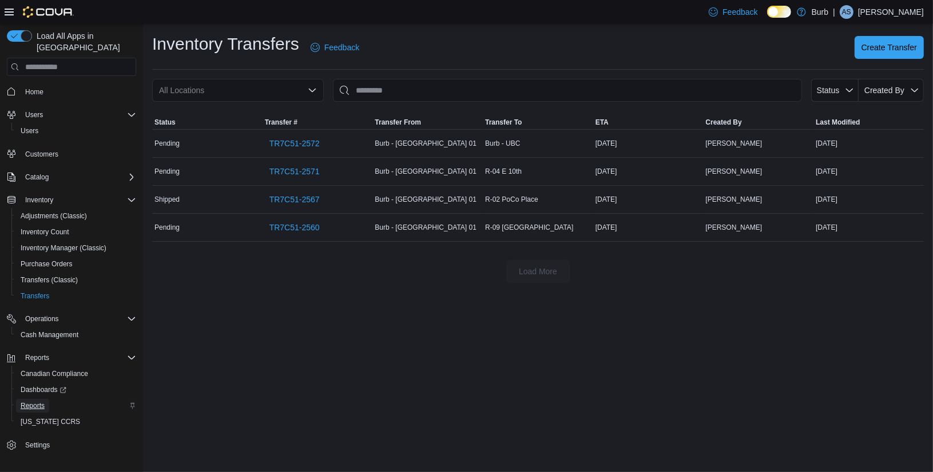
click at [21, 400] on span "Reports" at bounding box center [33, 406] width 24 height 14
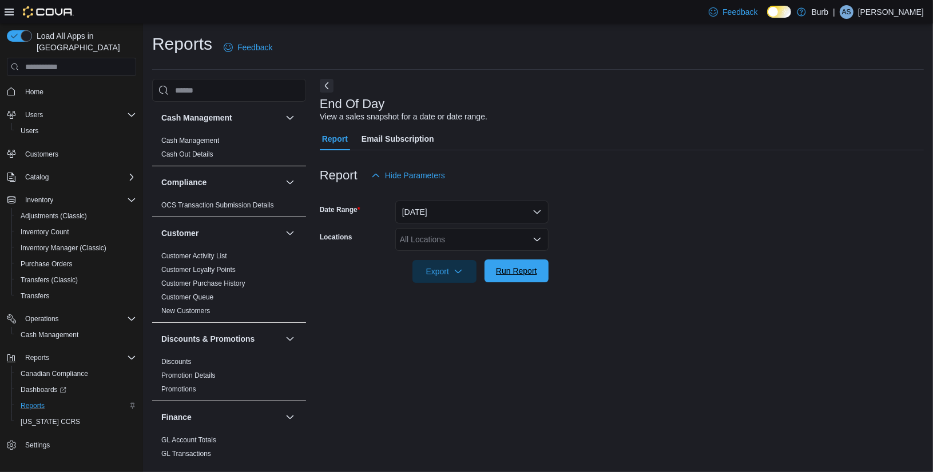
click at [531, 266] on span "Run Report" at bounding box center [516, 270] width 41 height 11
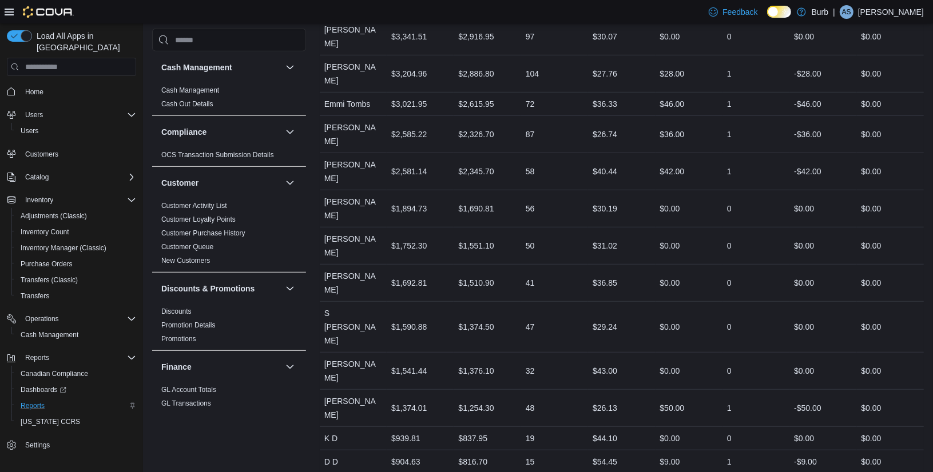
scroll to position [579, 0]
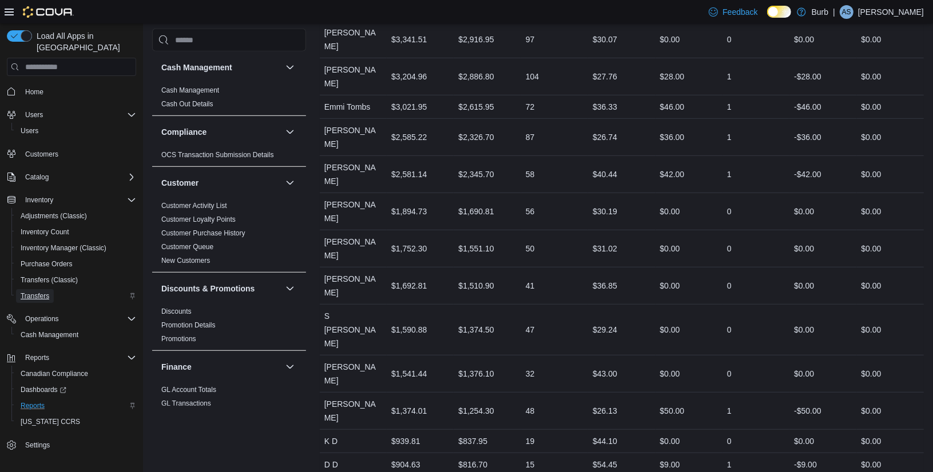
click at [39, 292] on span "Transfers" at bounding box center [35, 296] width 29 height 9
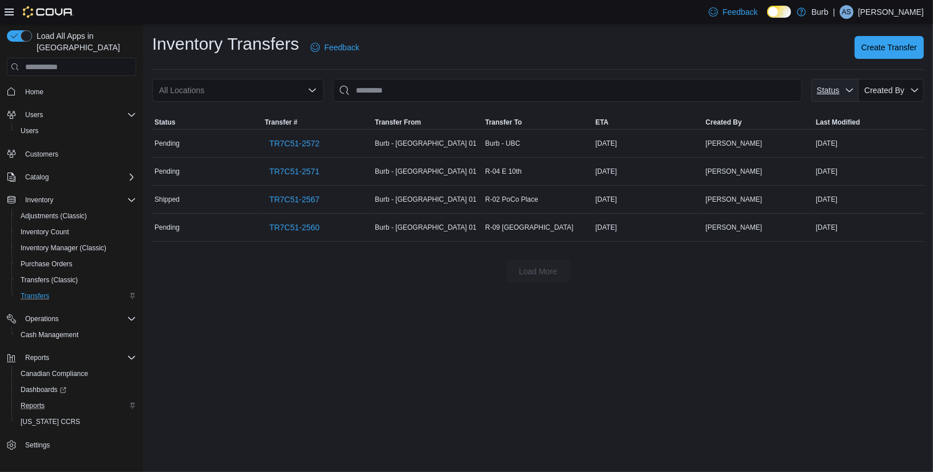
click at [845, 87] on icon "button" at bounding box center [849, 90] width 9 height 9
click at [790, 66] on div "Inventory Transfers Feedback Create Transfer" at bounding box center [537, 51] width 771 height 37
click at [311, 92] on icon "Open list of options" at bounding box center [312, 90] width 7 height 3
click at [395, 64] on div "Inventory Transfers Feedback Create Transfer" at bounding box center [537, 51] width 771 height 37
click at [51, 228] on span "Inventory Count" at bounding box center [45, 232] width 49 height 9
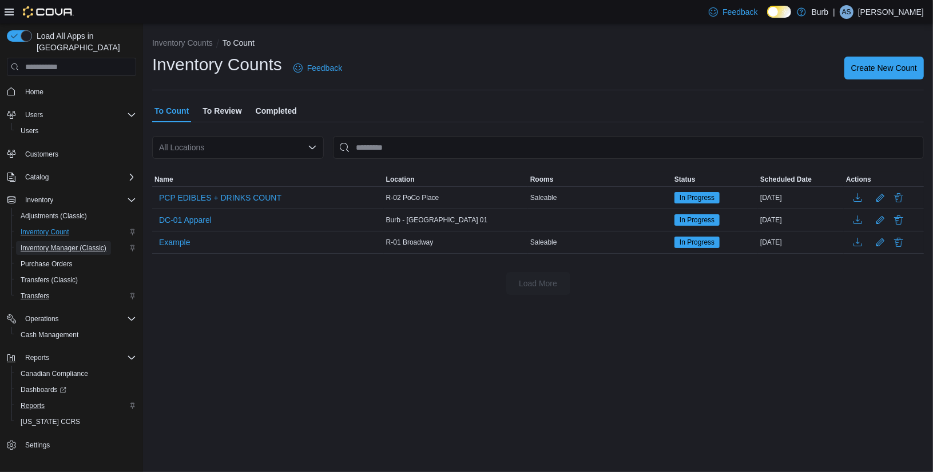
click at [53, 244] on span "Inventory Manager (Classic)" at bounding box center [64, 248] width 86 height 9
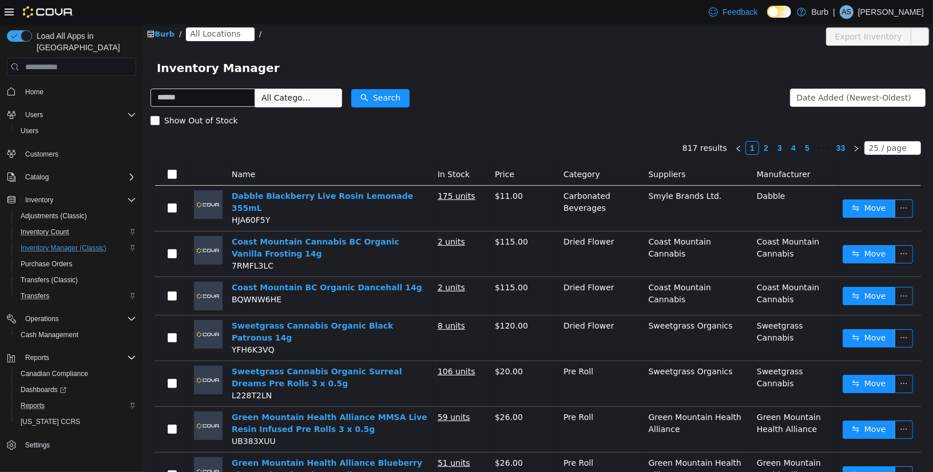
click at [217, 30] on span "All Locations" at bounding box center [214, 33] width 50 height 13
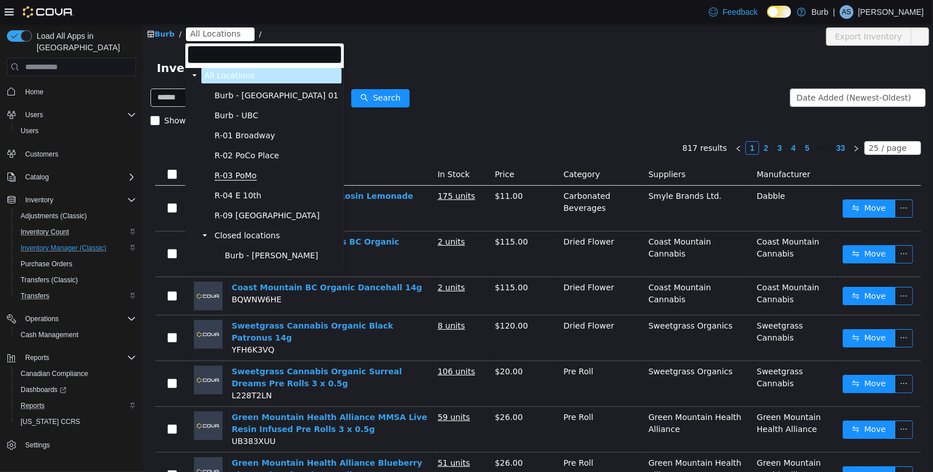
click at [238, 176] on span "R-03 PoMo" at bounding box center [235, 176] width 42 height 10
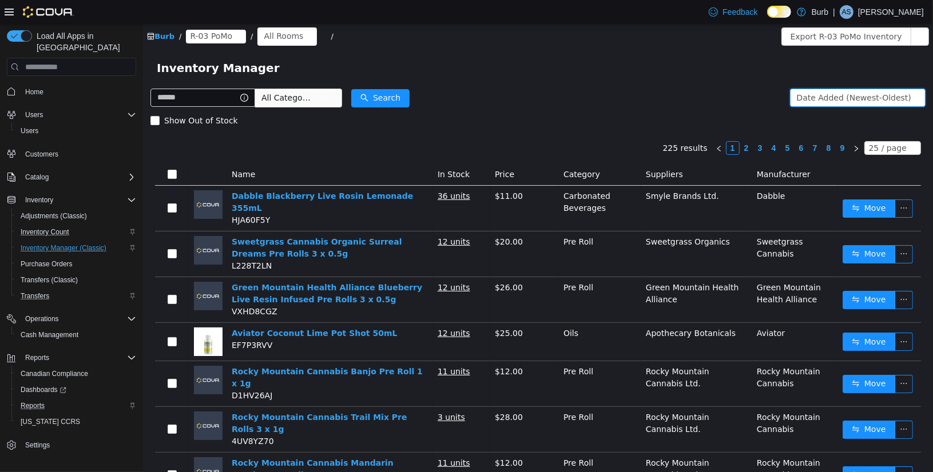
click at [828, 96] on div "Date Added (Newest-Oldest)" at bounding box center [853, 97] width 114 height 17
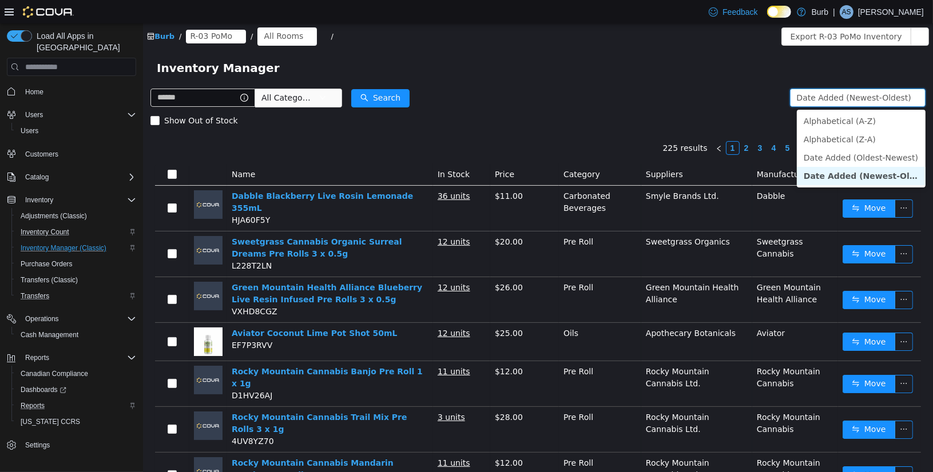
click at [750, 94] on form "All Categories Date Added (Newest-Oldest) Search Show Out of Stock" at bounding box center [537, 109] width 775 height 46
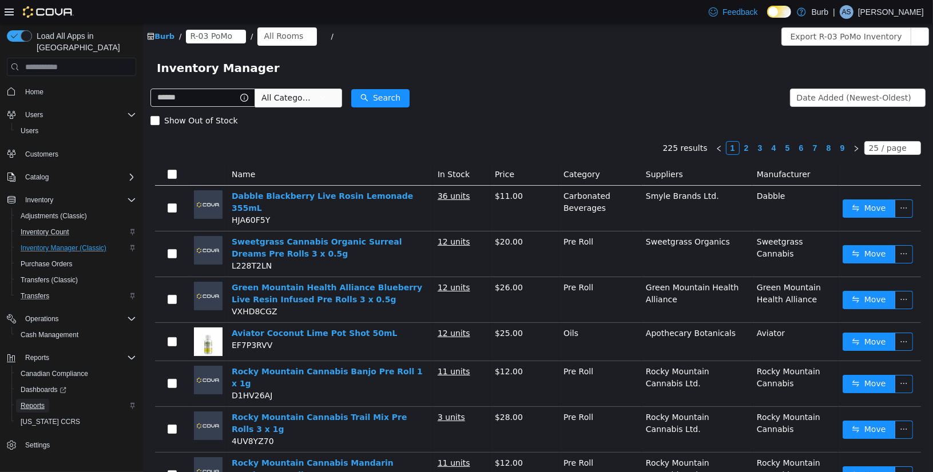
click at [33, 401] on span "Reports" at bounding box center [33, 405] width 24 height 9
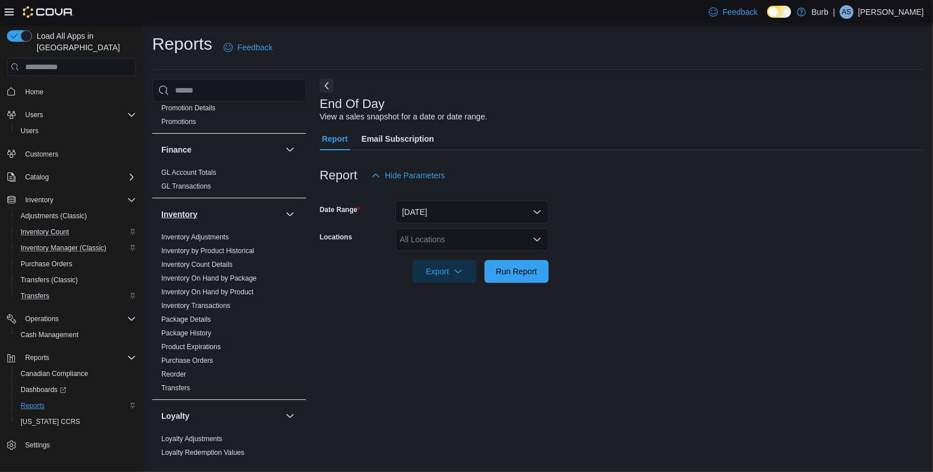
scroll to position [296, 0]
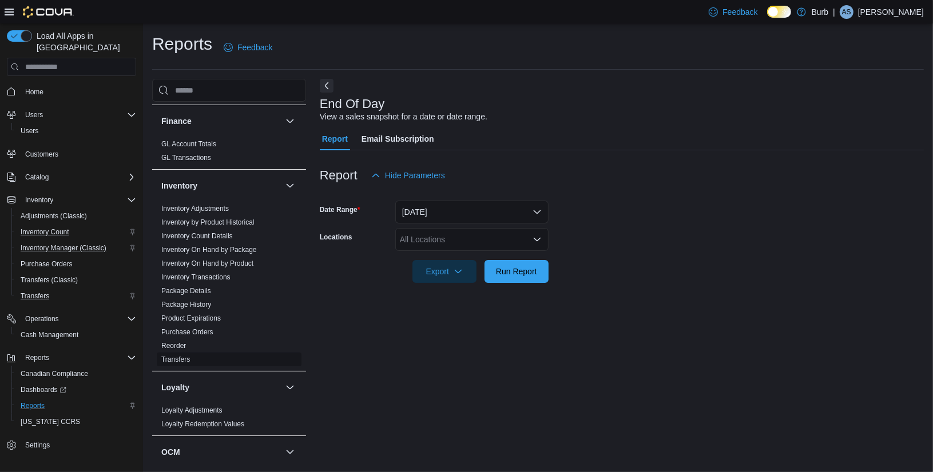
click at [173, 357] on link "Transfers" at bounding box center [175, 360] width 29 height 8
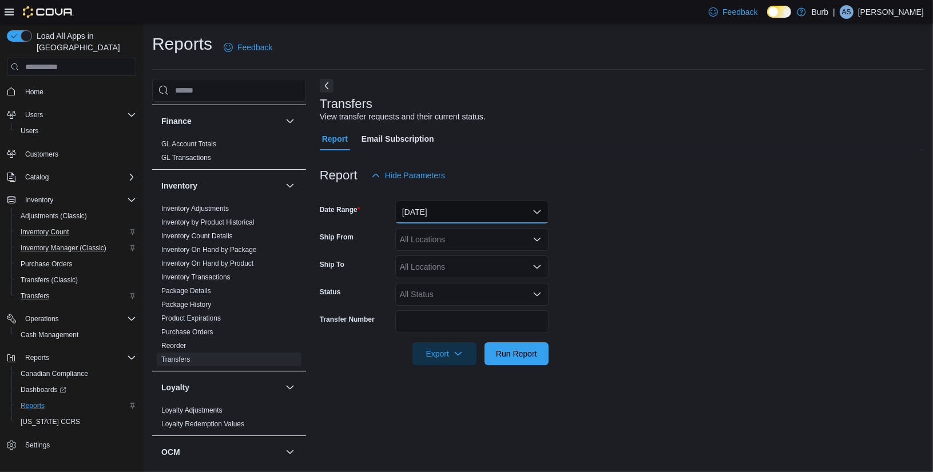
click at [520, 206] on button "[DATE]" at bounding box center [471, 212] width 153 height 23
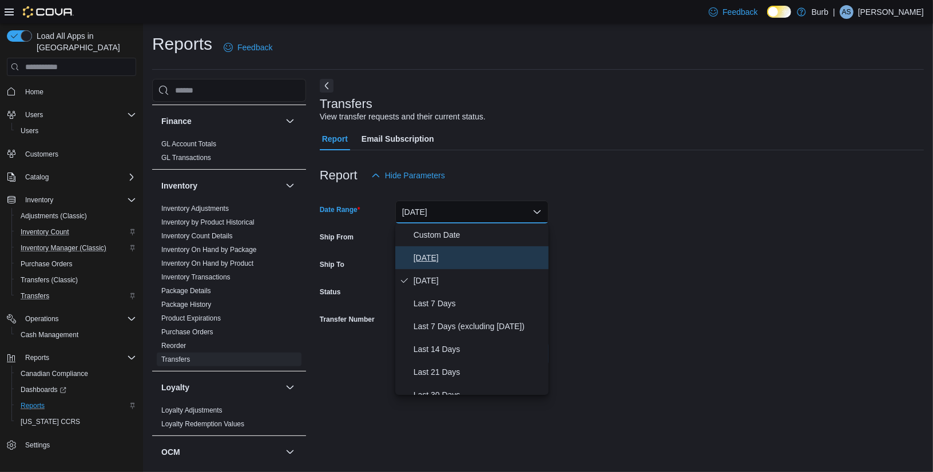
click at [452, 262] on span "[DATE]" at bounding box center [478, 258] width 130 height 14
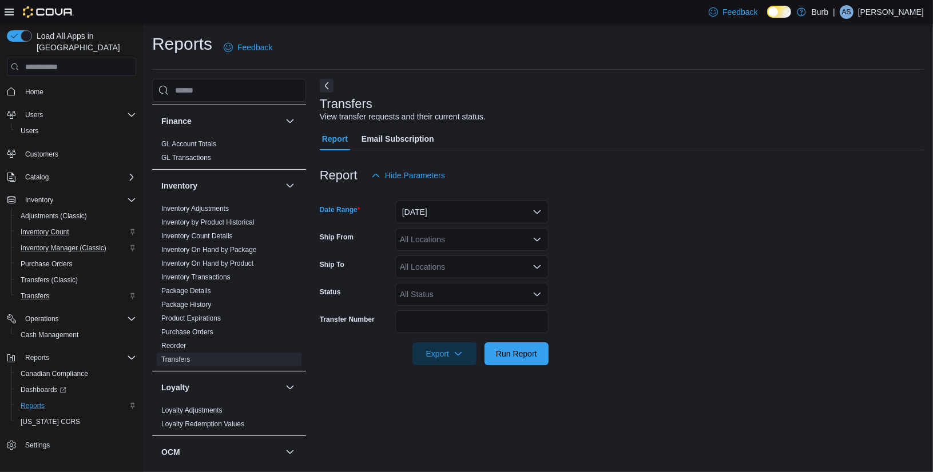
click at [519, 241] on div "All Locations" at bounding box center [471, 239] width 153 height 23
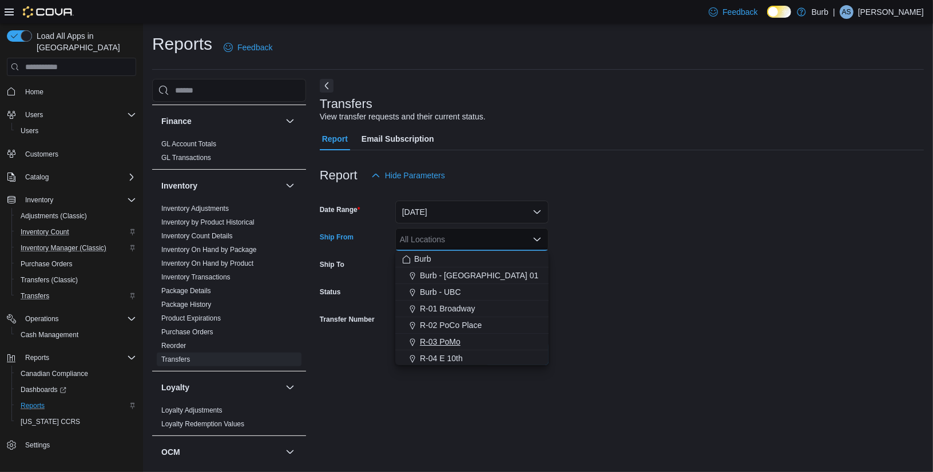
click at [441, 340] on span "R-03 PoMo" at bounding box center [440, 341] width 41 height 11
click at [446, 241] on icon "Remove R-03 PoMo from selection in this group" at bounding box center [444, 239] width 7 height 7
click at [445, 272] on span "Burb - [GEOGRAPHIC_DATA] 01" at bounding box center [479, 275] width 118 height 11
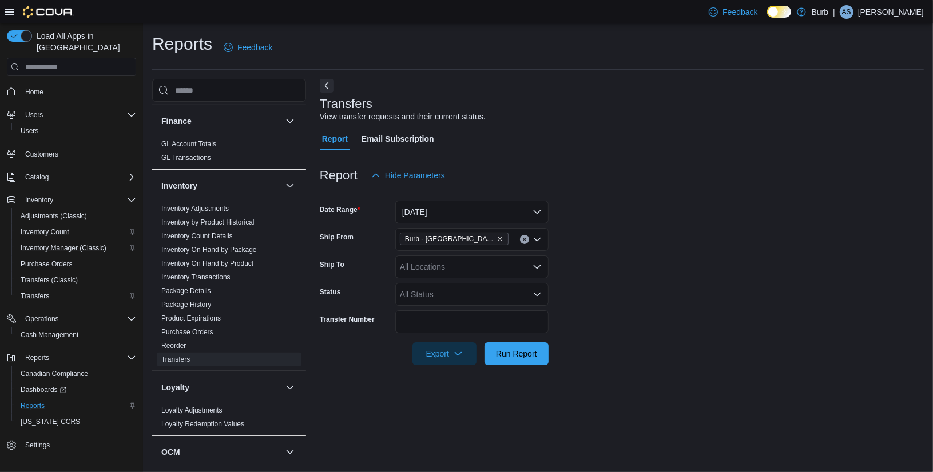
click at [610, 245] on form "Date Range [DATE] Ship From Burb - [GEOGRAPHIC_DATA] 01 Ship To All Locations S…" at bounding box center [622, 276] width 604 height 178
click at [518, 260] on div "All Locations" at bounding box center [471, 267] width 153 height 23
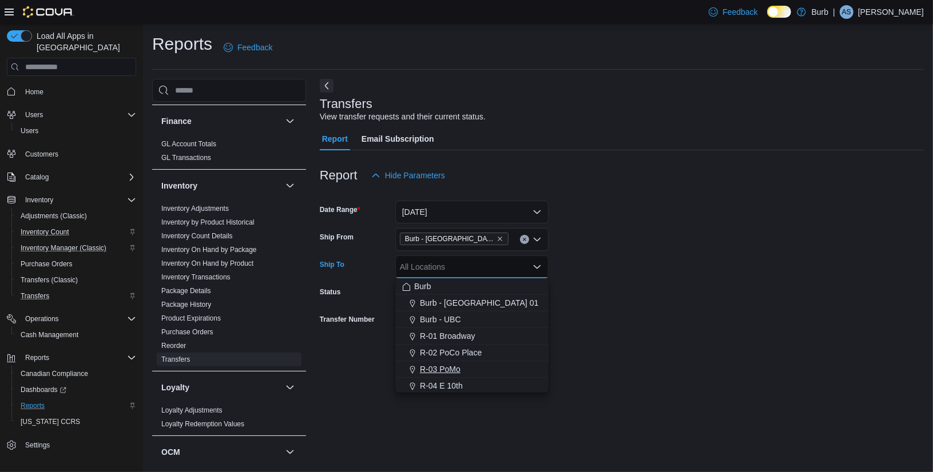
click at [447, 375] on span "R-03 PoMo" at bounding box center [440, 369] width 41 height 11
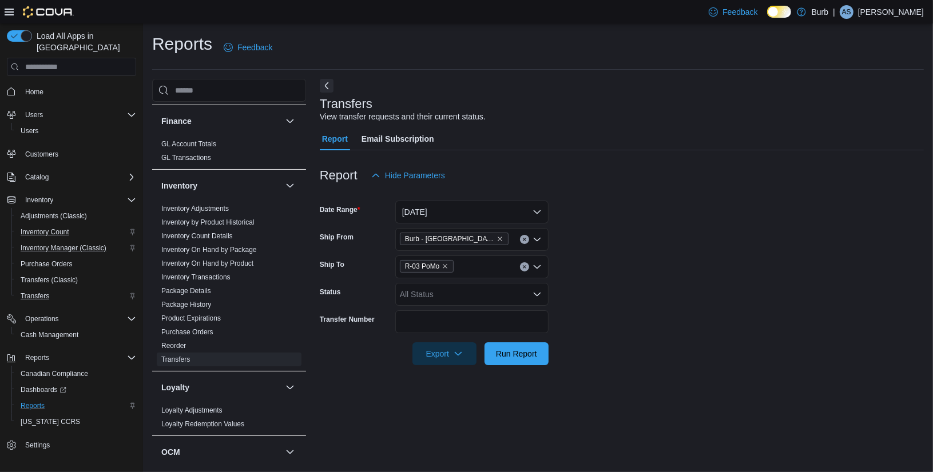
click at [641, 323] on form "Date Range [DATE] Ship From Burb - [GEOGRAPHIC_DATA] 01 Ship To R-03 PoMo Statu…" at bounding box center [622, 276] width 604 height 178
click at [528, 353] on span "Run Report" at bounding box center [516, 353] width 41 height 11
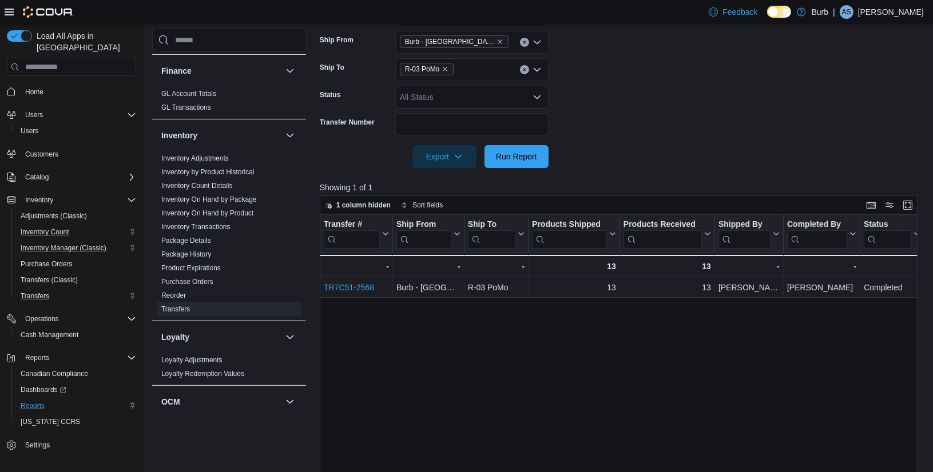
scroll to position [209, 0]
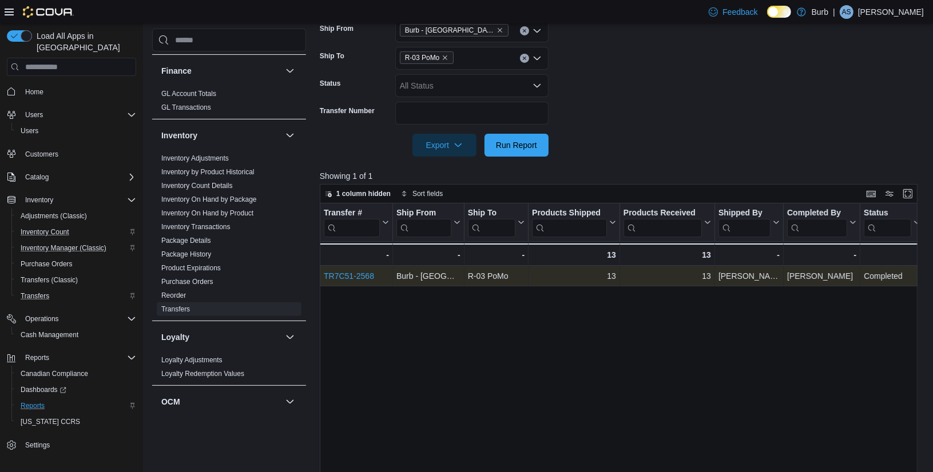
click at [345, 273] on link "TR7C51-2568" at bounding box center [349, 276] width 50 height 9
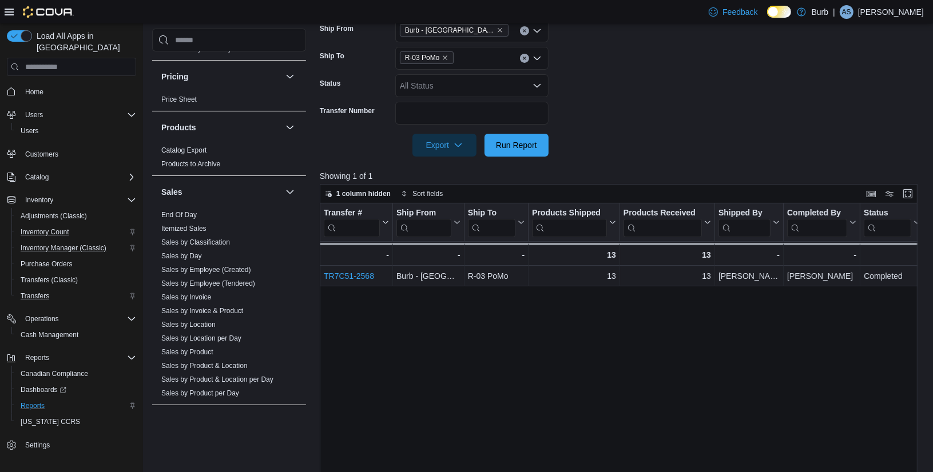
scroll to position [745, 0]
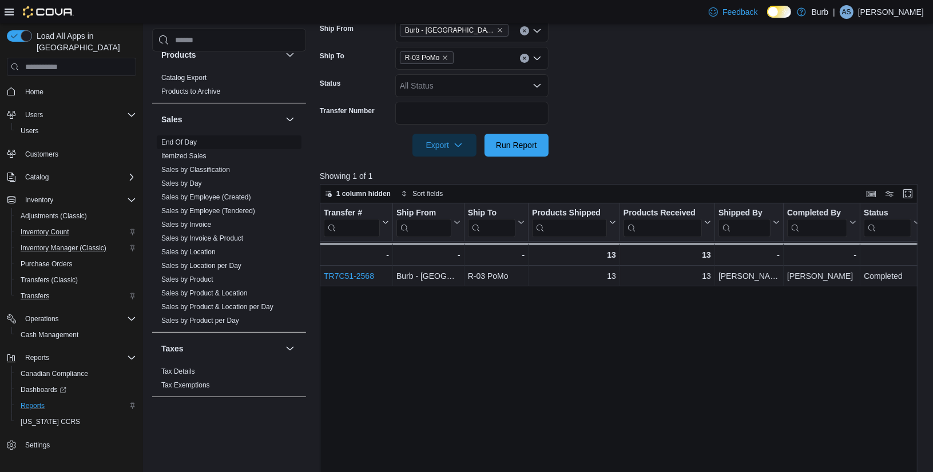
click at [186, 145] on span "End Of Day" at bounding box center [229, 143] width 145 height 14
click at [184, 142] on link "End Of Day" at bounding box center [178, 142] width 35 height 8
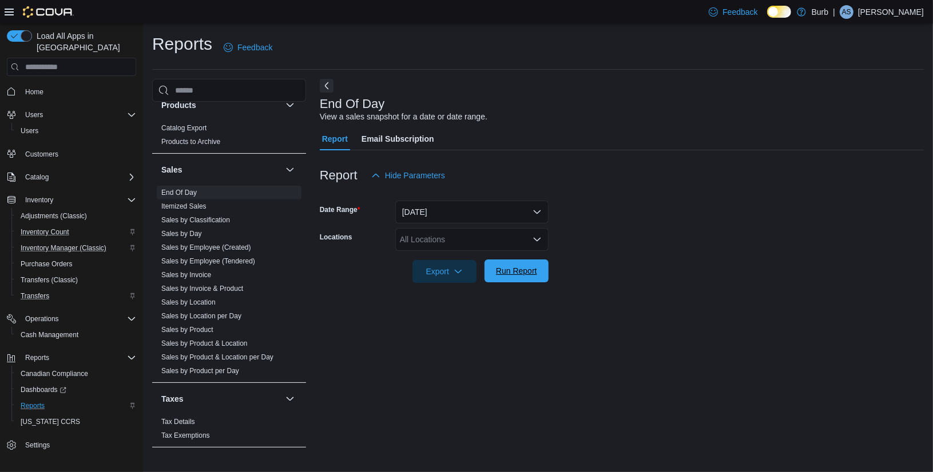
click at [524, 265] on span "Run Report" at bounding box center [516, 271] width 50 height 23
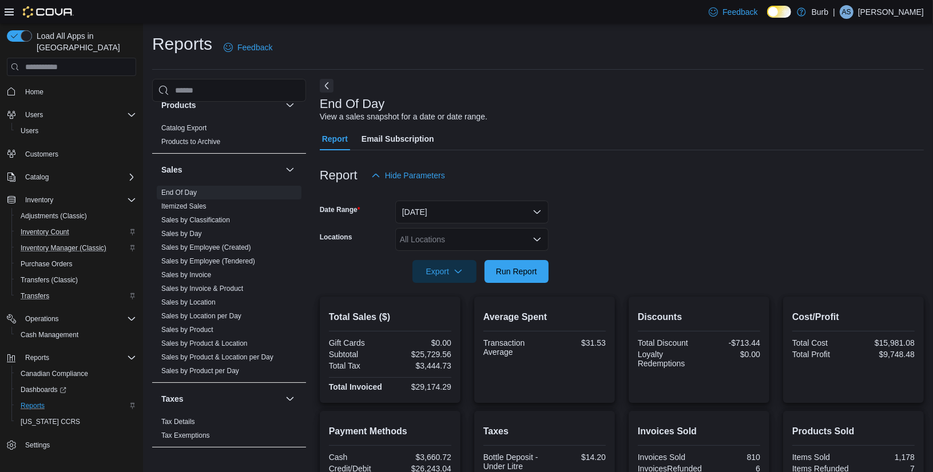
click at [530, 231] on div "All Locations" at bounding box center [471, 239] width 153 height 23
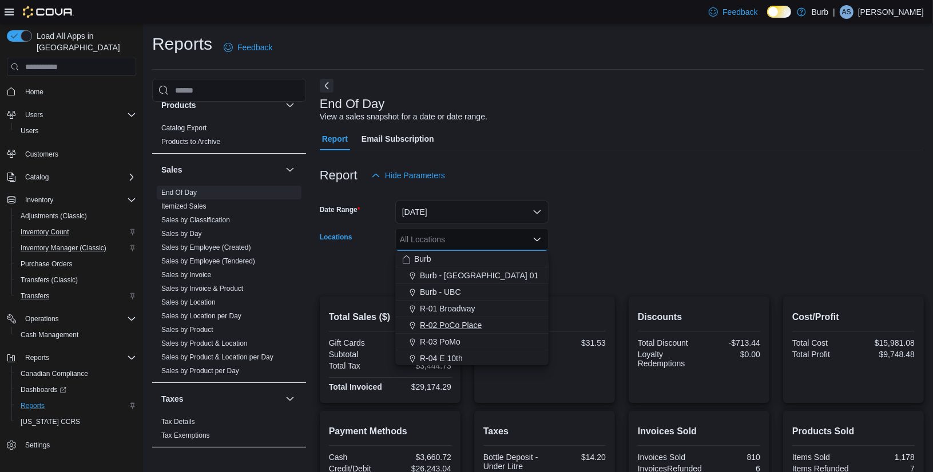
click at [437, 323] on span "R-02 PoCo Place" at bounding box center [451, 325] width 62 height 11
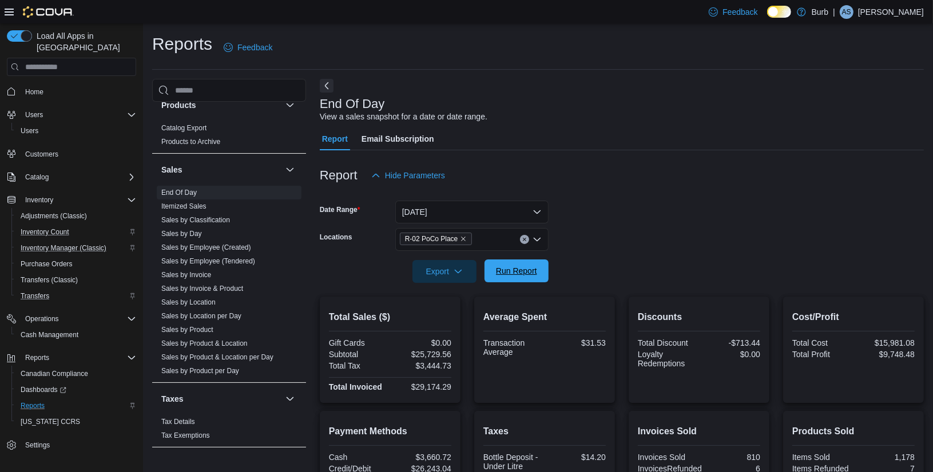
drag, startPoint x: 626, startPoint y: 275, endPoint x: 537, endPoint y: 275, distance: 89.2
click at [626, 275] on form "Date Range [DATE] Locations R-02 PoCo Place Export Run Report" at bounding box center [622, 235] width 604 height 96
click at [536, 275] on span "Run Report" at bounding box center [516, 270] width 41 height 11
click at [523, 237] on button "Clear input" at bounding box center [524, 239] width 9 height 9
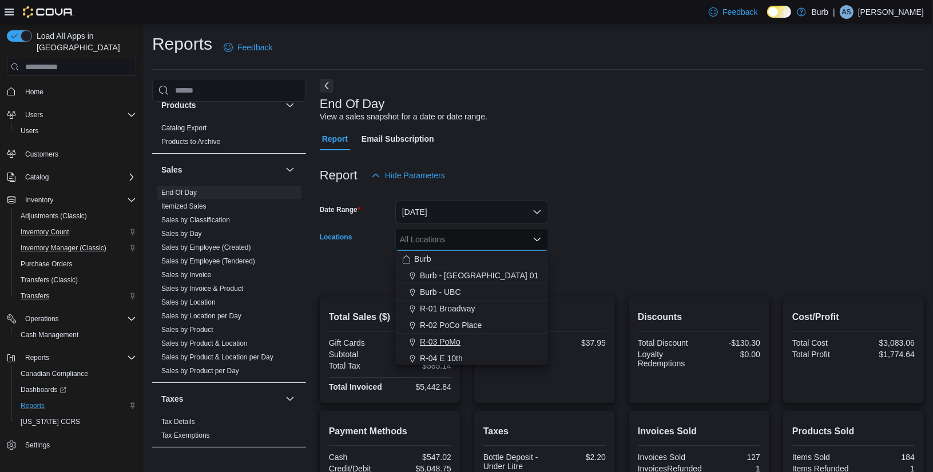
click at [451, 340] on span "R-03 PoMo" at bounding box center [440, 341] width 41 height 11
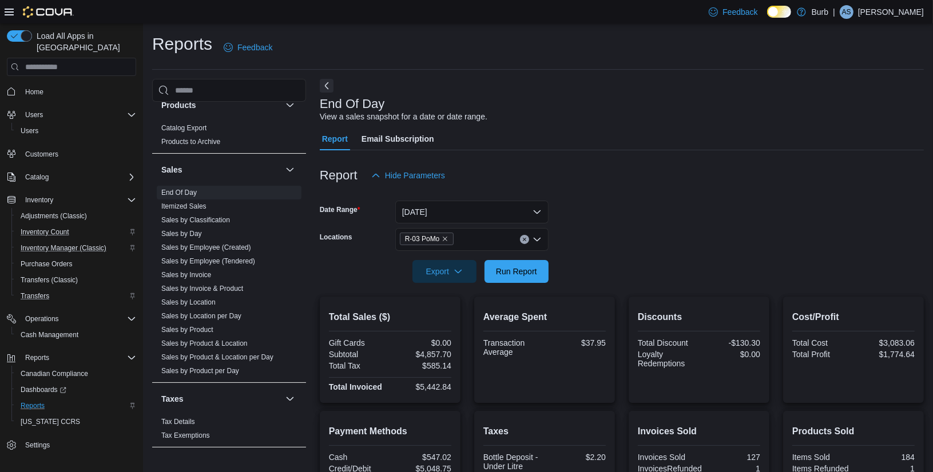
drag, startPoint x: 610, startPoint y: 269, endPoint x: 563, endPoint y: 269, distance: 47.5
click at [604, 269] on form "Date Range [DATE] Locations R-03 PoMo Export Run Report" at bounding box center [622, 235] width 604 height 96
click at [514, 269] on span "Run Report" at bounding box center [516, 270] width 41 height 11
click at [506, 291] on div at bounding box center [622, 290] width 604 height 14
click at [516, 264] on span "Run Report" at bounding box center [516, 271] width 50 height 23
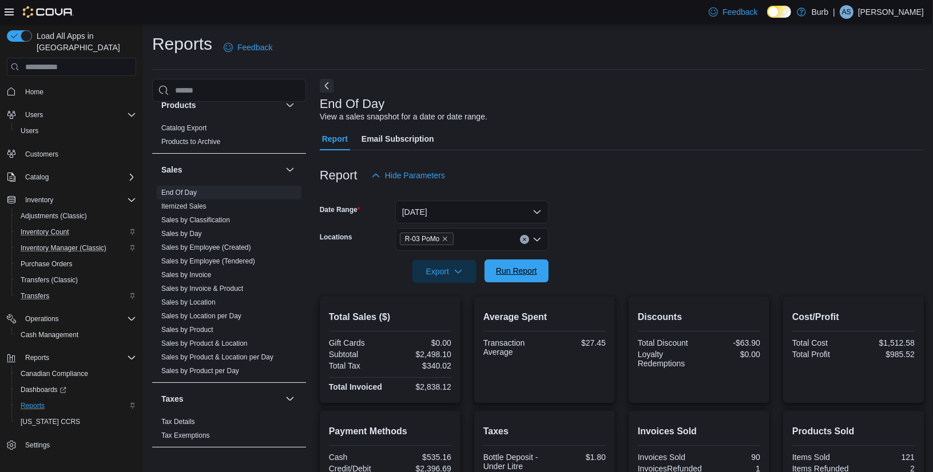
click at [515, 273] on span "Run Report" at bounding box center [516, 270] width 41 height 11
click at [518, 271] on span "Run Report" at bounding box center [516, 270] width 41 height 11
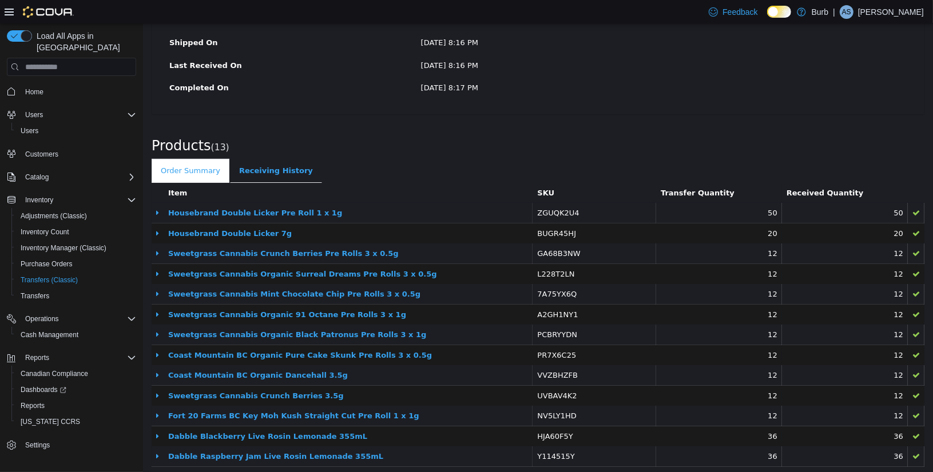
scroll to position [235, 0]
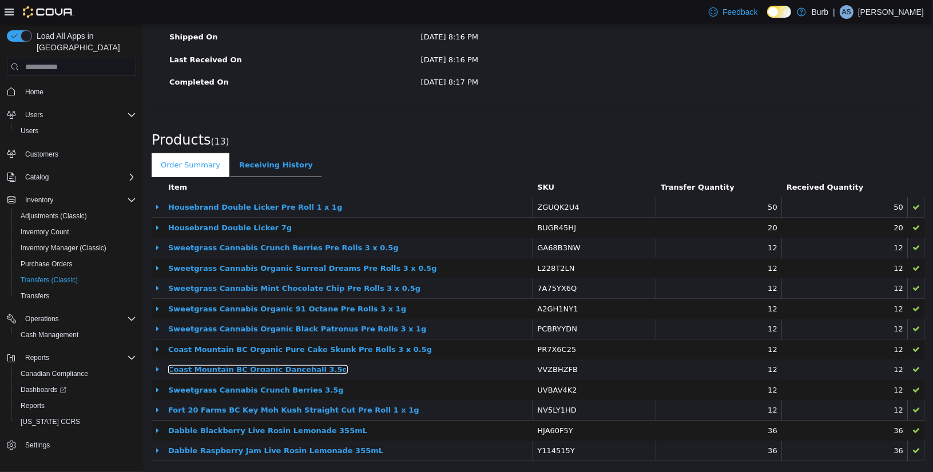
click at [266, 366] on link "Coast Mountain BC Organic Dancehall 3.5g" at bounding box center [258, 369] width 180 height 9
click at [250, 451] on link "Dabble Raspberry Jam Live Rosin Lemonade 355mL" at bounding box center [275, 451] width 215 height 9
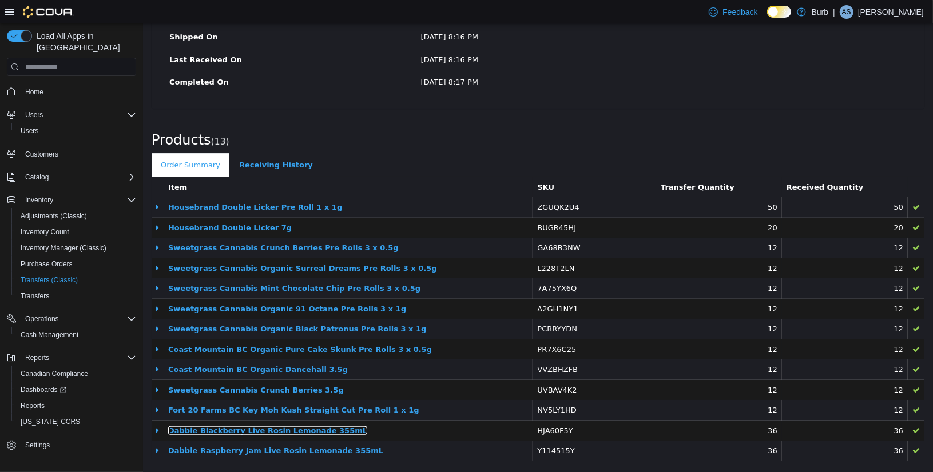
click at [247, 430] on link "Dabble Blackberry Live Rosin Lemonade 355mL" at bounding box center [267, 431] width 199 height 9
click at [289, 451] on link "Dabble Raspberry Jam Live Rosin Lemonade 355mL" at bounding box center [275, 451] width 215 height 9
click at [285, 447] on link "Dabble Raspberry Jam Live Rosin Lemonade 355mL" at bounding box center [275, 451] width 215 height 9
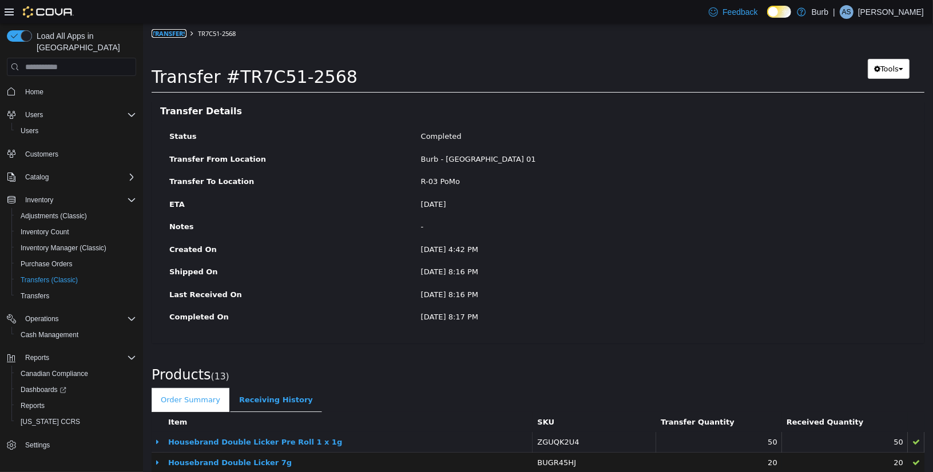
click at [169, 33] on link "Transfers" at bounding box center [168, 33] width 35 height 9
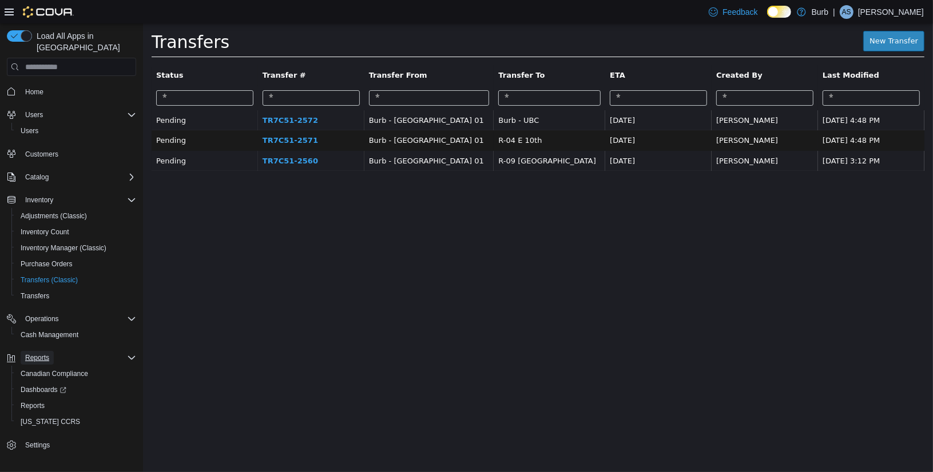
click at [38, 353] on span "Reports" at bounding box center [37, 357] width 24 height 9
click at [34, 401] on span "Reports" at bounding box center [33, 405] width 24 height 9
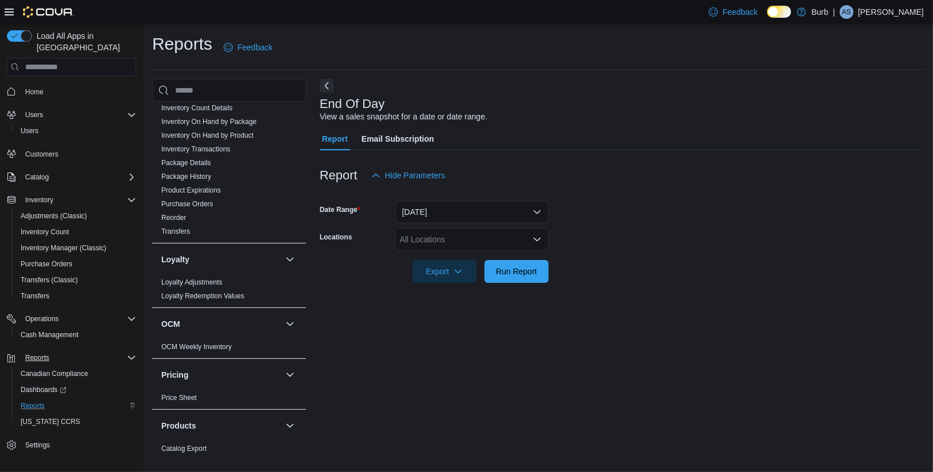
scroll to position [435, 0]
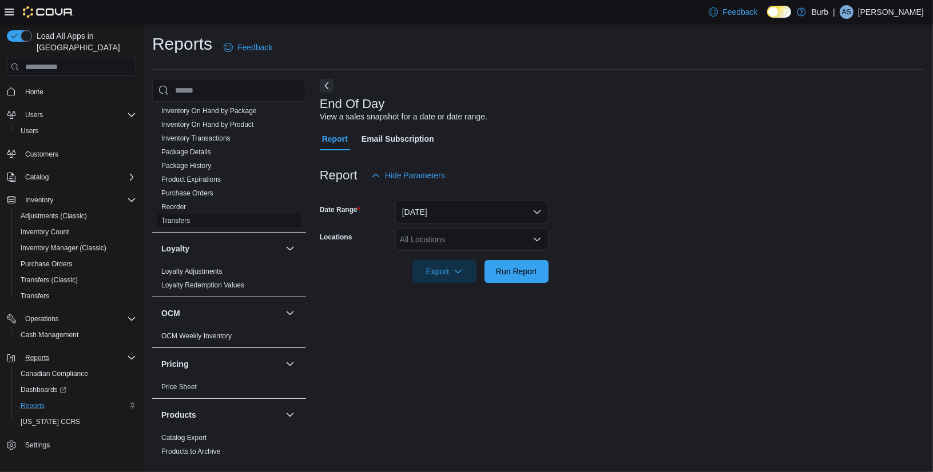
click at [177, 220] on link "Transfers" at bounding box center [175, 221] width 29 height 8
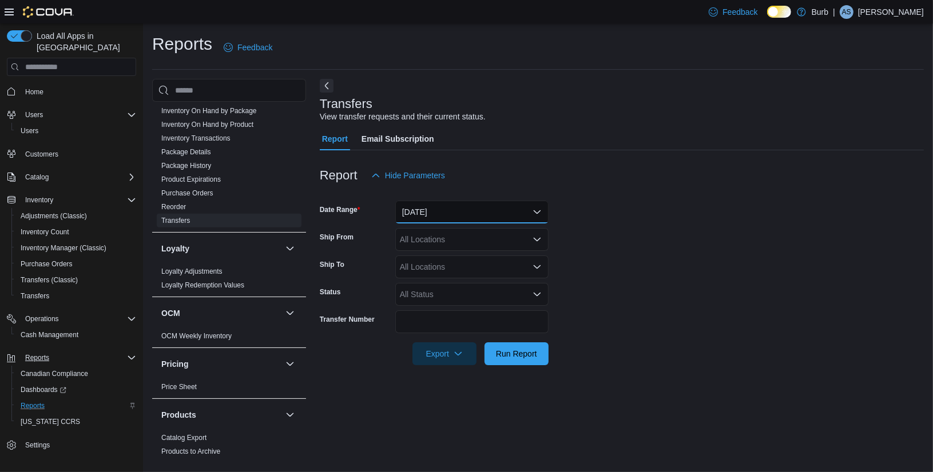
click at [531, 216] on button "Yesterday" at bounding box center [471, 212] width 153 height 23
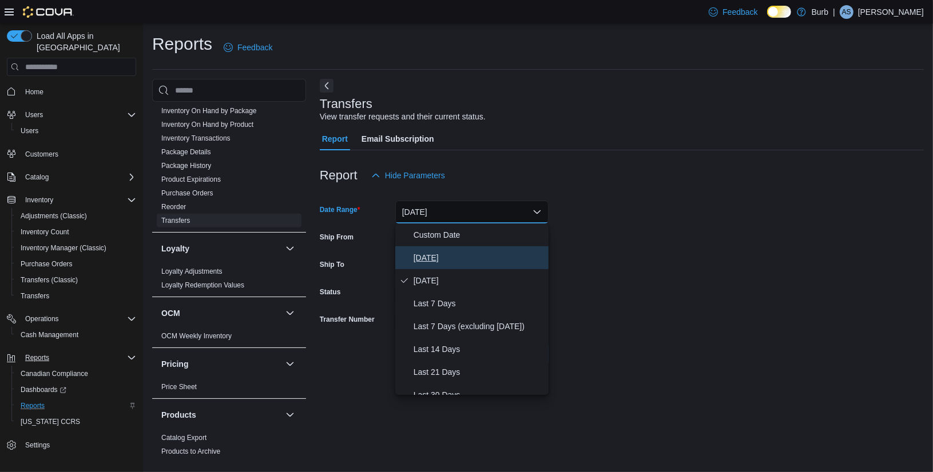
click at [466, 250] on button "Today" at bounding box center [471, 257] width 153 height 23
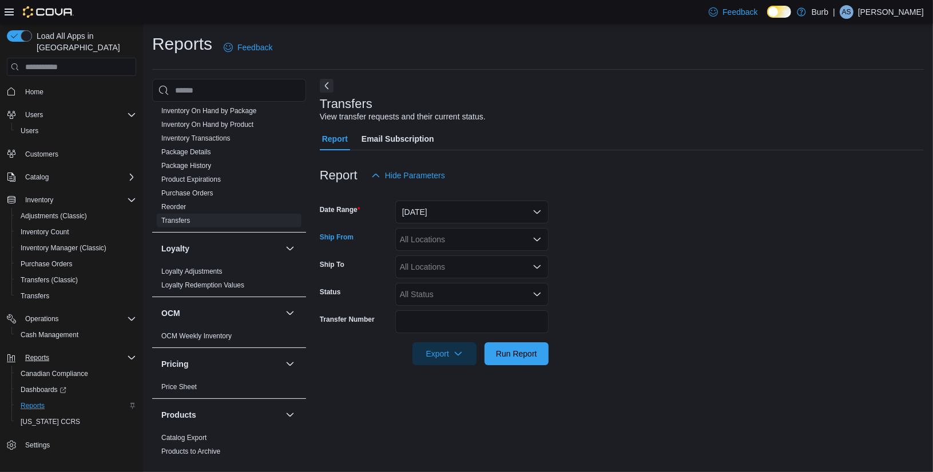
click at [458, 234] on div "All Locations" at bounding box center [471, 239] width 153 height 23
type input "**"
click at [461, 256] on span "Burb - DC 01" at bounding box center [479, 258] width 118 height 11
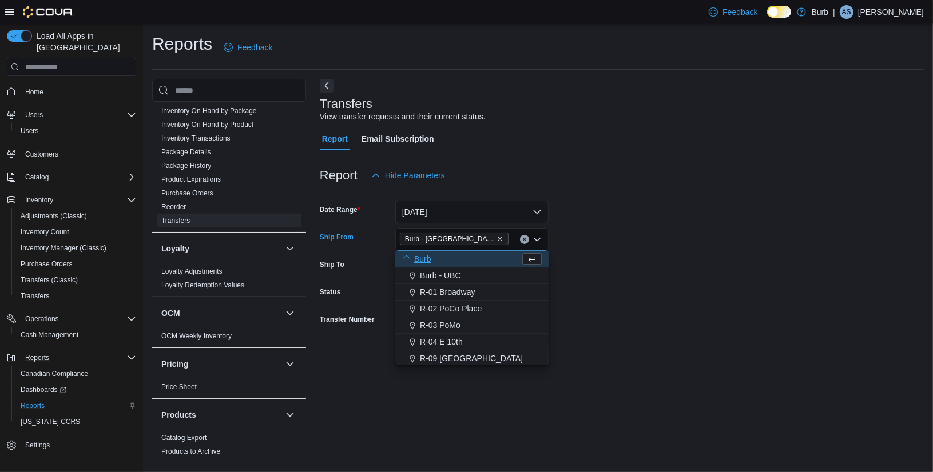
click at [614, 253] on form "Date Range Today Ship From Burb - DC 01 Combo box. Selected. Burb - DC 01. Pres…" at bounding box center [622, 276] width 604 height 178
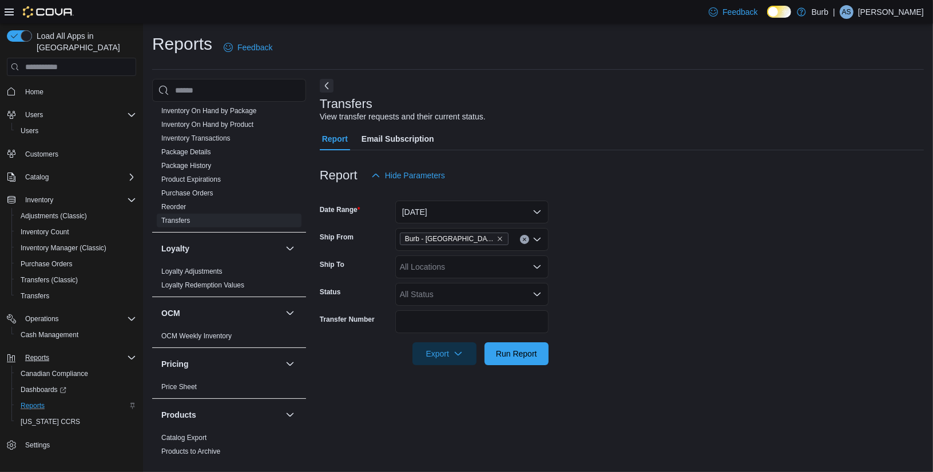
click at [496, 264] on div "All Locations" at bounding box center [471, 267] width 153 height 23
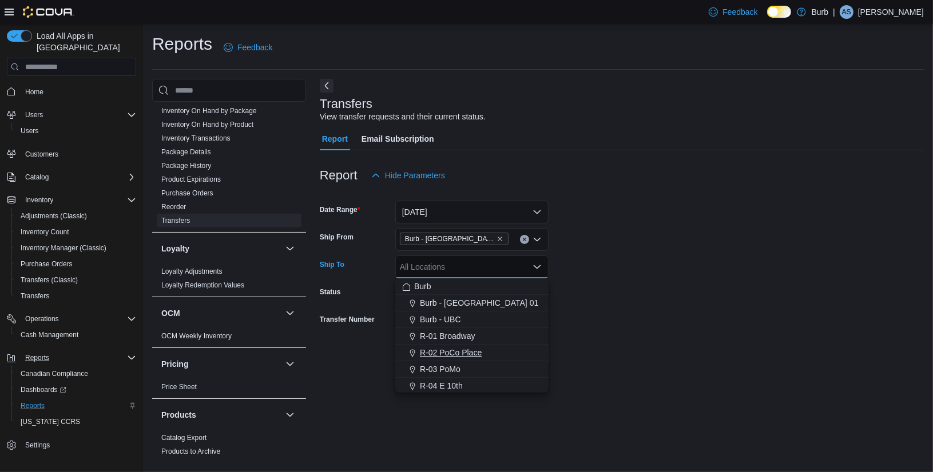
click at [464, 352] on span "R-02 PoCo Place" at bounding box center [451, 352] width 62 height 11
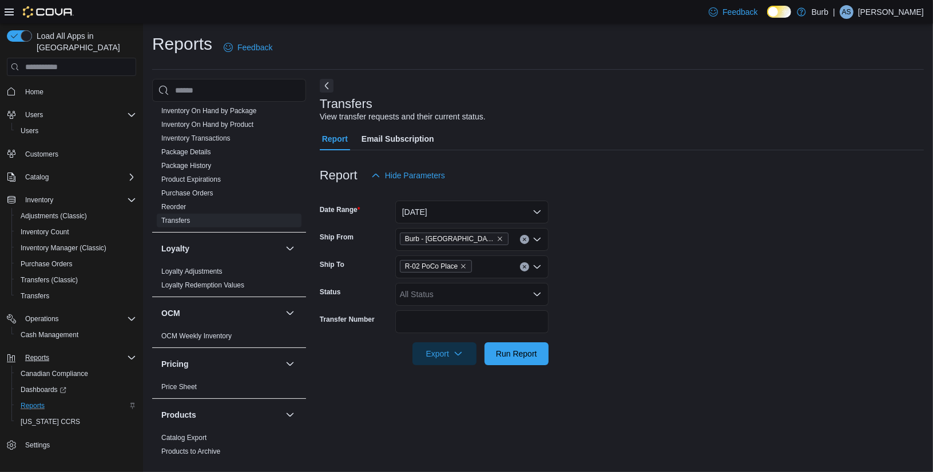
click at [630, 306] on form "Date Range Today Ship From Burb - DC 01 Ship To R-02 PoCo Place Status All Stat…" at bounding box center [622, 276] width 604 height 178
click at [522, 357] on span "Run Report" at bounding box center [516, 353] width 41 height 11
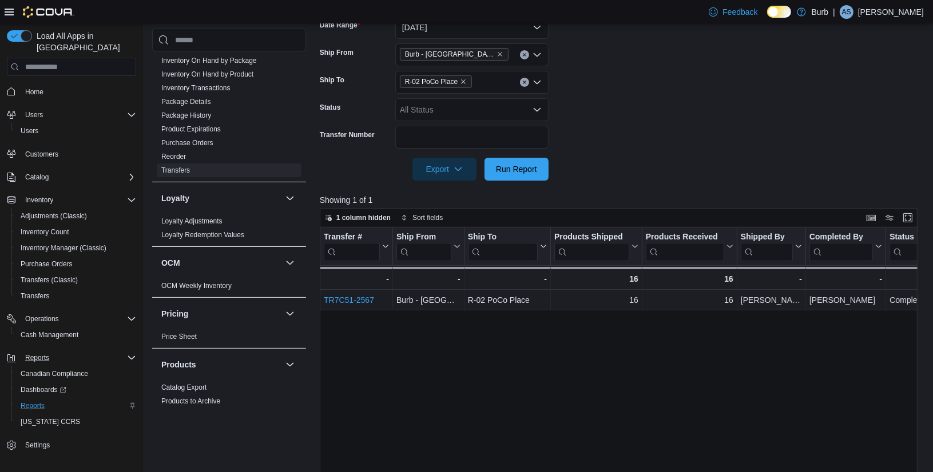
scroll to position [204, 0]
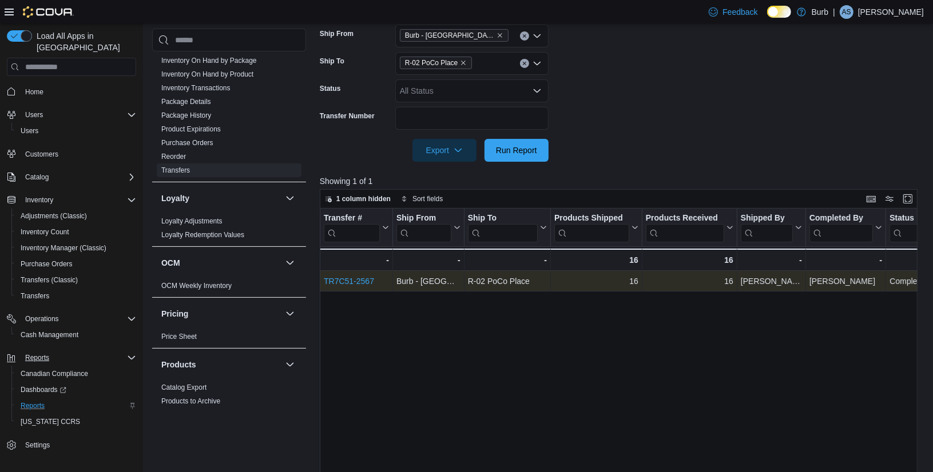
click at [354, 280] on link "TR7C51-2567" at bounding box center [349, 281] width 50 height 9
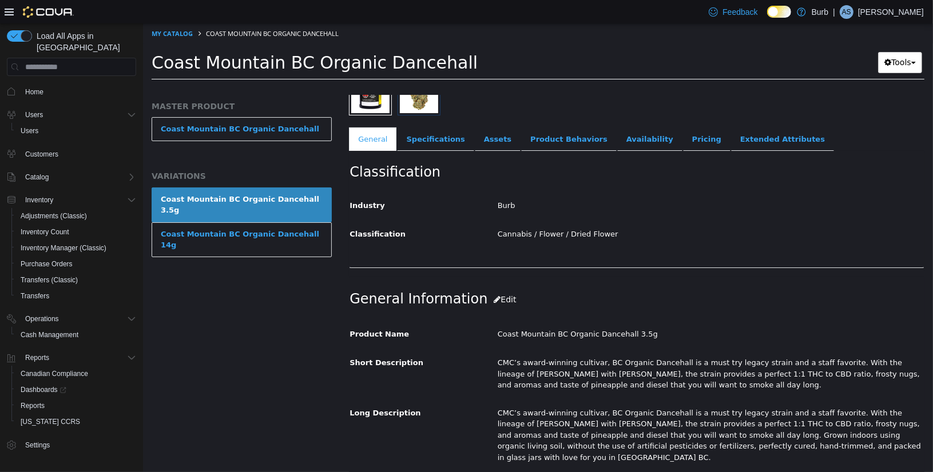
scroll to position [162, 0]
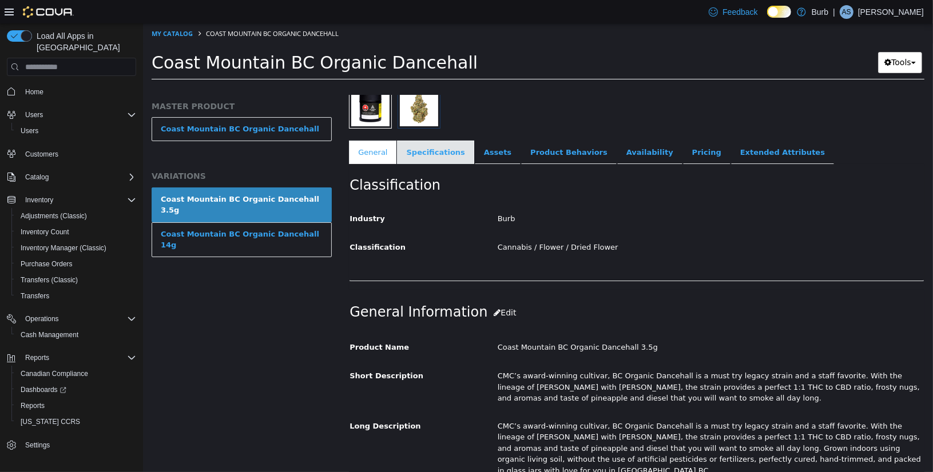
click at [447, 147] on link "Specifications" at bounding box center [434, 153] width 77 height 24
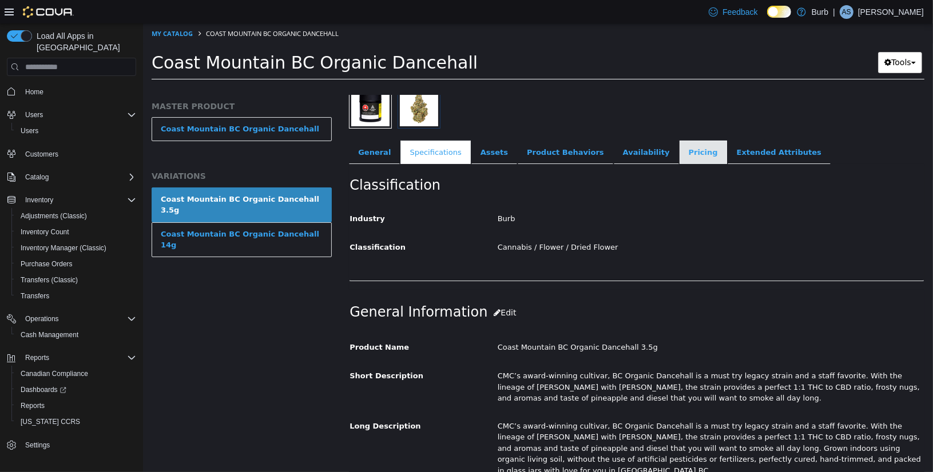
click at [688, 151] on link "Pricing" at bounding box center [702, 153] width 47 height 24
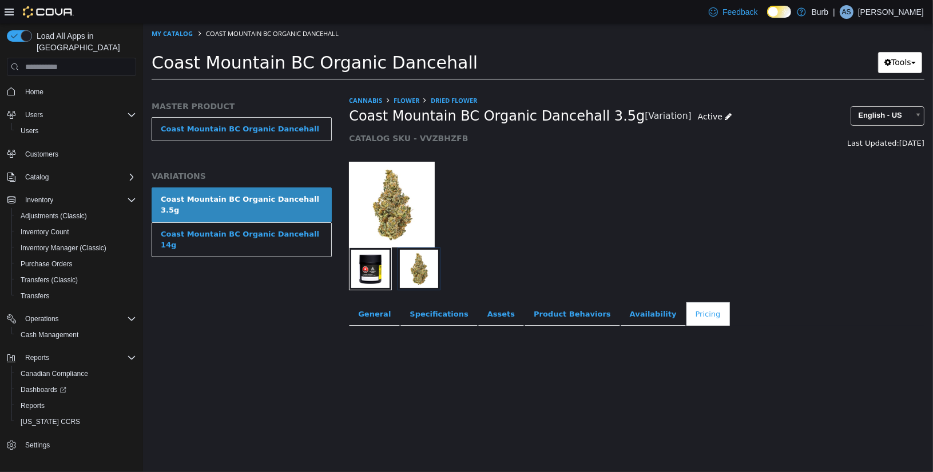
scroll to position [38, 0]
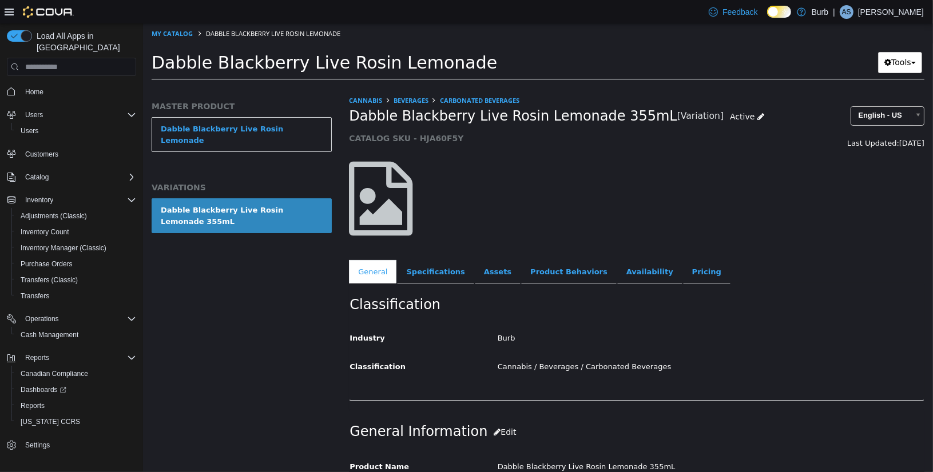
click at [546, 69] on h1 "Dabble Blackberry Live Rosin Lemonade" at bounding box center [485, 62] width 669 height 22
click at [432, 270] on link "Specifications" at bounding box center [434, 272] width 77 height 24
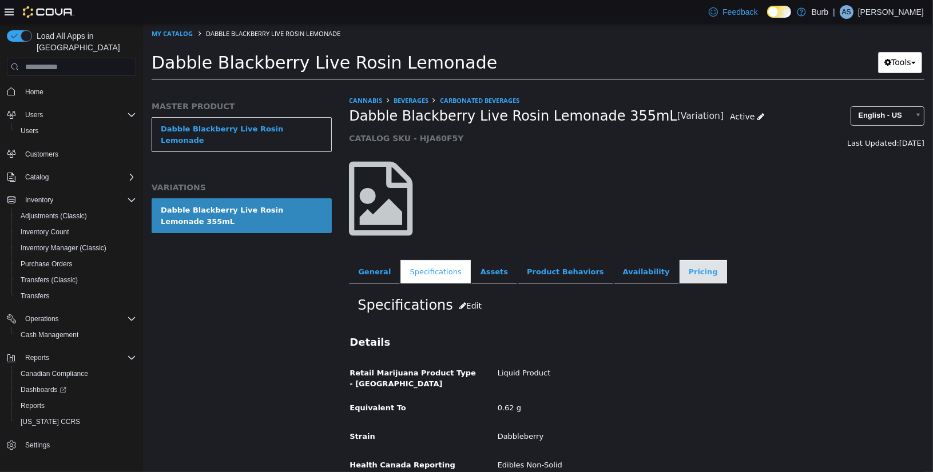
click at [695, 262] on link "Pricing" at bounding box center [702, 272] width 47 height 24
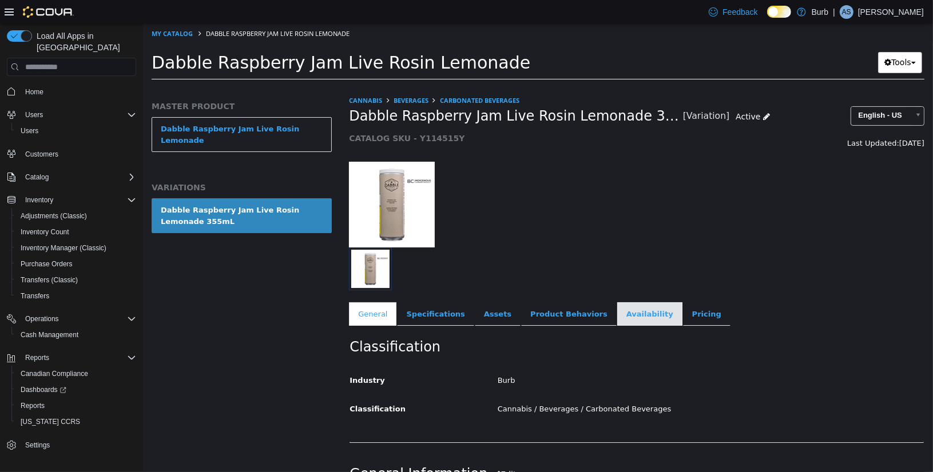
click at [631, 318] on link "Availability" at bounding box center [648, 315] width 65 height 24
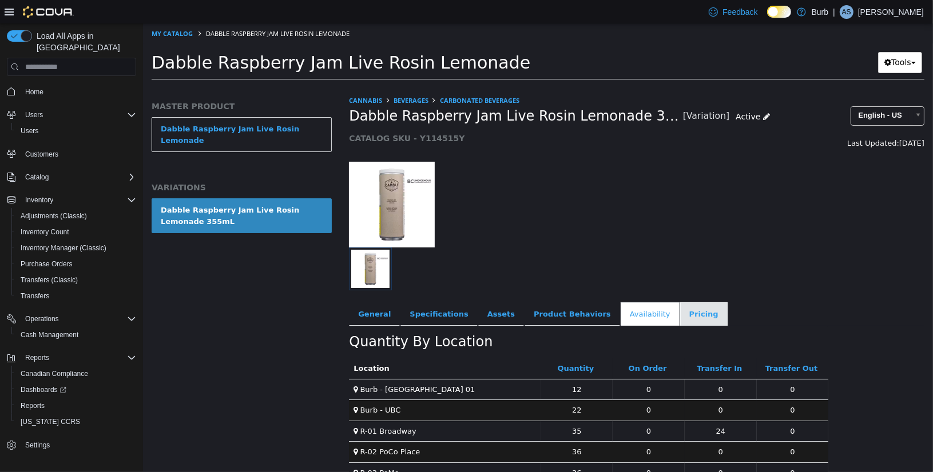
click at [682, 308] on link "Pricing" at bounding box center [702, 315] width 47 height 24
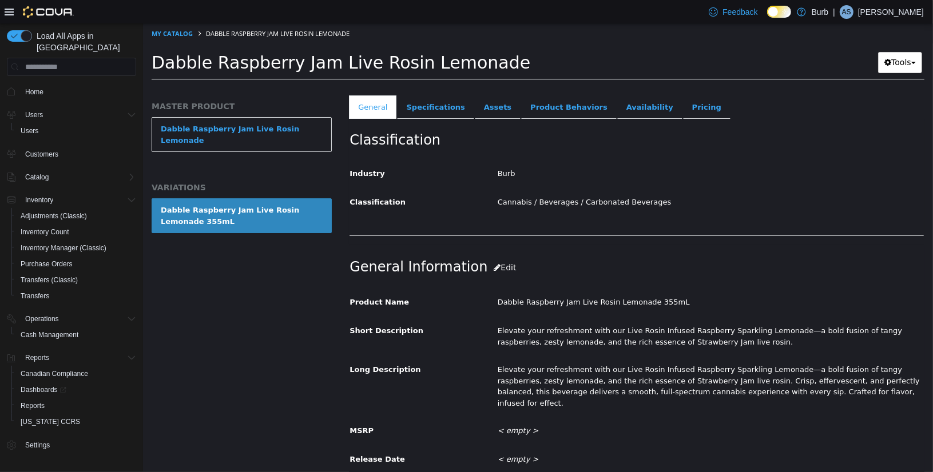
scroll to position [213, 0]
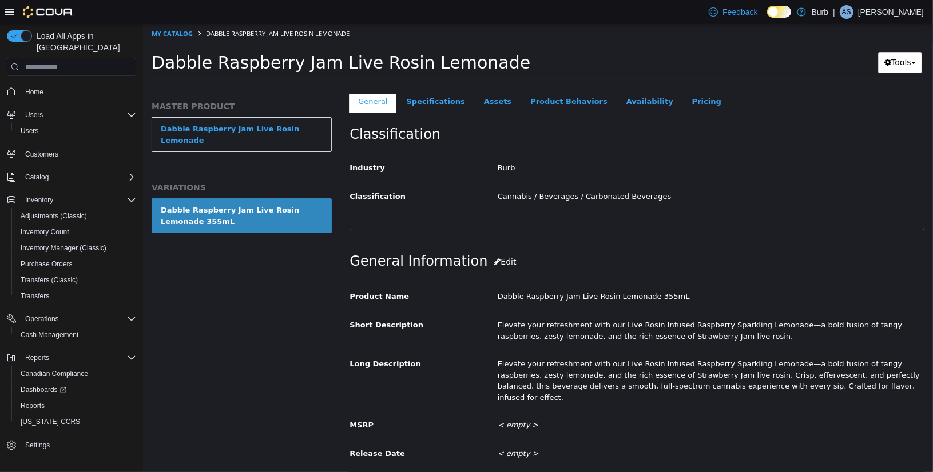
click at [430, 87] on html "Saving Bulk Changes... × My Catalog Dabble Raspberry Jam Live Rosin Lemonade Da…" at bounding box center [537, 54] width 790 height 63
click at [430, 100] on link "Specifications" at bounding box center [434, 102] width 77 height 24
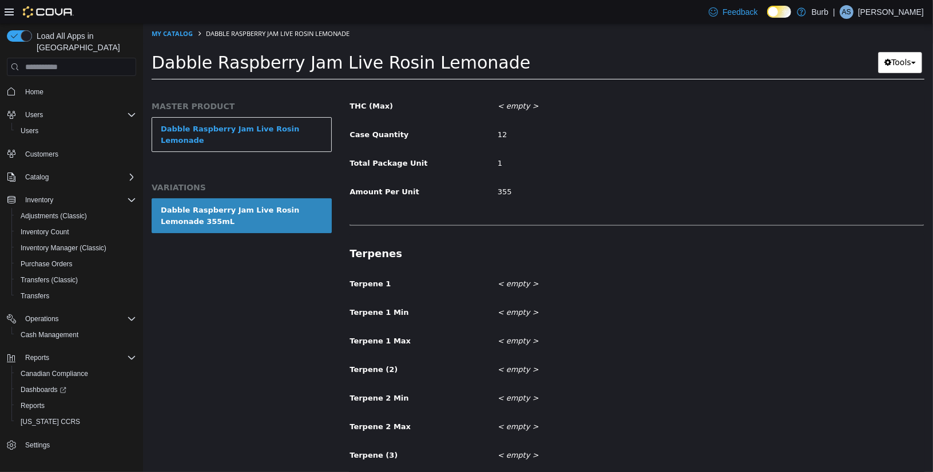
scroll to position [803, 0]
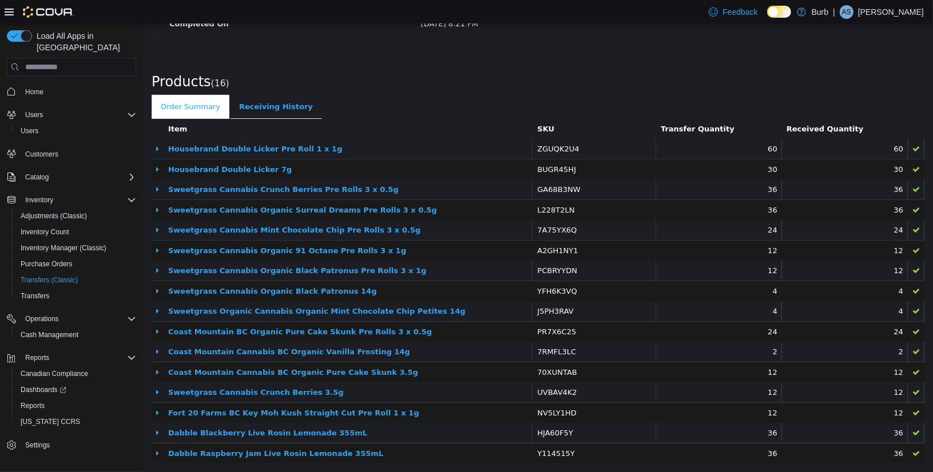
scroll to position [296, 0]
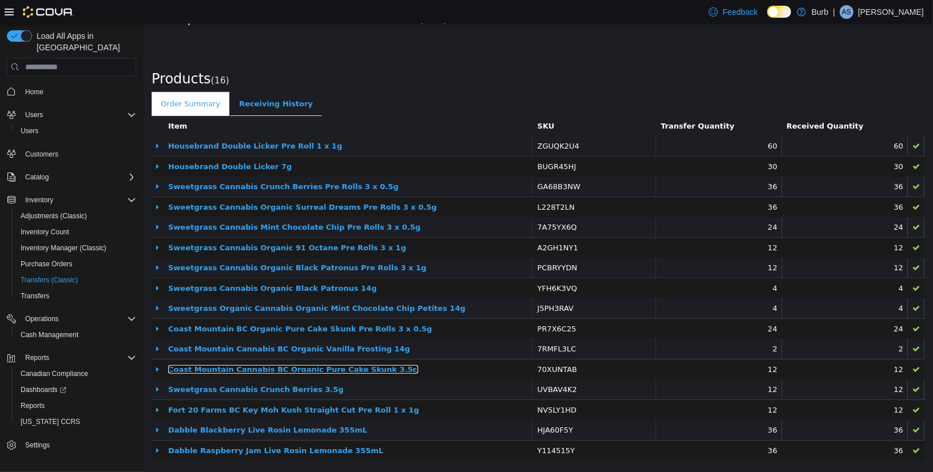
click at [351, 368] on link "Coast Mountain Cannabis BC Organic Pure Cake Skunk 3.5g" at bounding box center [293, 369] width 250 height 9
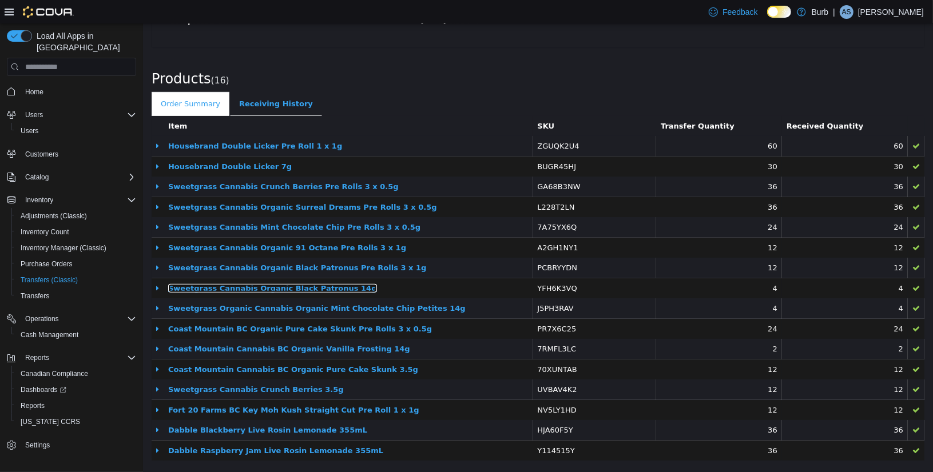
click at [316, 288] on link "Sweetgrass Cannabis Organic Black Patronus 14g" at bounding box center [272, 288] width 209 height 9
click at [435, 341] on td "Coast Mountain Cannabis BC Organic Vanilla Frosting 14g" at bounding box center [347, 349] width 369 height 21
click at [371, 352] on td "Coast Mountain Cannabis BC Organic Vanilla Frosting 14g" at bounding box center [347, 349] width 369 height 21
click at [341, 349] on link "Coast Mountain Cannabis BC Organic Vanilla Frosting 14g" at bounding box center [289, 349] width 242 height 9
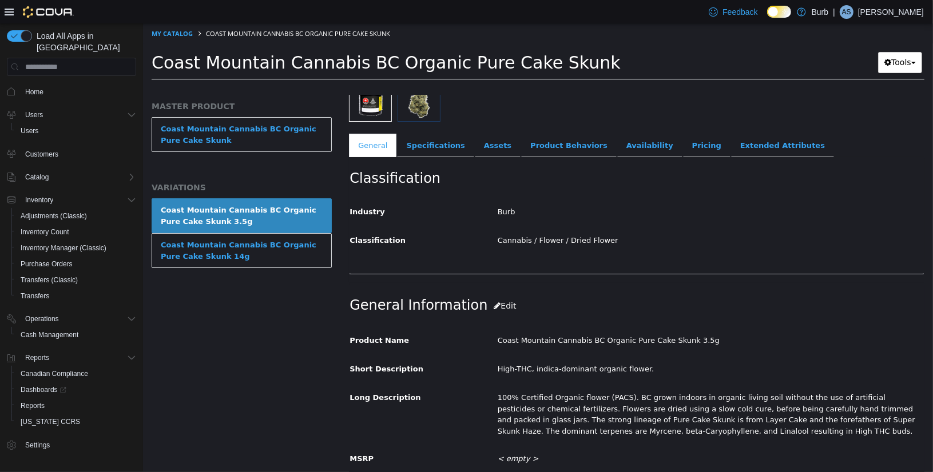
scroll to position [170, 0]
click at [439, 151] on link "Specifications" at bounding box center [434, 145] width 77 height 24
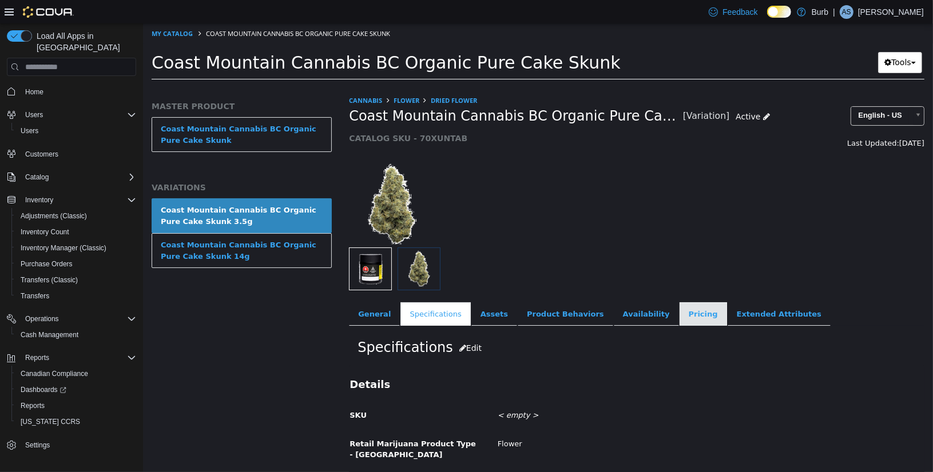
click at [679, 304] on link "Pricing" at bounding box center [702, 315] width 47 height 24
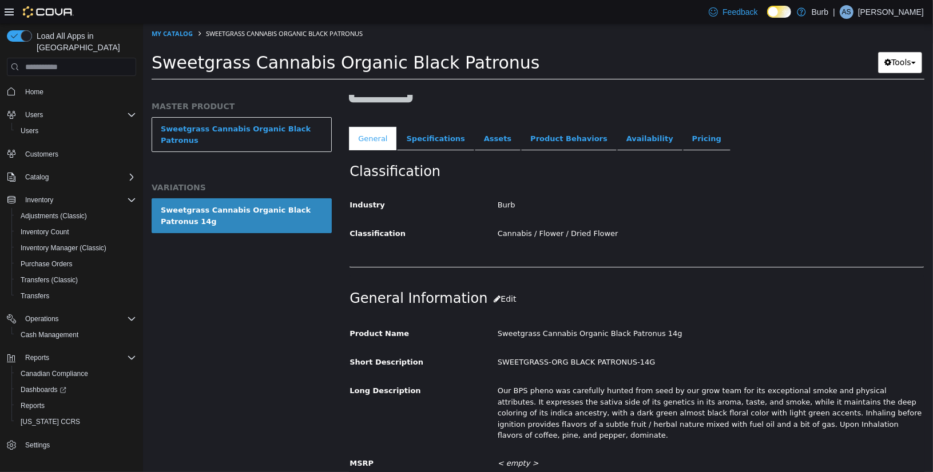
scroll to position [123, 0]
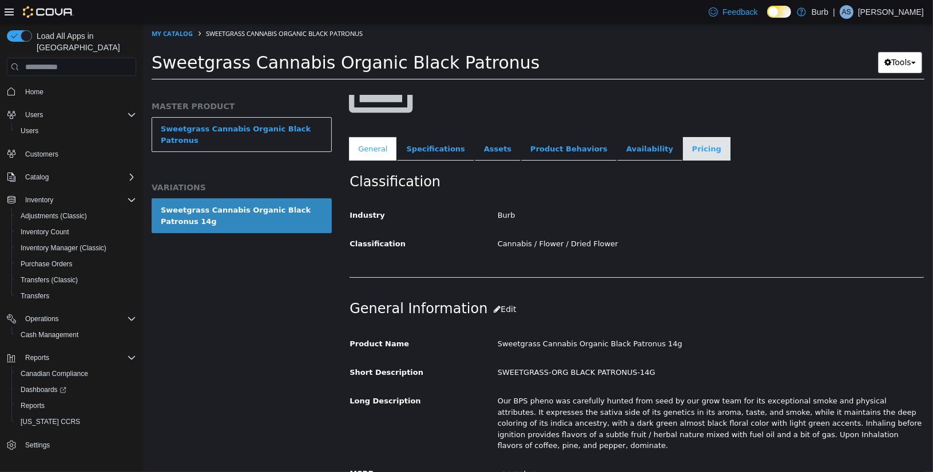
click at [682, 142] on link "Pricing" at bounding box center [705, 149] width 47 height 24
